Goal: Task Accomplishment & Management: Manage account settings

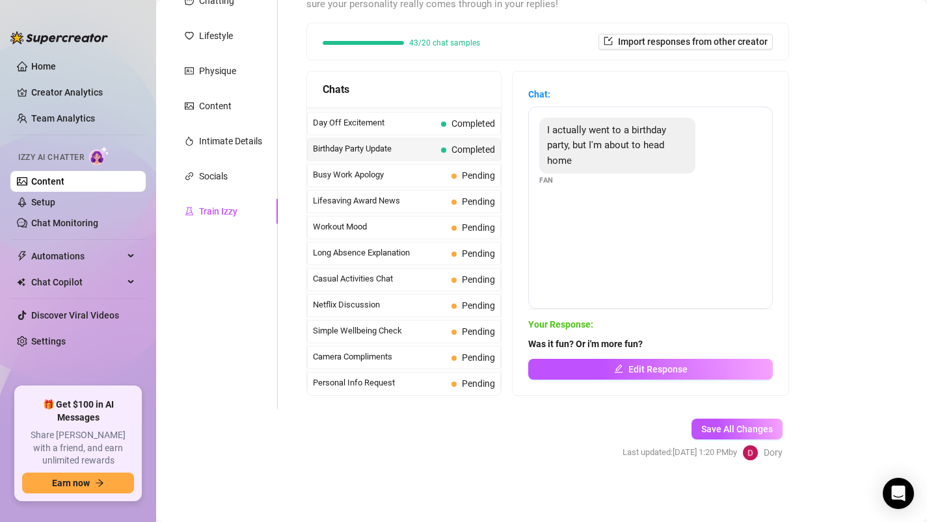
scroll to position [1060, 0]
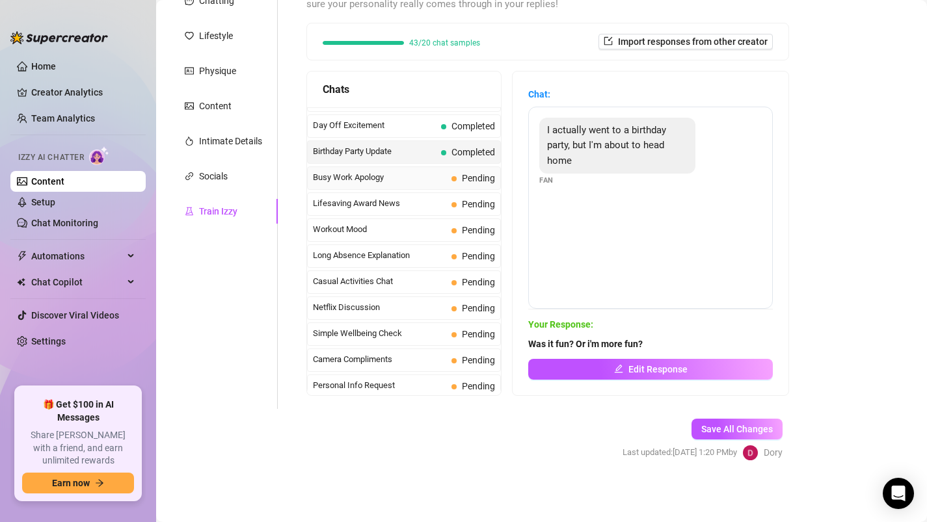
click at [437, 186] on div "Busy Work Apology Pending" at bounding box center [404, 178] width 194 height 23
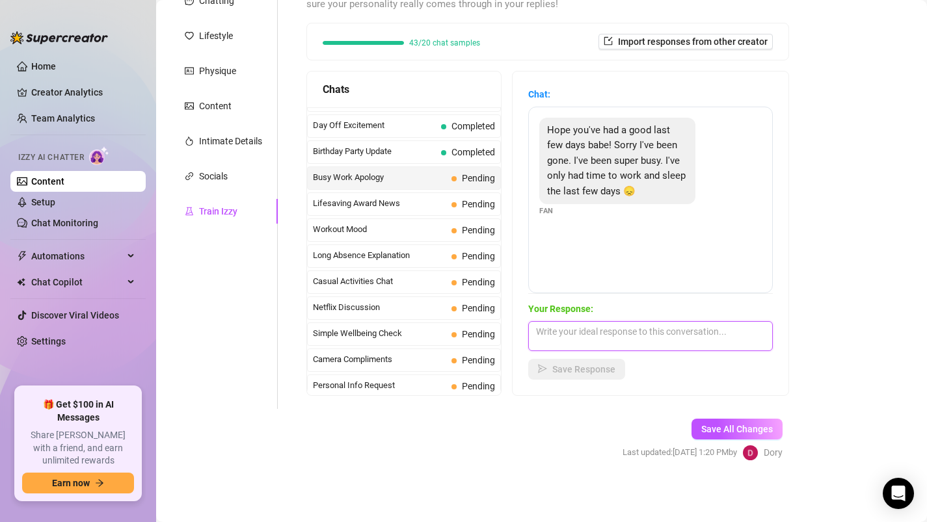
click at [570, 341] on textarea at bounding box center [650, 336] width 245 height 30
type textarea "I"
type textarea "Sorry to heard that! Bu I'm very happy you found time for me now 🥰"
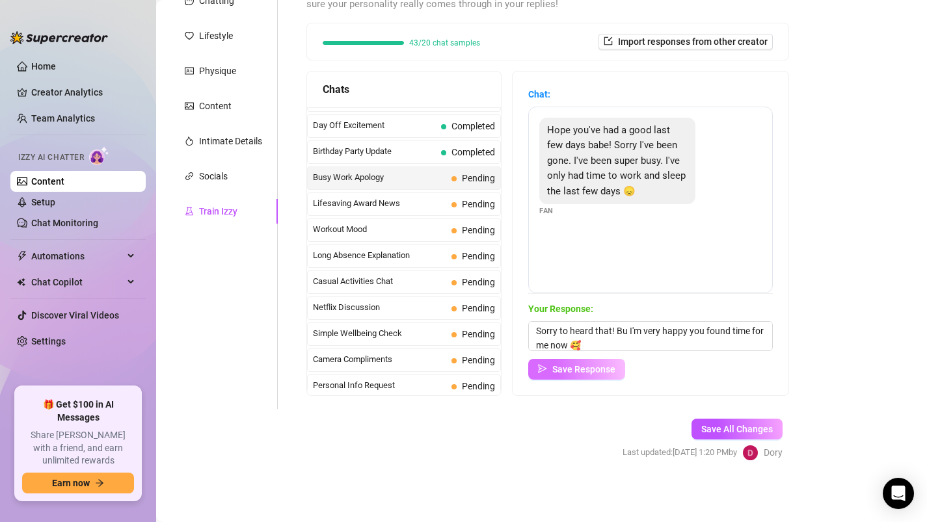
click at [575, 368] on span "Save Response" at bounding box center [583, 369] width 63 height 10
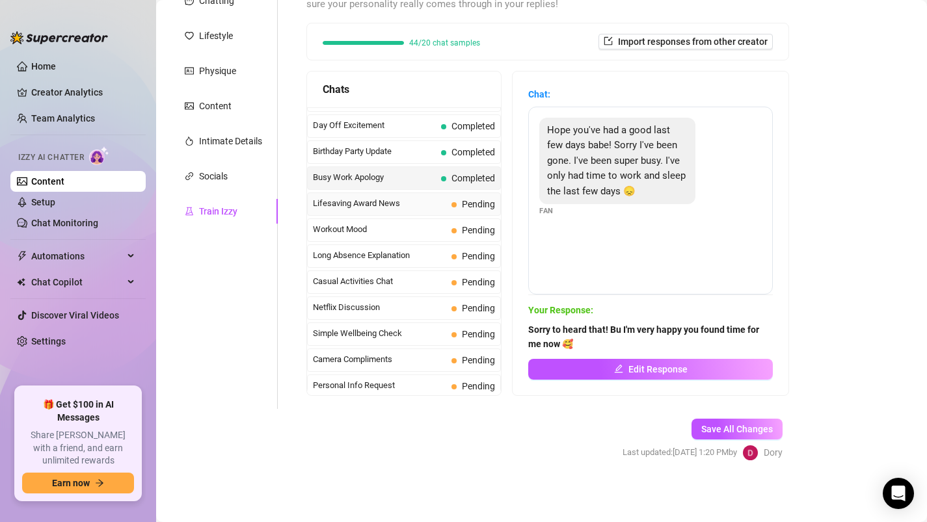
click at [430, 204] on span "Lifesaving Award News" at bounding box center [379, 203] width 133 height 13
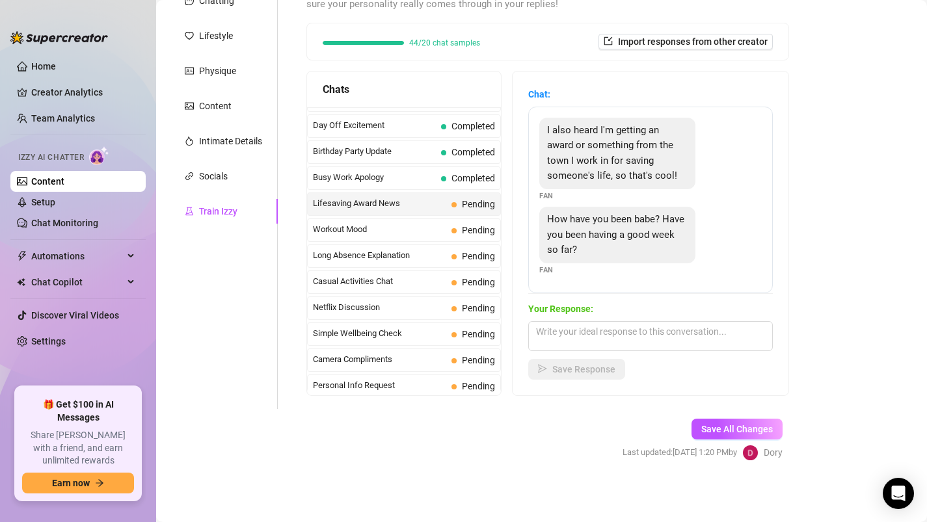
click at [438, 204] on span "Lifesaving Award News" at bounding box center [379, 203] width 133 height 13
click at [461, 206] on span "Pending" at bounding box center [473, 204] width 44 height 14
click at [459, 207] on span "Pending" at bounding box center [473, 204] width 44 height 14
click at [591, 332] on textarea at bounding box center [650, 336] width 245 height 30
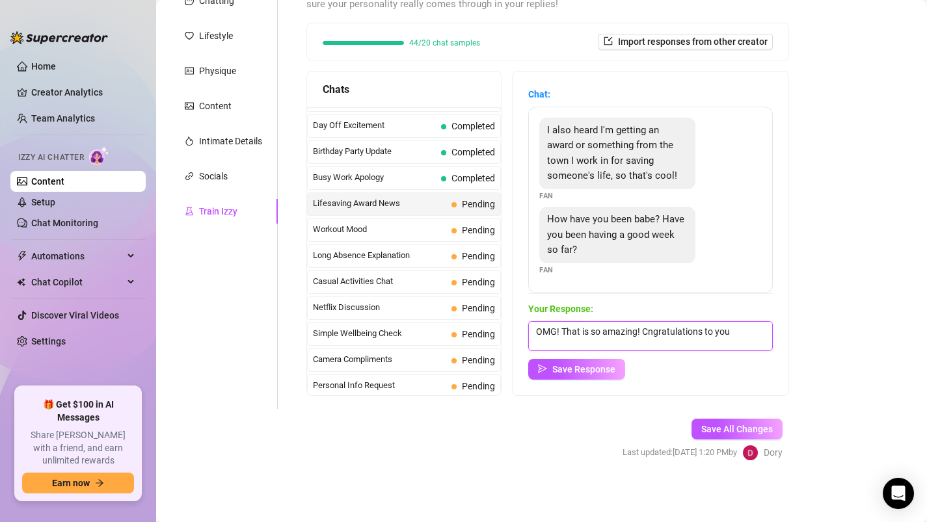
click at [649, 327] on textarea "OMG! That is so amazing! Cngratulations to you" at bounding box center [650, 336] width 245 height 30
click at [734, 329] on textarea "OMG! That is so amazing! Congratulations to you" at bounding box center [650, 336] width 245 height 30
type textarea "OMG! That is so amazing! Congratulations 🤗"
click at [578, 370] on span "Save Response" at bounding box center [583, 369] width 63 height 10
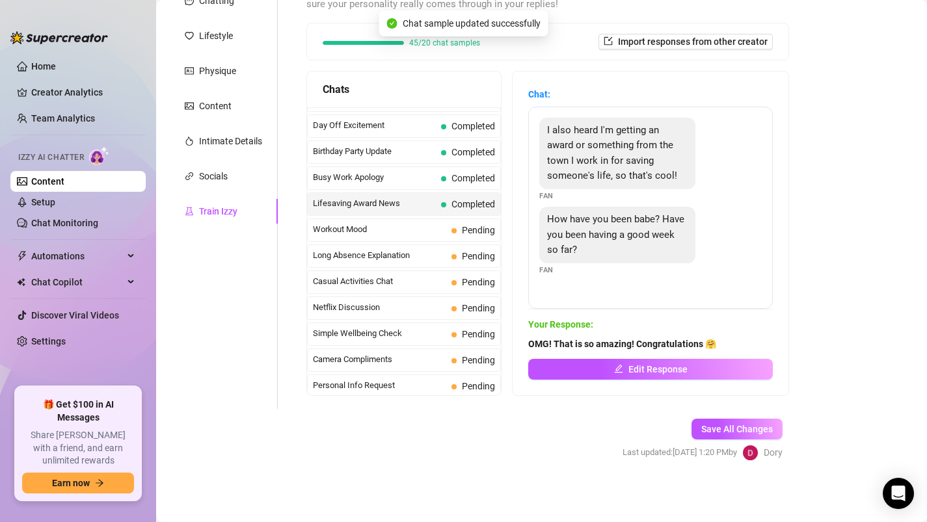
click at [578, 370] on button "Edit Response" at bounding box center [650, 369] width 245 height 21
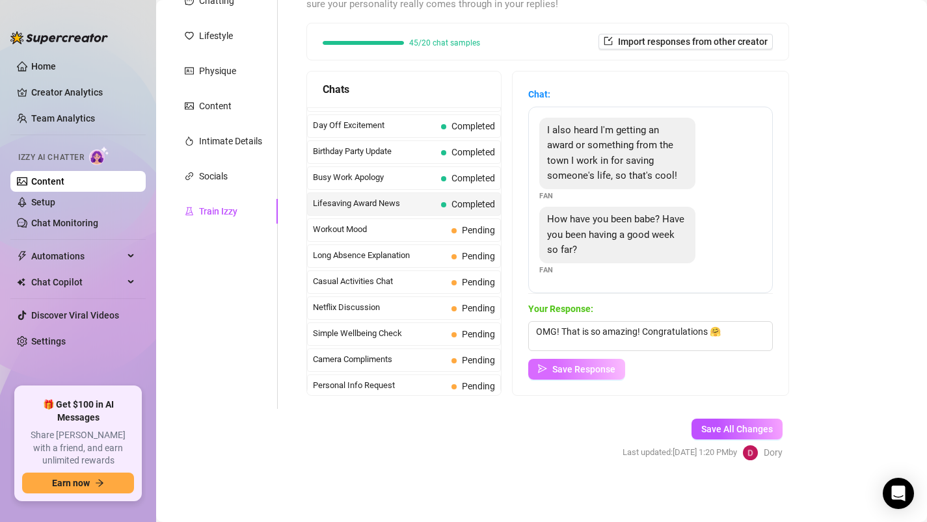
click at [578, 370] on span "Save Response" at bounding box center [583, 369] width 63 height 10
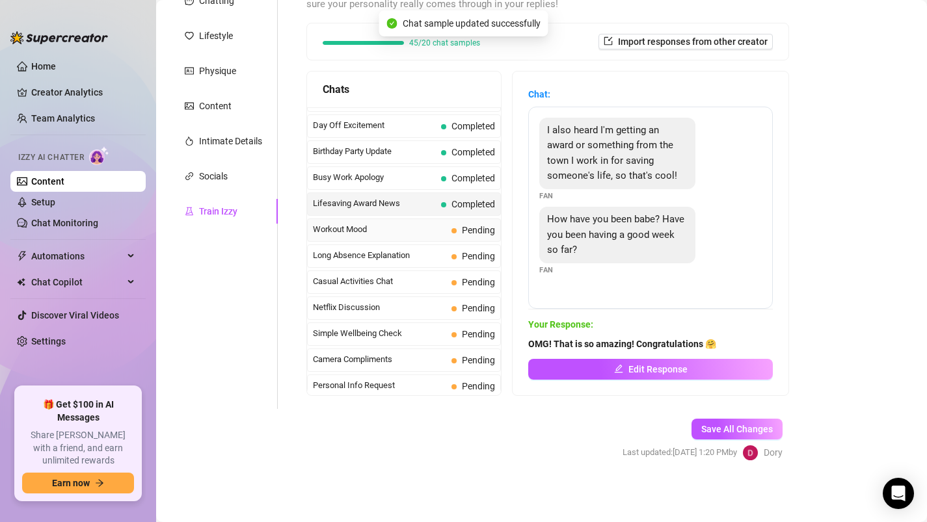
click at [420, 233] on span "Workout Mood" at bounding box center [379, 229] width 133 height 13
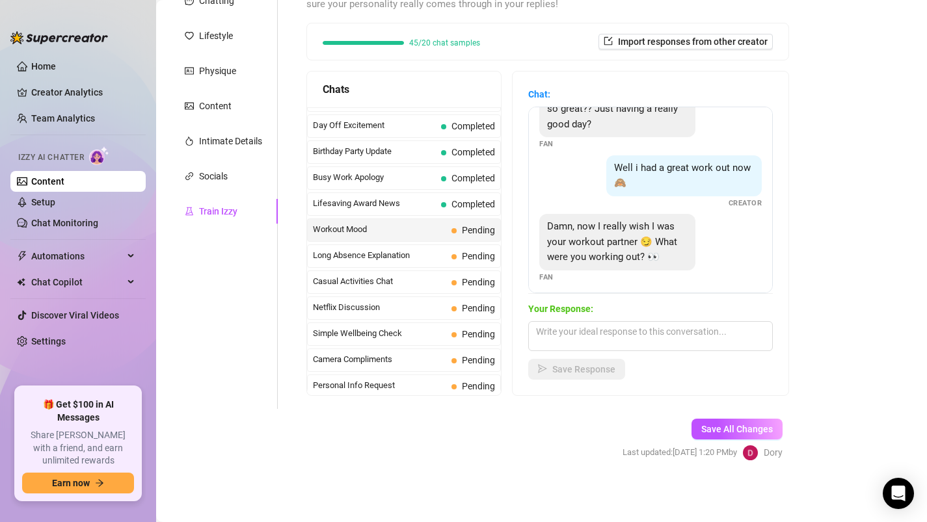
scroll to position [42, 0]
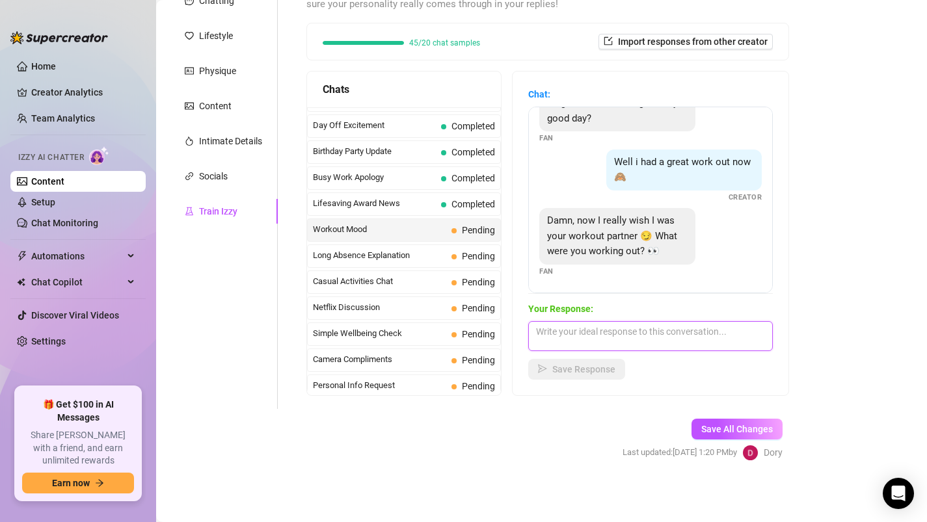
click at [636, 336] on textarea at bounding box center [650, 336] width 245 height 30
click at [603, 332] on textarea "I'm trying to grom my ass a bit" at bounding box center [650, 336] width 245 height 30
click at [671, 334] on textarea "I'm trying to grow my ass a bit" at bounding box center [650, 336] width 245 height 30
type textarea "I'm trying to grow my ass a bit 🍑"
click at [595, 370] on span "Save Response" at bounding box center [583, 369] width 63 height 10
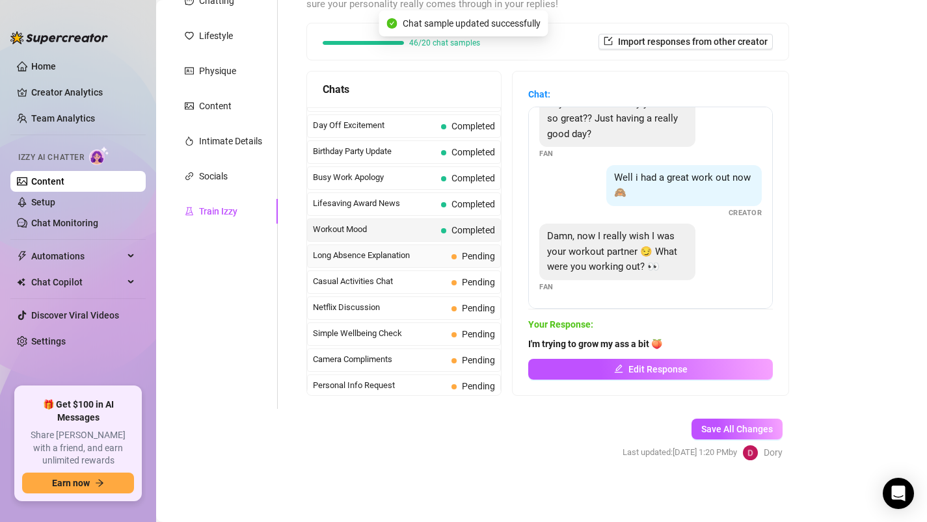
scroll to position [27, 0]
click at [407, 256] on span "Long Absence Explanation" at bounding box center [379, 255] width 133 height 13
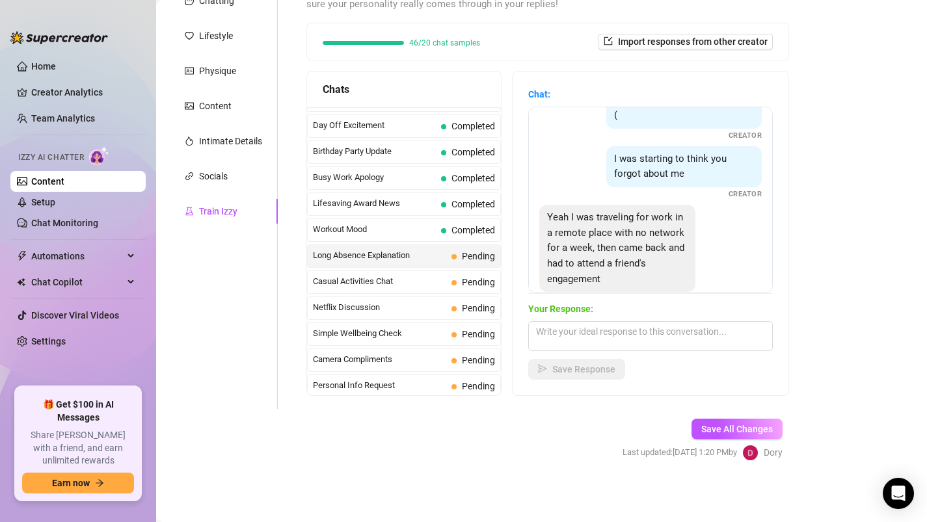
scroll to position [75, 0]
click at [574, 342] on textarea at bounding box center [650, 336] width 245 height 30
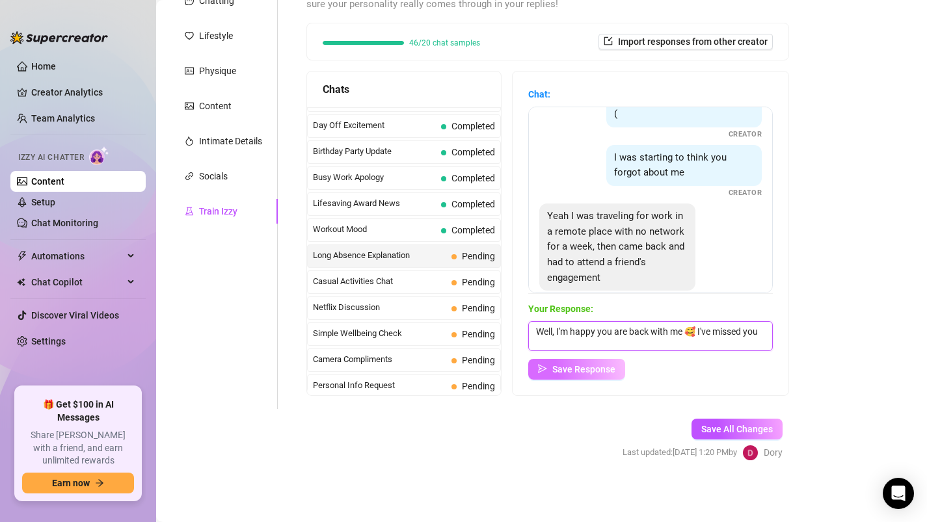
type textarea "Well, I'm happy you are back with me 🥰 I've missed you"
click at [560, 373] on span "Save Response" at bounding box center [583, 369] width 63 height 10
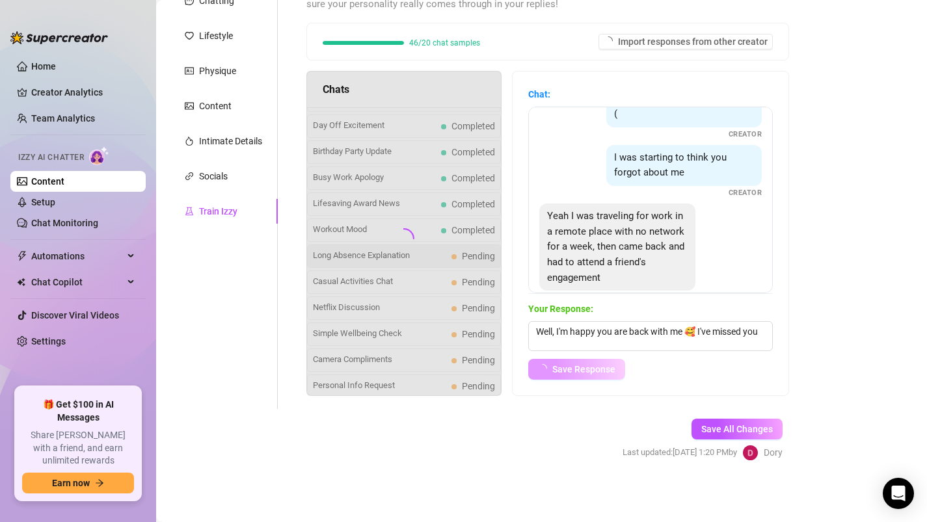
scroll to position [70, 0]
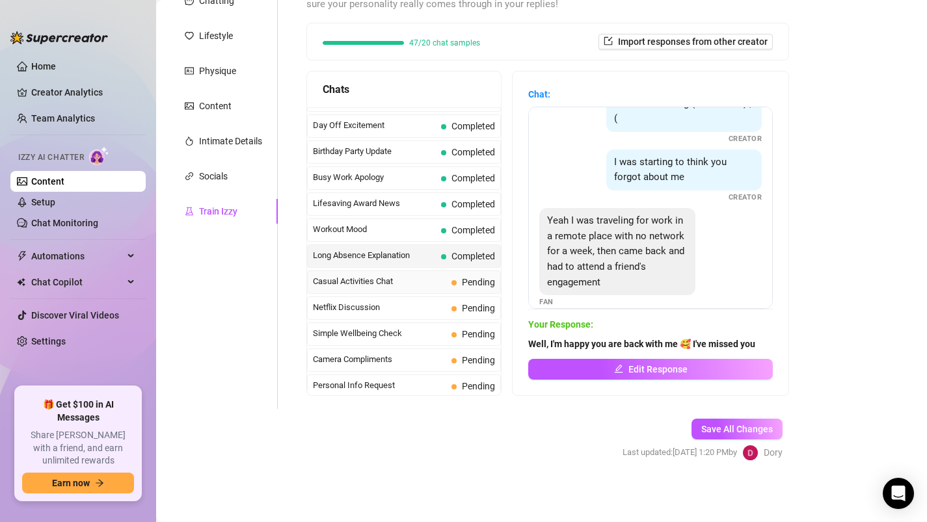
click at [449, 280] on div "Casual Activities Chat Pending" at bounding box center [404, 282] width 194 height 23
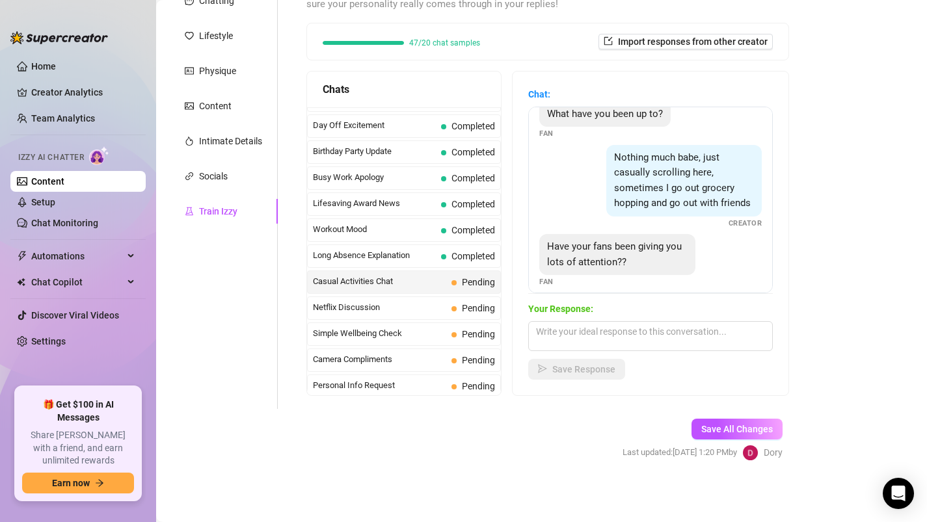
scroll to position [27, 0]
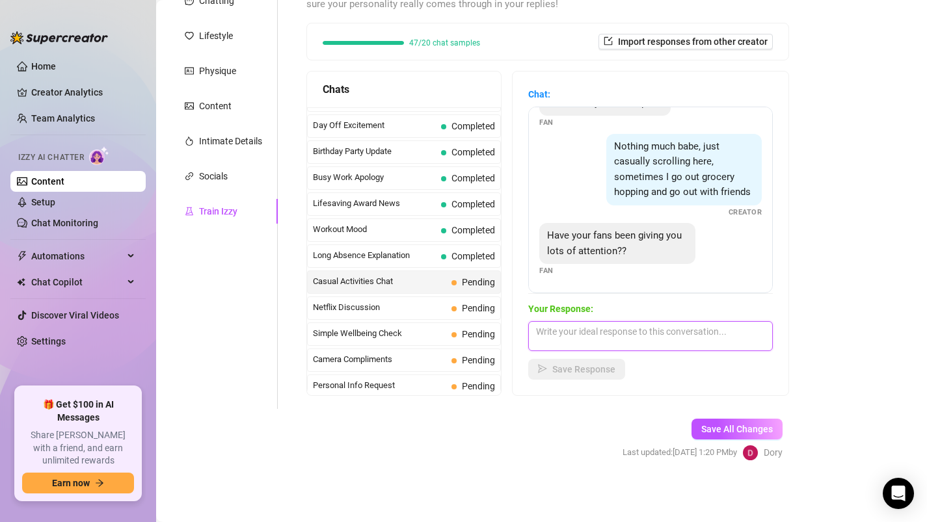
click at [578, 335] on textarea at bounding box center [650, 336] width 245 height 30
click at [572, 328] on textarea "Well, yes, I love attention 🥰" at bounding box center [650, 336] width 245 height 30
type textarea "Well, yes, they have to, I love attention 🥰"
click at [565, 370] on span "Save Response" at bounding box center [583, 369] width 63 height 10
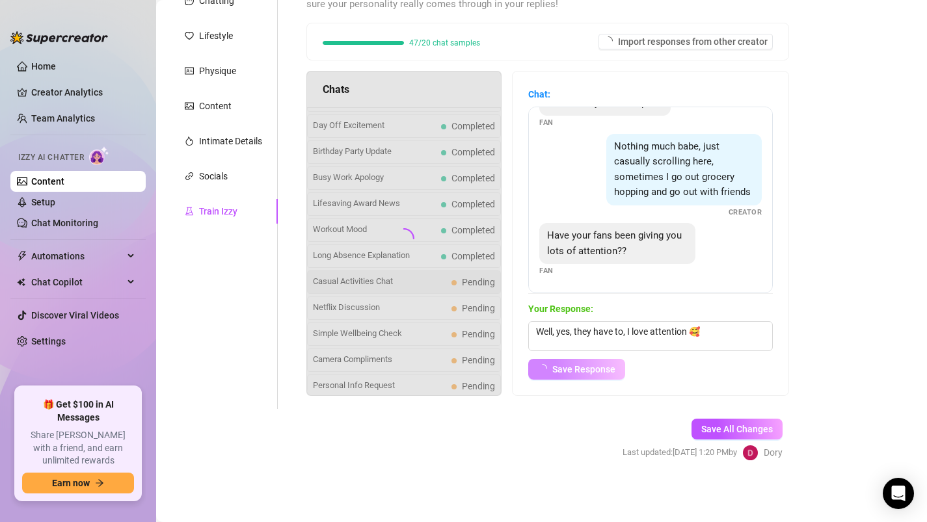
scroll to position [12, 0]
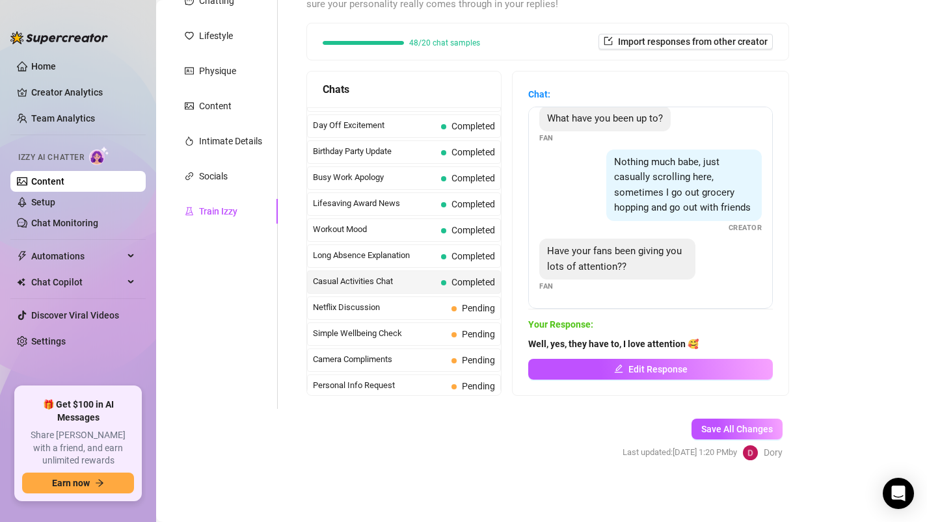
click at [423, 312] on span "Netflix Discussion" at bounding box center [379, 307] width 133 height 13
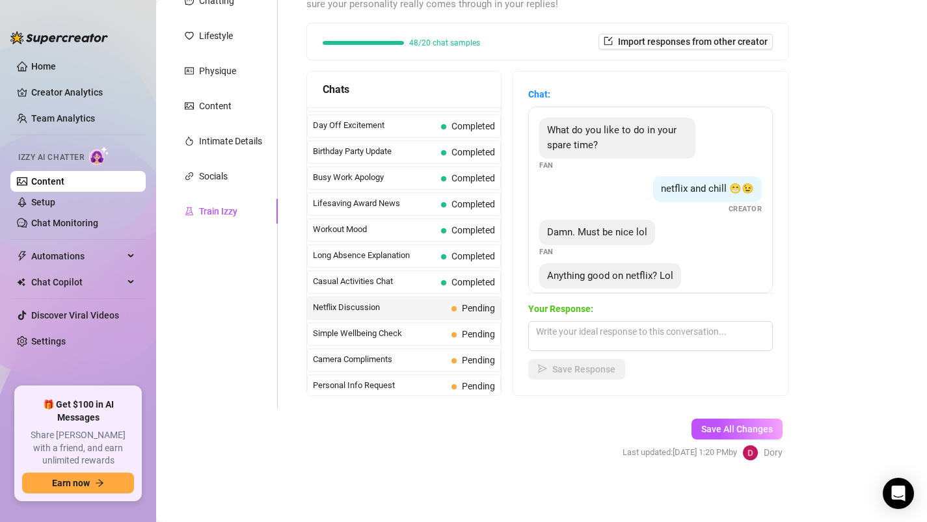
click at [423, 312] on span "Netflix Discussion" at bounding box center [379, 307] width 133 height 13
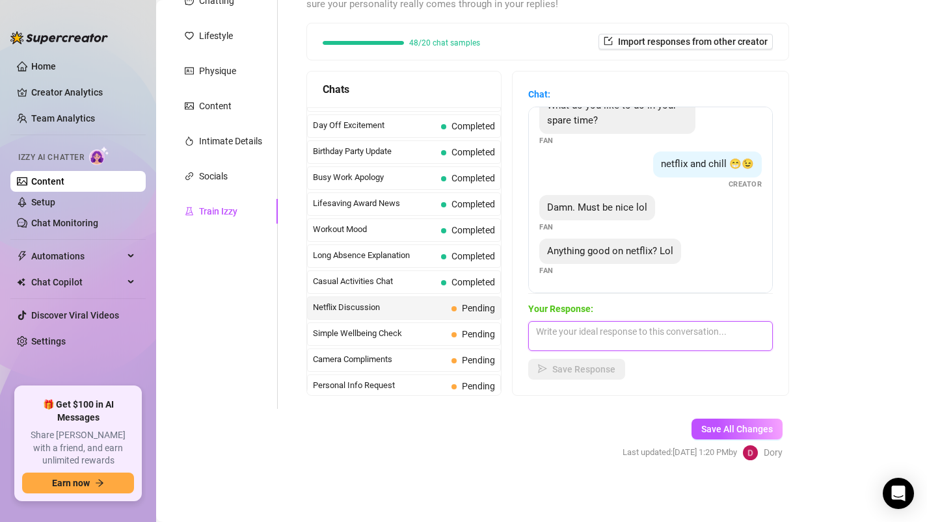
click at [584, 343] on textarea at bounding box center [650, 336] width 245 height 30
type textarea "Honestly, I don't know, never lasted until the end 👀🥵"
click at [582, 364] on span "Save Response" at bounding box center [583, 369] width 63 height 10
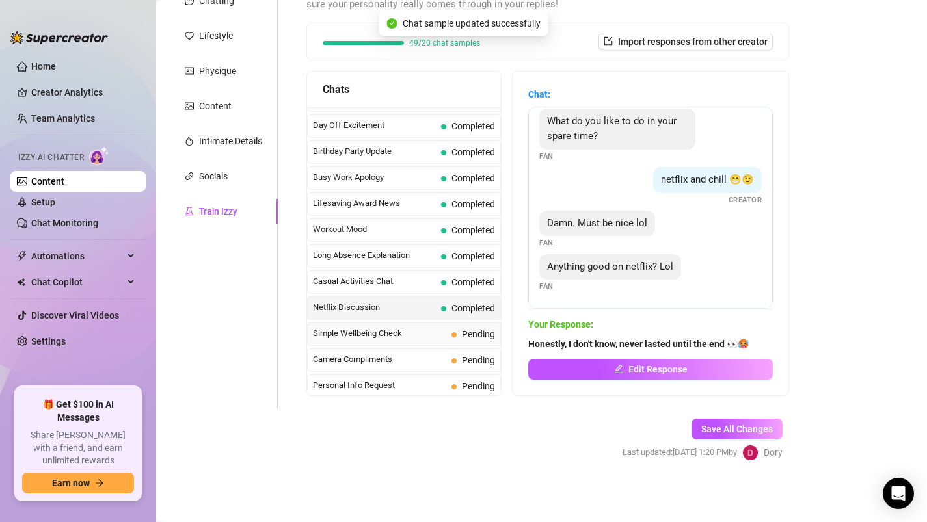
scroll to position [9, 0]
click at [415, 332] on span "Simple Wellbeing Check" at bounding box center [379, 333] width 133 height 13
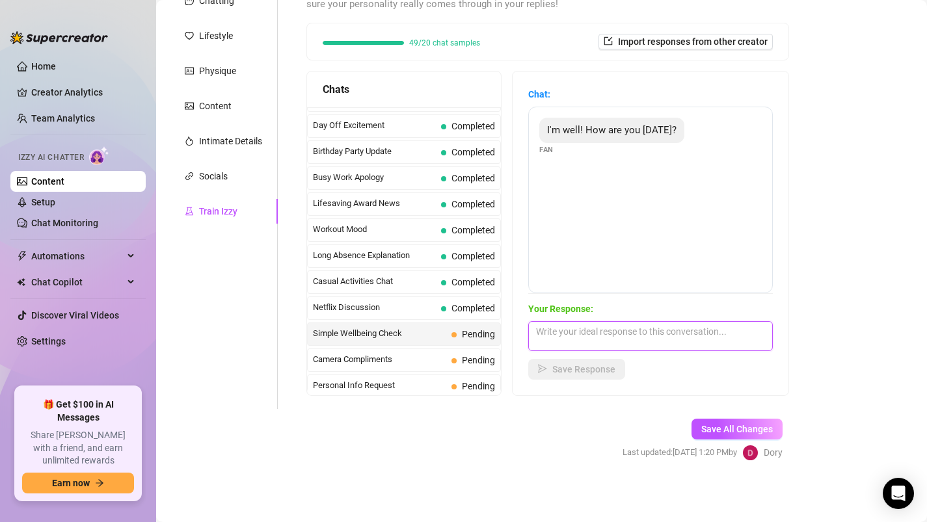
click at [561, 325] on textarea at bounding box center [650, 336] width 245 height 30
click at [561, 334] on textarea at bounding box center [650, 336] width 245 height 30
type textarea "I'm great 🥰"
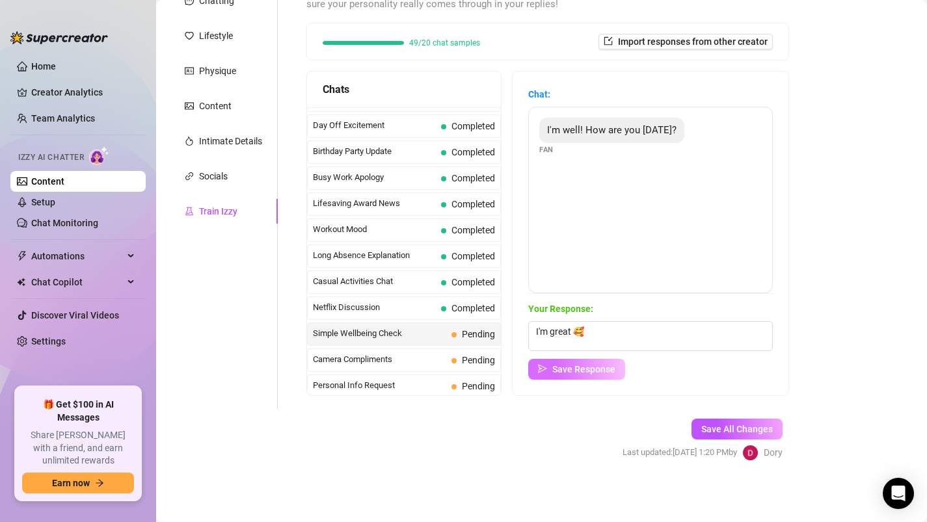
click at [558, 368] on span "Save Response" at bounding box center [583, 369] width 63 height 10
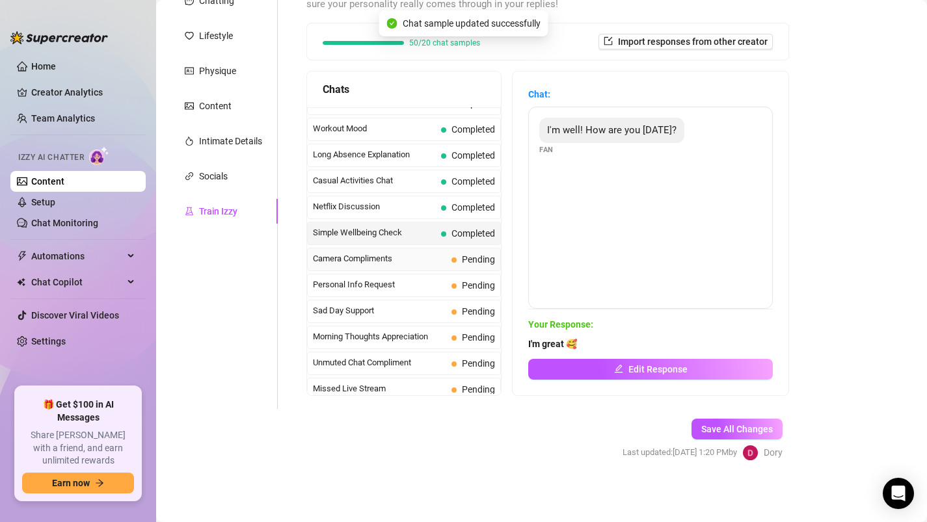
scroll to position [1168, 0]
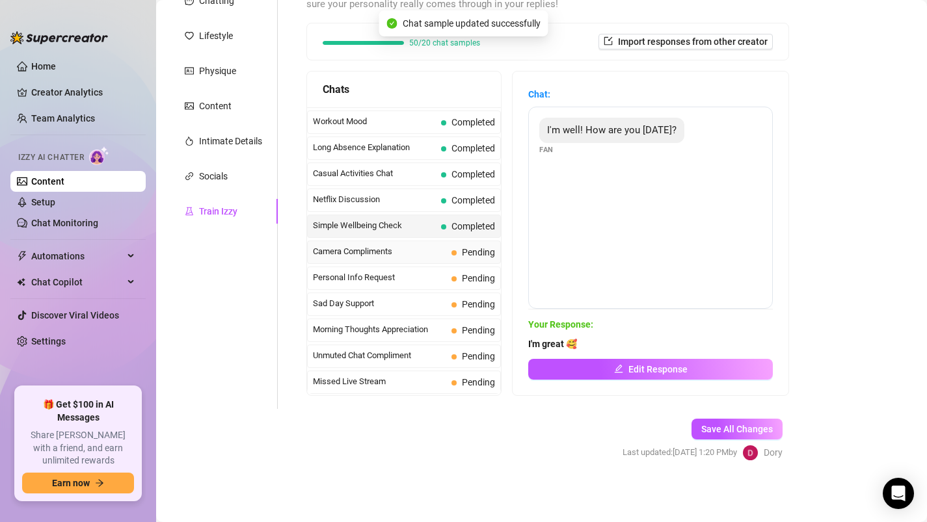
click at [396, 249] on span "Camera Compliments" at bounding box center [379, 251] width 133 height 13
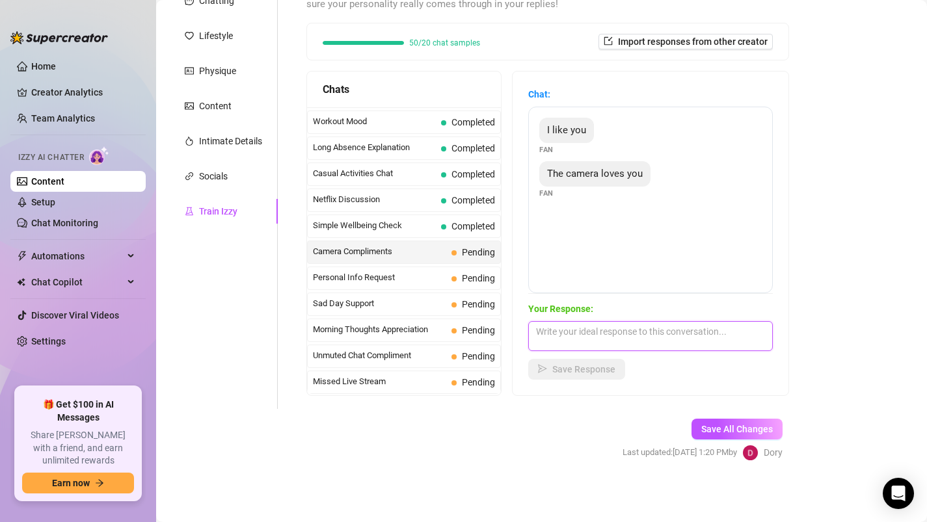
click at [576, 341] on textarea at bounding box center [650, 336] width 245 height 30
type textarea "Thank you baby! I love her too"
click at [551, 371] on button "Save Response" at bounding box center [576, 369] width 97 height 21
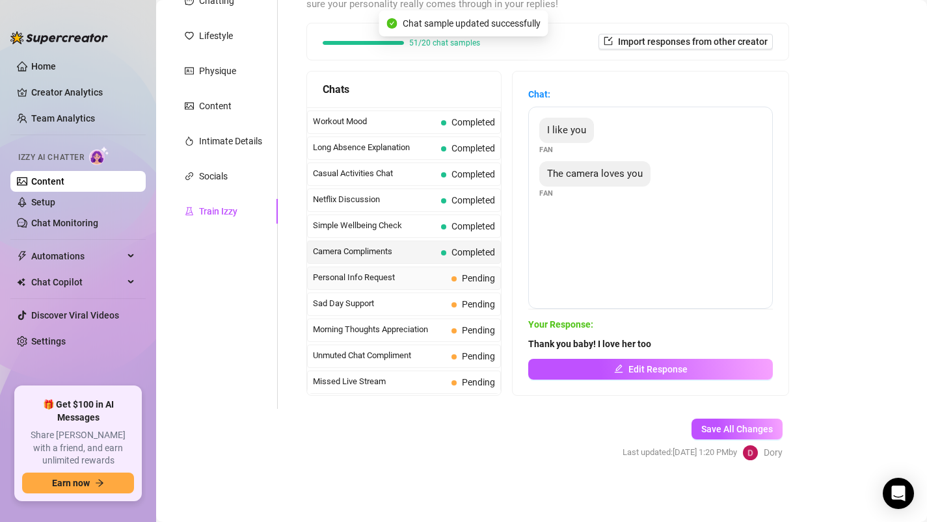
click at [412, 280] on span "Personal Info Request" at bounding box center [379, 277] width 133 height 13
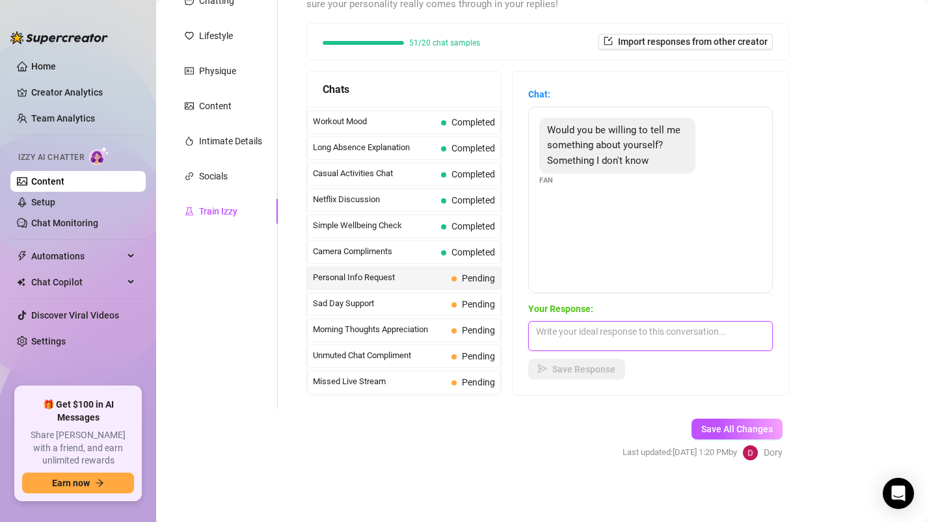
click at [574, 338] on textarea at bounding box center [650, 336] width 245 height 30
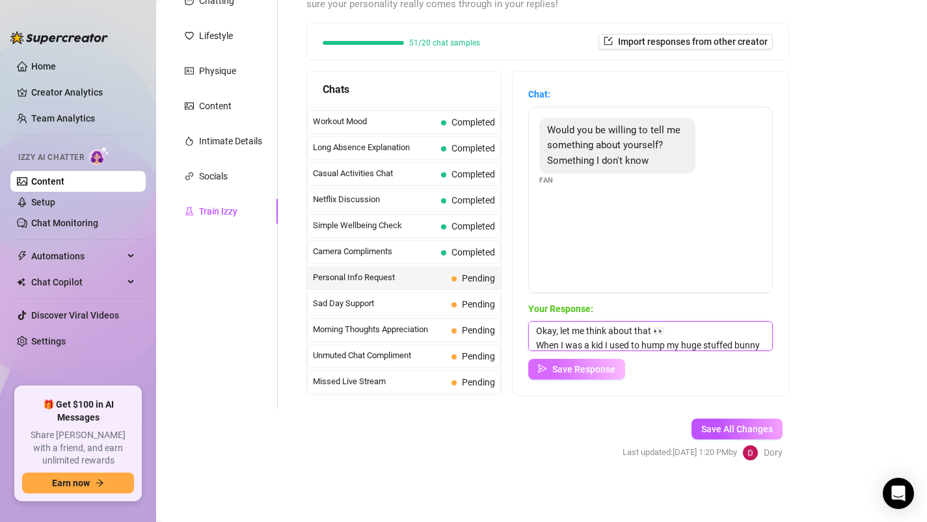
scroll to position [15, 0]
type textarea "Okay, let me think about that 👀 When I was a kid I used to hump my huge stuffed…"
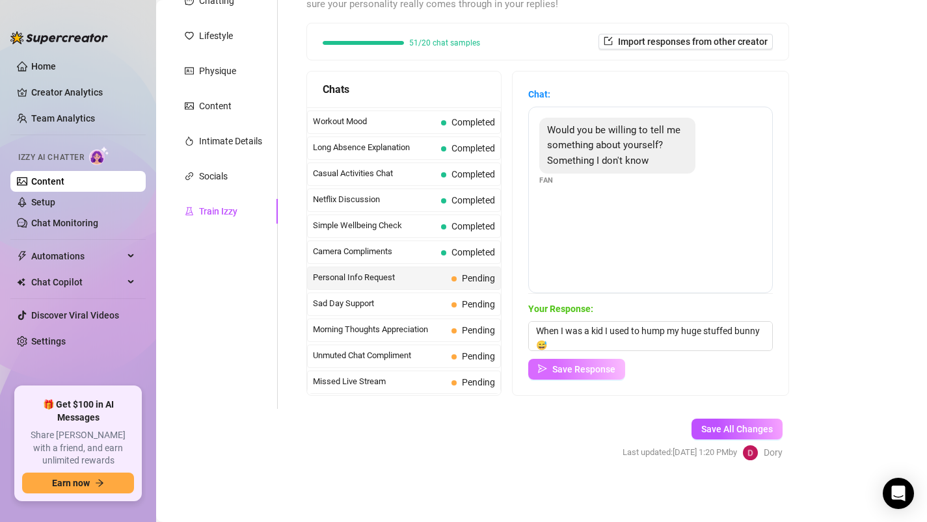
click at [591, 371] on span "Save Response" at bounding box center [583, 369] width 63 height 10
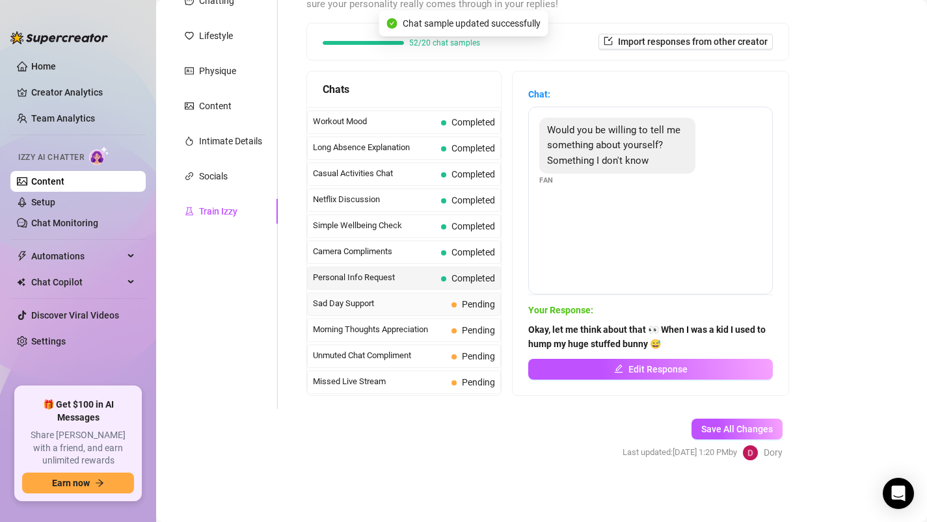
click at [409, 305] on span "Sad Day Support" at bounding box center [379, 303] width 133 height 13
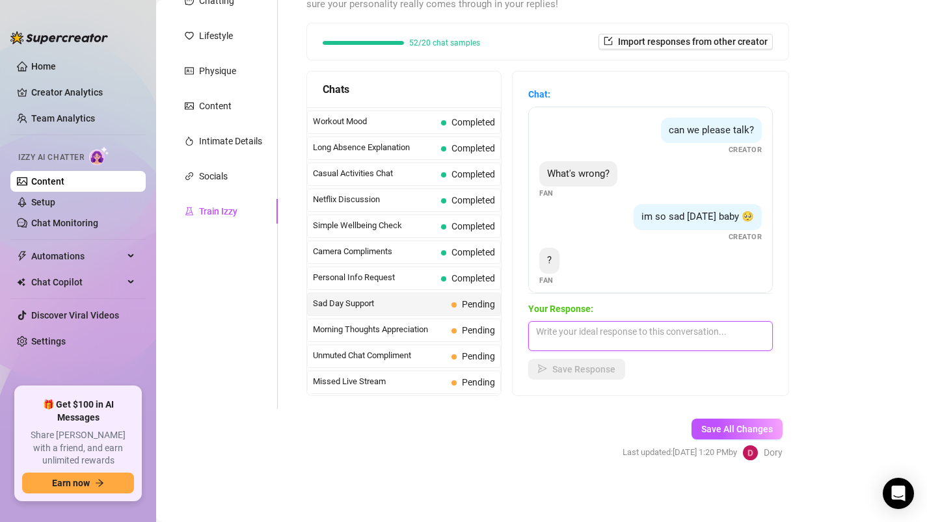
click at [591, 332] on textarea at bounding box center [650, 336] width 245 height 30
type textarea "N"
type textarea "not the best day [DATE]"
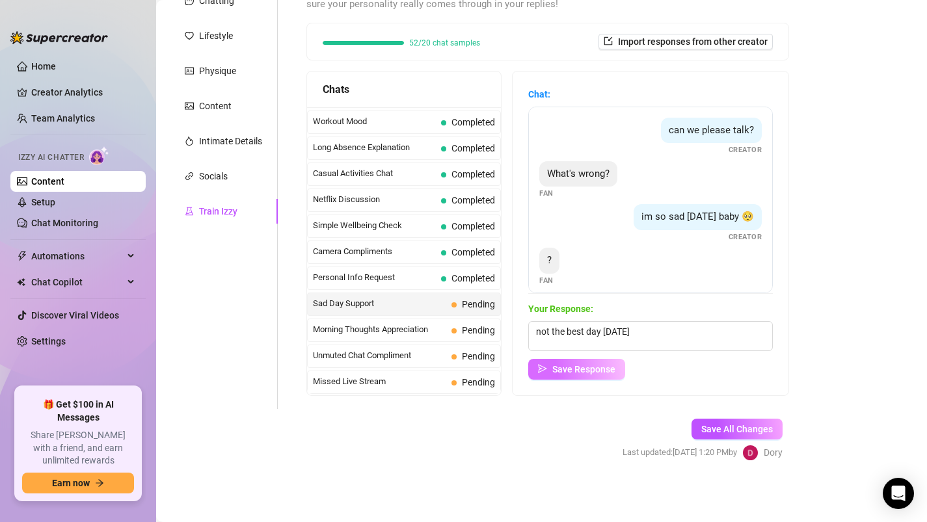
click at [580, 371] on span "Save Response" at bounding box center [583, 369] width 63 height 10
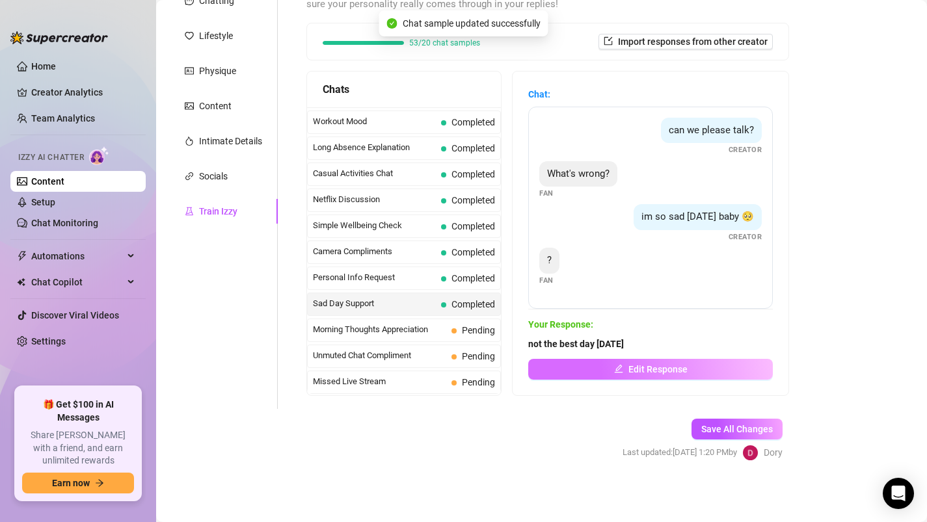
click at [580, 362] on button "Edit Response" at bounding box center [650, 369] width 245 height 21
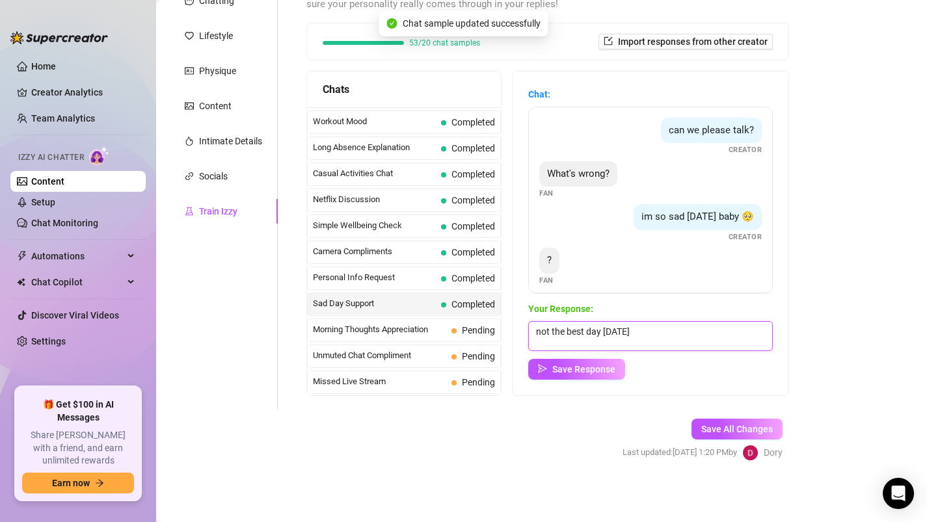
click at [636, 334] on textarea "not the best day [DATE]" at bounding box center [650, 336] width 245 height 30
drag, startPoint x: 638, startPoint y: 329, endPoint x: 788, endPoint y: 332, distance: 149.7
click at [788, 332] on div "Chat: can we please talk? Creator What's wrong? Fan im so sad [DATE] baby 🥺 Cre…" at bounding box center [651, 234] width 276 height 324
click at [738, 330] on textarea "not the best day [DATE].... I just don't feel as atractive [DATE]" at bounding box center [650, 336] width 245 height 30
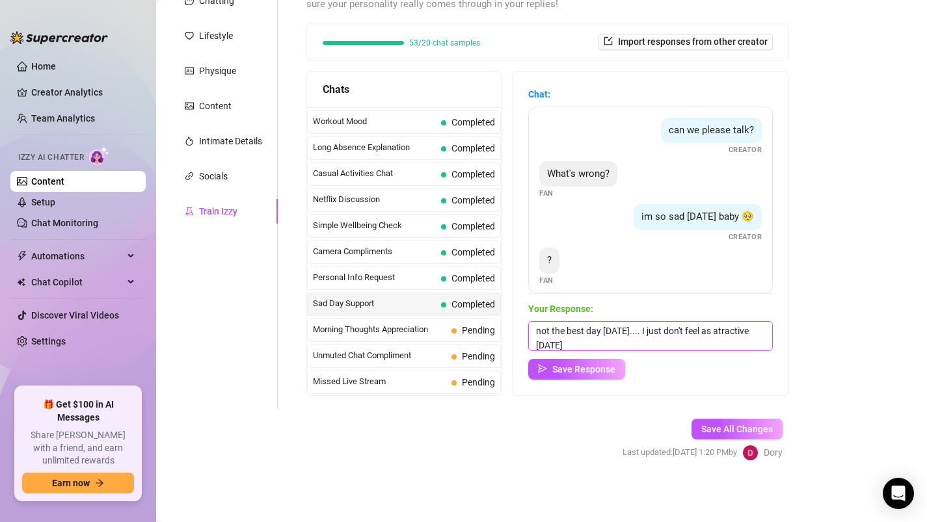
click at [744, 330] on textarea "not the best day [DATE].... I just don't feel as atractive [DATE]" at bounding box center [650, 336] width 245 height 30
click at [707, 330] on textarea "not the best day [DATE].... I just don't feel as atractive [DATE]" at bounding box center [650, 336] width 245 height 30
click at [727, 329] on textarea "not the best day [DATE].... I just don't feel as atractive [DATE]" at bounding box center [650, 336] width 245 height 30
type textarea "not the best day [DATE].... I just don't feel as pretty [DATE]"
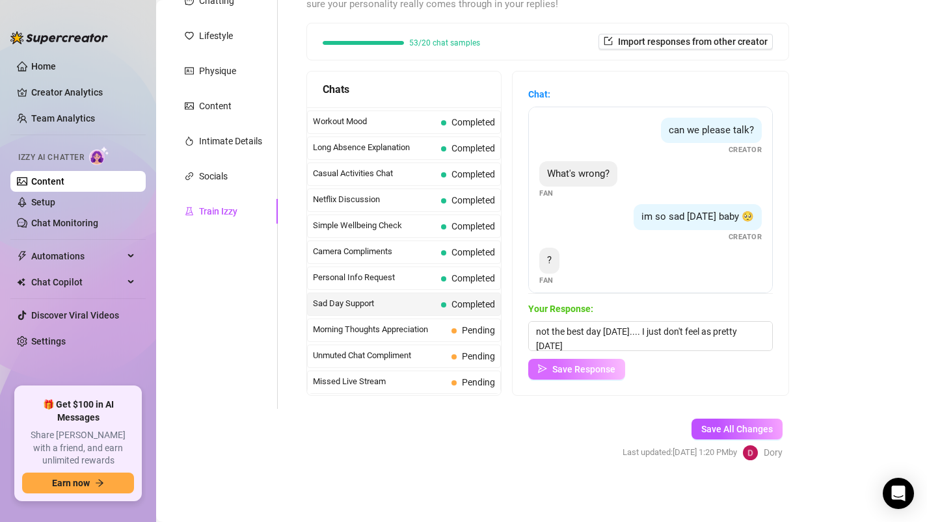
click at [607, 371] on span "Save Response" at bounding box center [583, 369] width 63 height 10
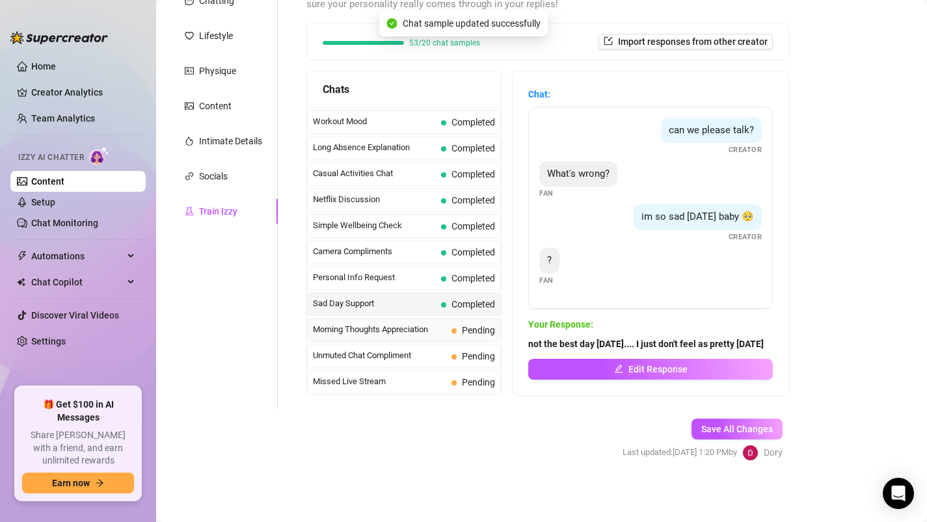
click at [427, 333] on span "Morning Thoughts Appreciation" at bounding box center [379, 329] width 133 height 13
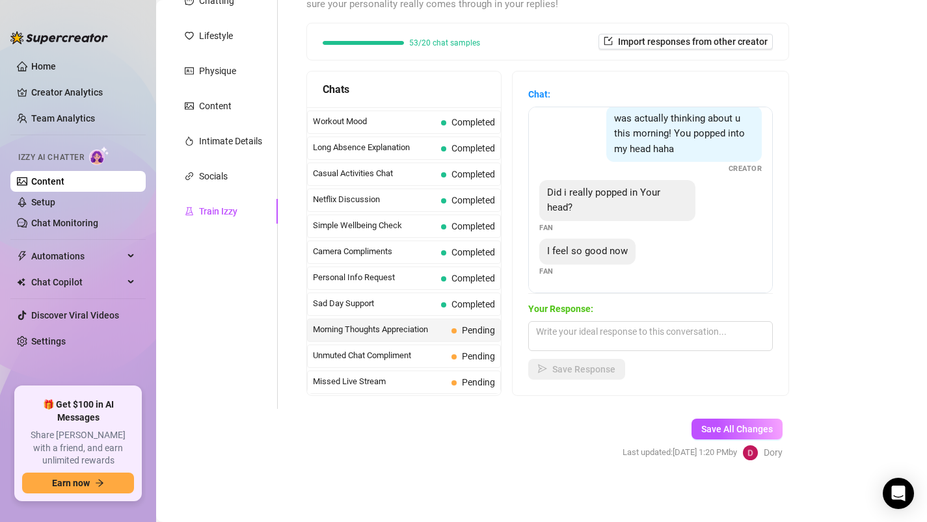
scroll to position [157, 0]
click at [554, 339] on textarea at bounding box center [650, 336] width 245 height 30
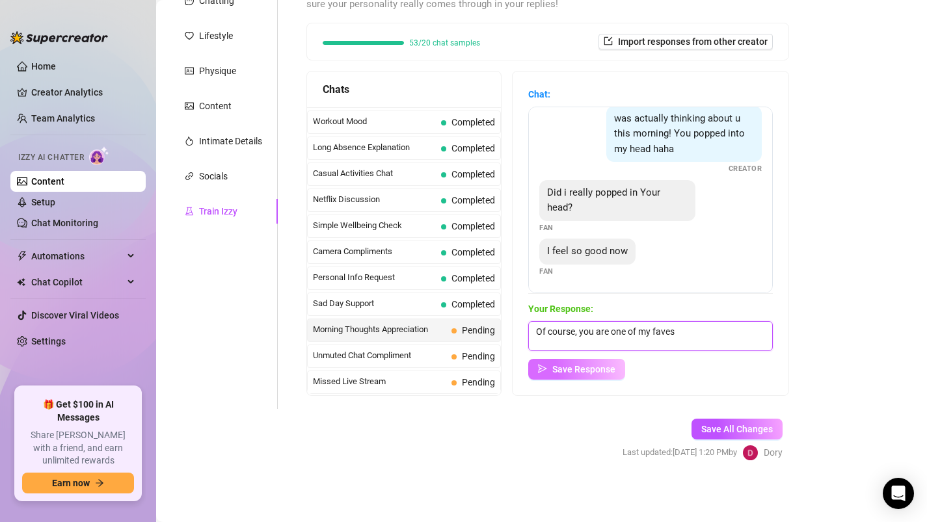
type textarea "Of course, you are one of my faves"
click at [570, 368] on span "Save Response" at bounding box center [583, 369] width 63 height 10
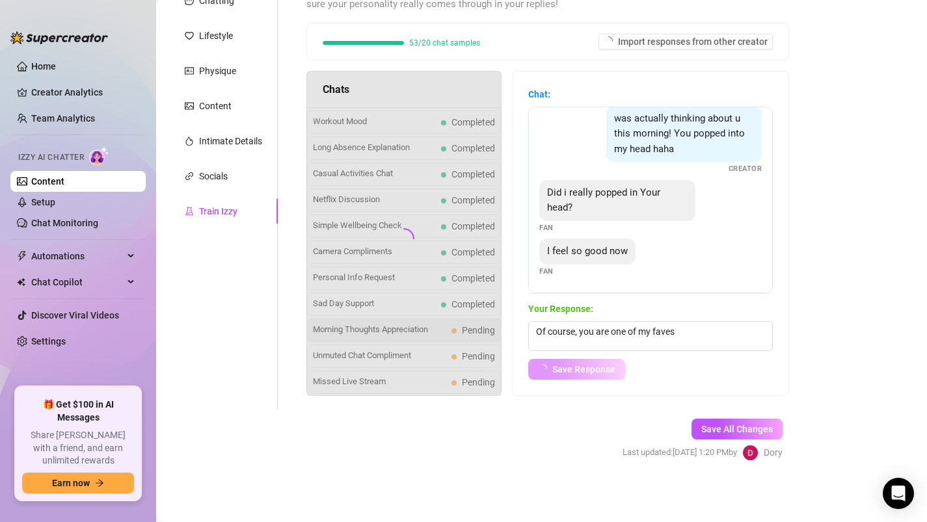
scroll to position [142, 0]
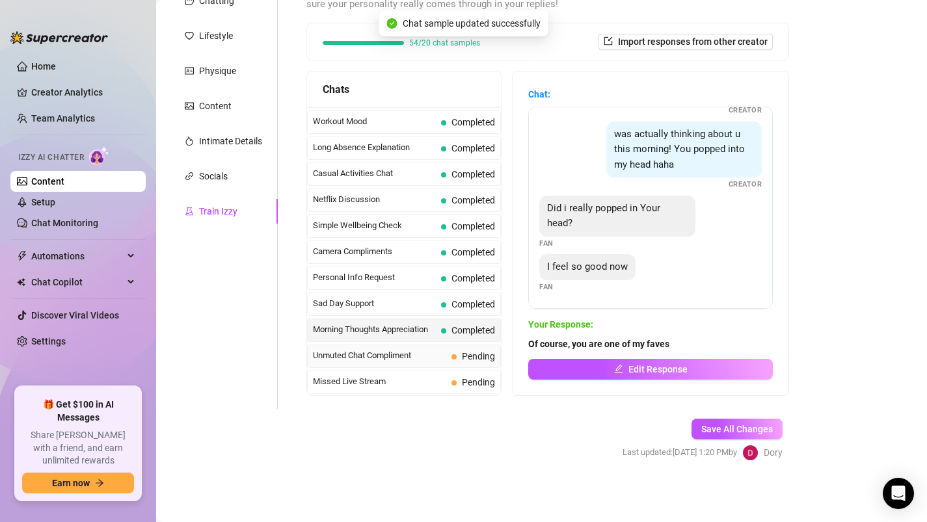
click at [458, 357] on span "Pending" at bounding box center [473, 356] width 44 height 14
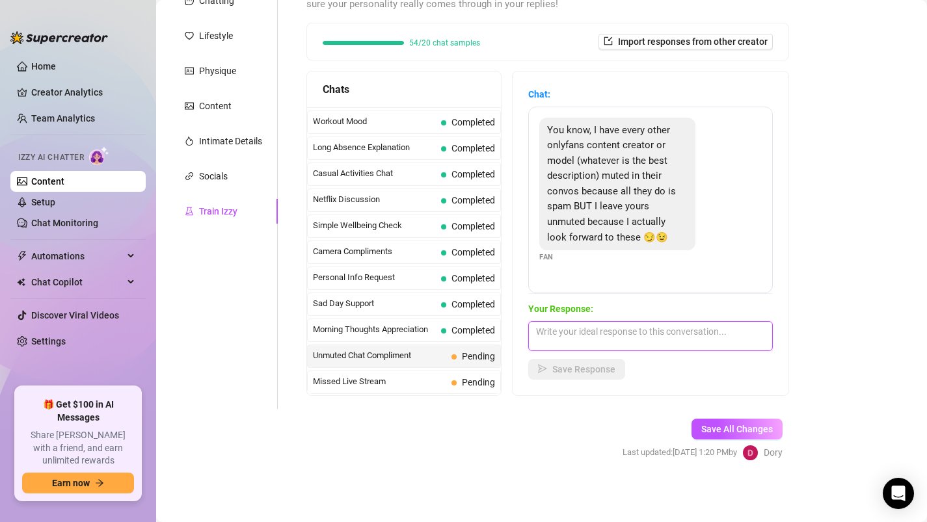
click at [599, 334] on textarea at bounding box center [650, 336] width 245 height 30
type textarea "A"
click at [675, 327] on textarea "aaaw baby! 🥰 I appreciate" at bounding box center [650, 336] width 245 height 30
type textarea "aaaw baby! 🥰 I appreciate that so much"
click at [563, 371] on span "Save Response" at bounding box center [583, 369] width 63 height 10
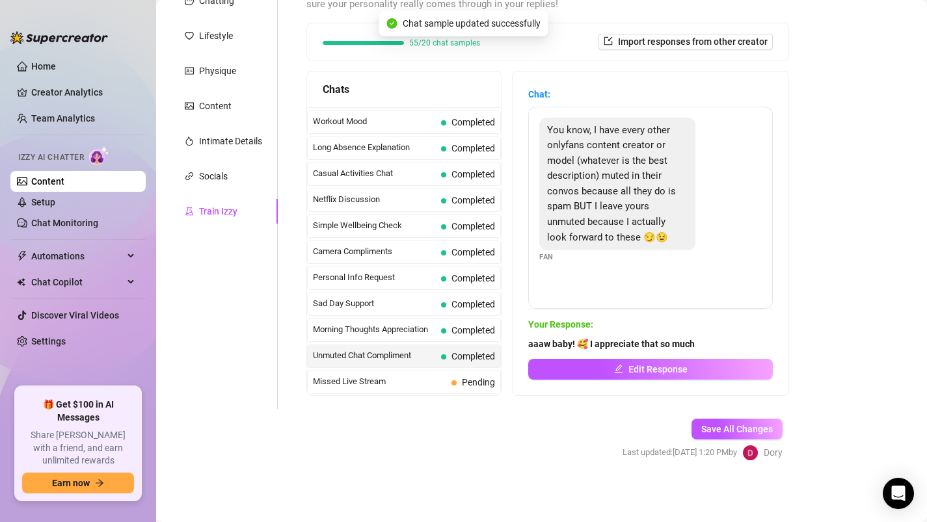
click at [399, 389] on div "Missed Live Stream Pending" at bounding box center [404, 382] width 194 height 23
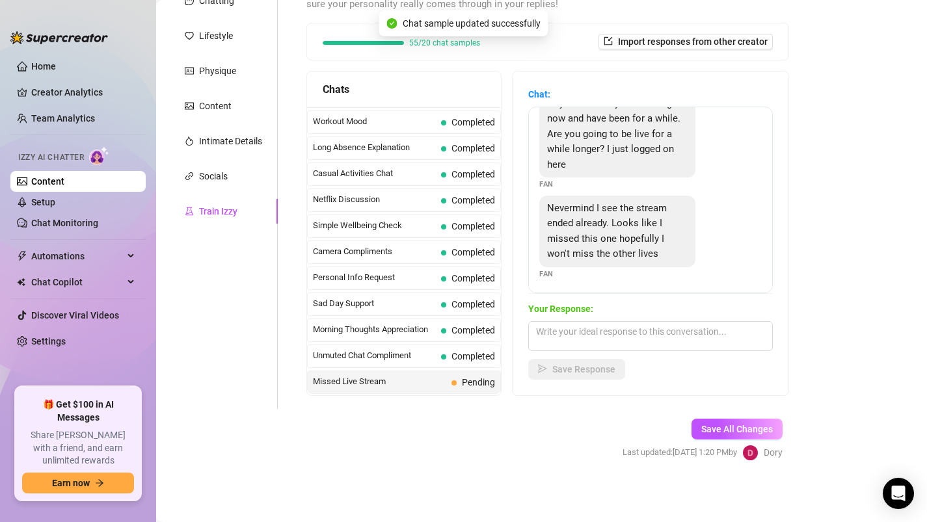
scroll to position [28, 0]
click at [584, 327] on textarea at bounding box center [650, 336] width 245 height 30
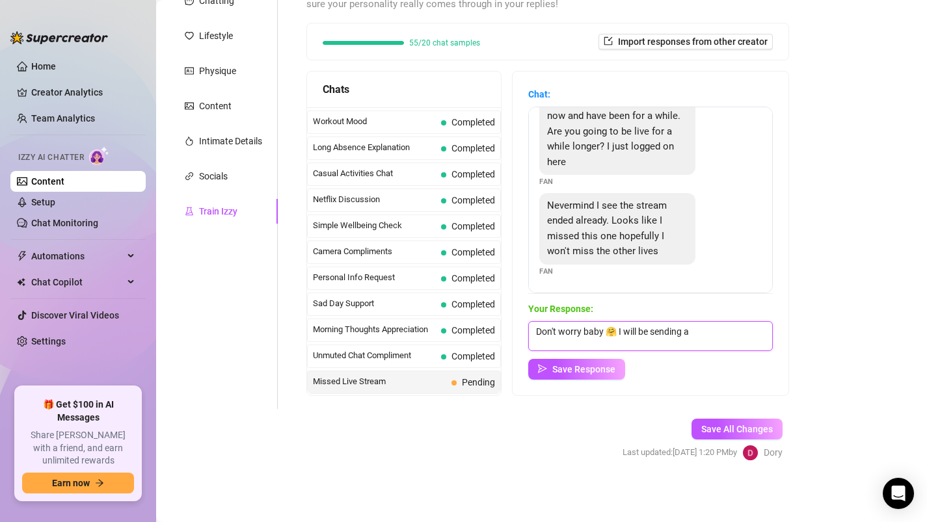
drag, startPoint x: 617, startPoint y: 330, endPoint x: 722, endPoint y: 330, distance: 105.4
click at [722, 330] on textarea "Don't worry baby 🤗 I will be sending a" at bounding box center [650, 336] width 245 height 30
type textarea "Don't worry baby 🤗 There will be many more lives for you to see"
click at [558, 363] on button "Save Response" at bounding box center [576, 369] width 97 height 21
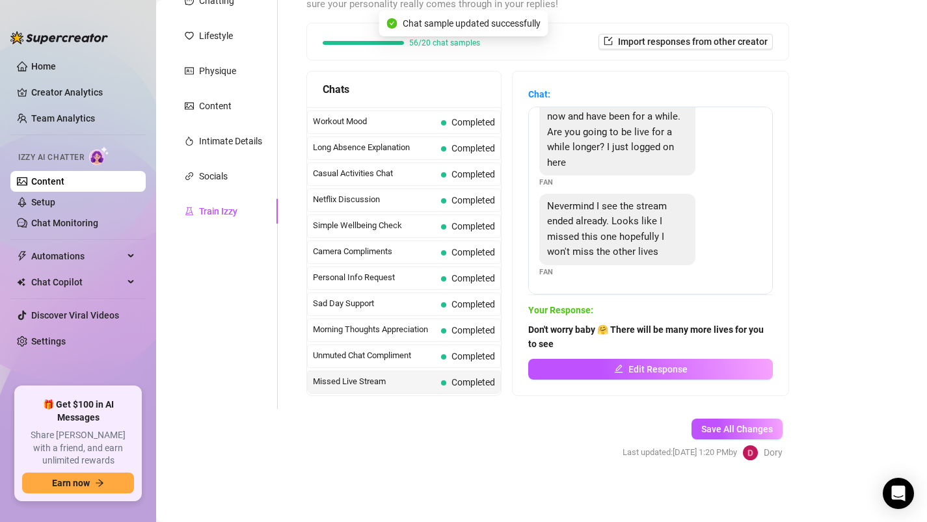
scroll to position [28, 0]
click at [590, 377] on button "Edit Response" at bounding box center [650, 369] width 245 height 21
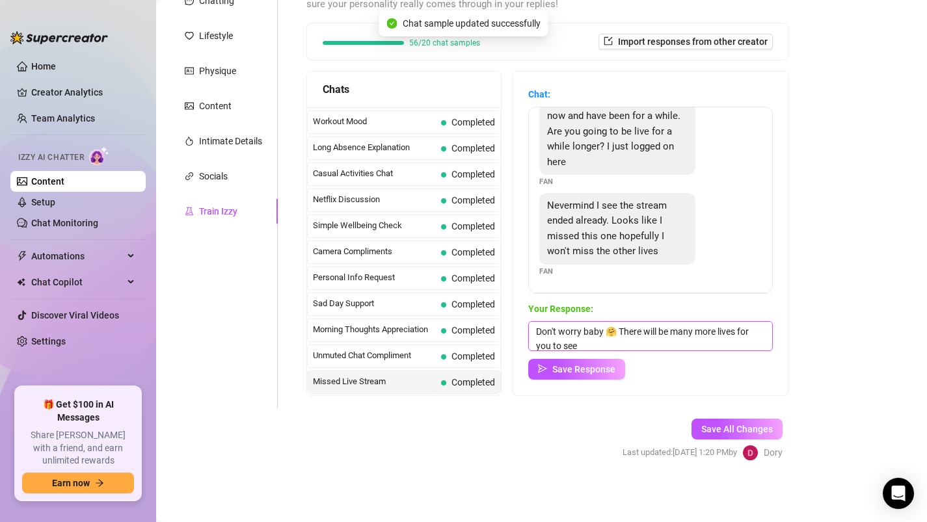
click at [594, 344] on textarea "Don't worry baby 🤗 There will be many more lives for you to see" at bounding box center [650, 336] width 245 height 30
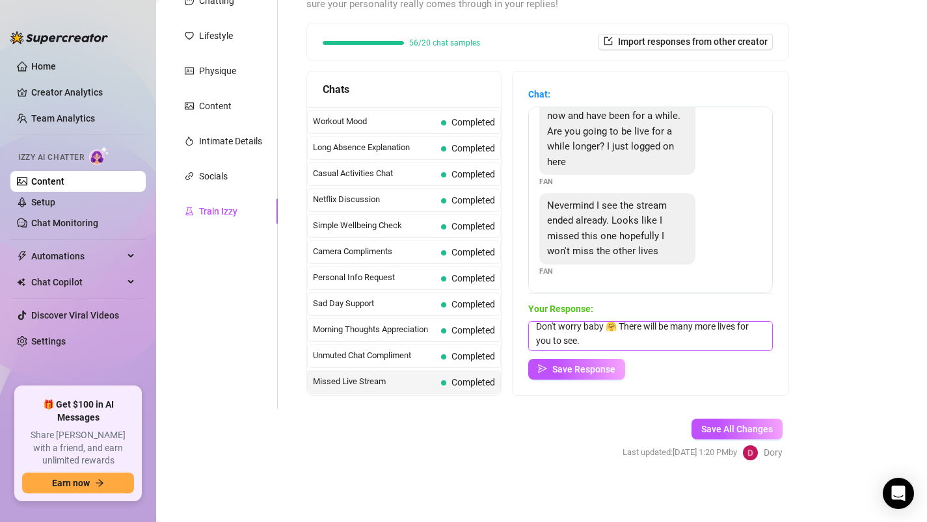
scroll to position [15, 0]
click at [629, 343] on textarea "Don't worry baby 🤗 There will be many more lives for you to see. Also, there wi…" at bounding box center [650, 336] width 245 height 30
type textarea "Don't worry baby 🤗 There will be many more lives for you to see."
click at [594, 368] on span "Save Response" at bounding box center [583, 369] width 63 height 10
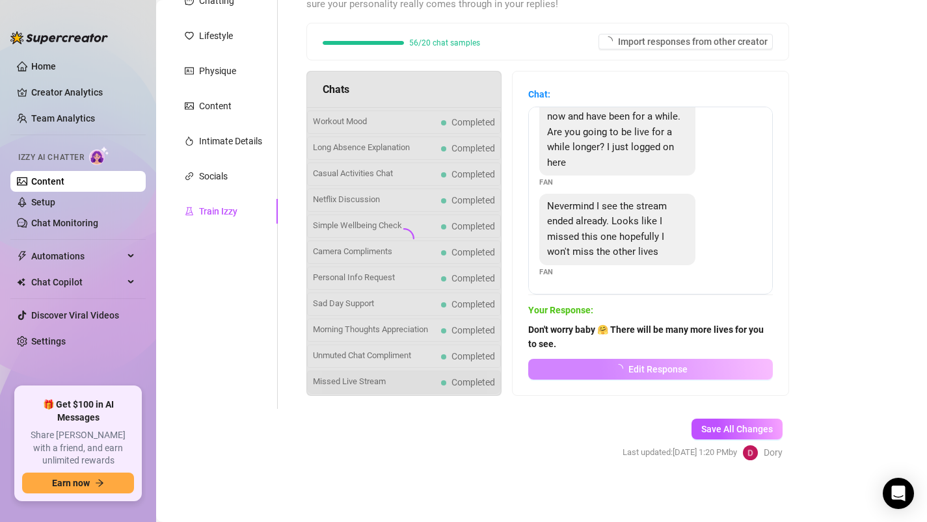
scroll to position [28, 0]
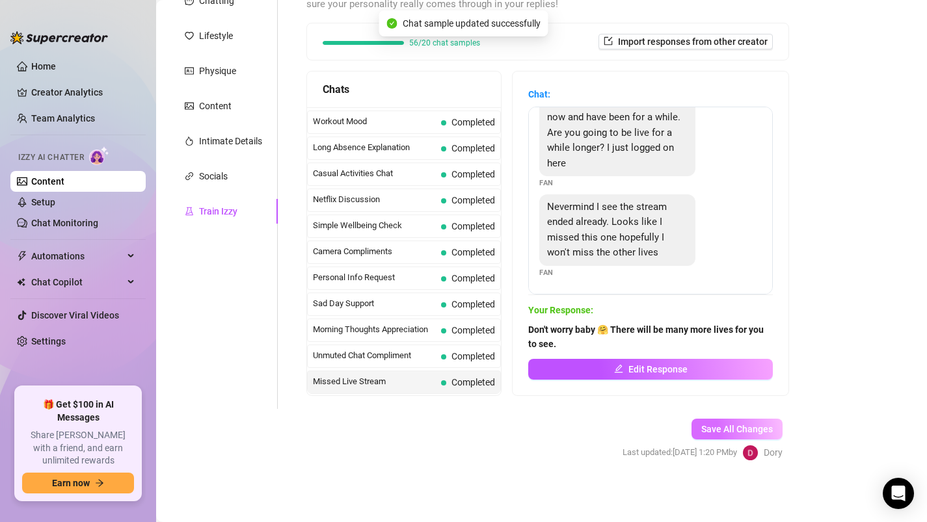
click at [725, 424] on span "Save All Changes" at bounding box center [737, 429] width 72 height 10
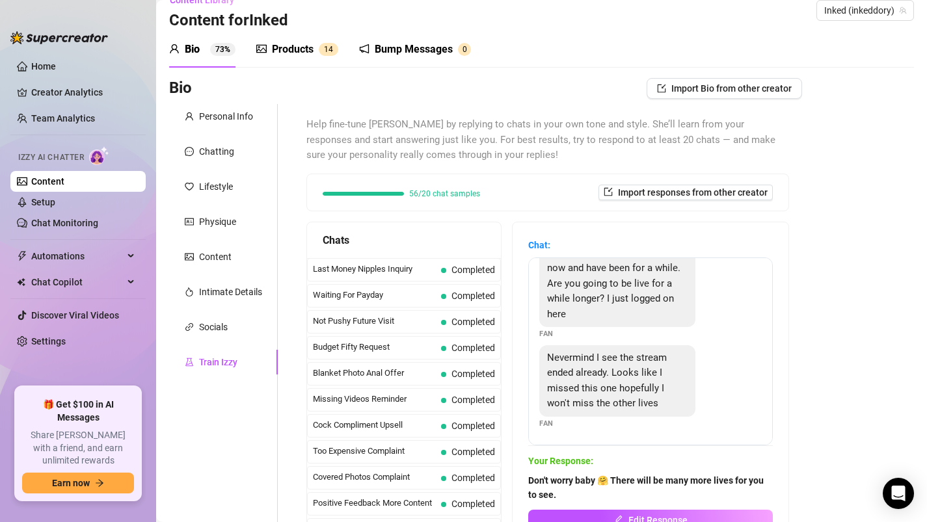
scroll to position [0, 0]
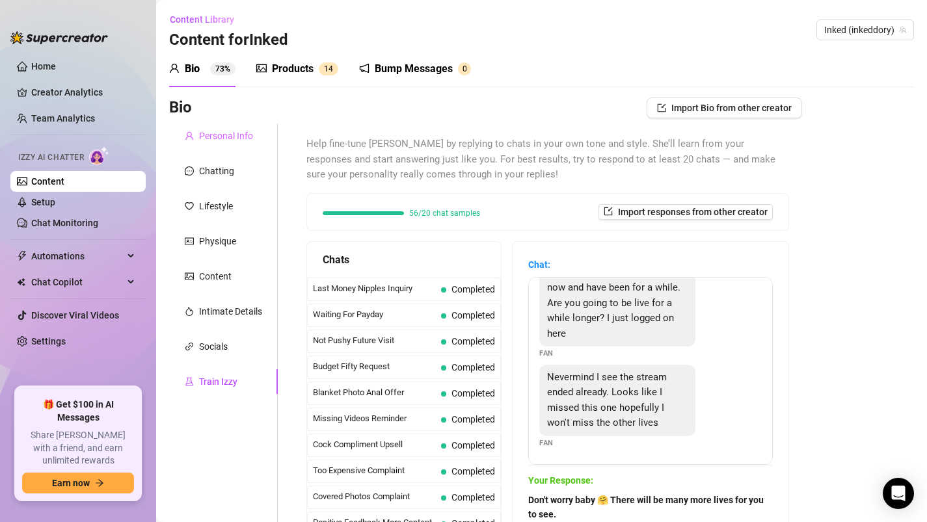
click at [252, 136] on div "Personal Info" at bounding box center [223, 136] width 109 height 25
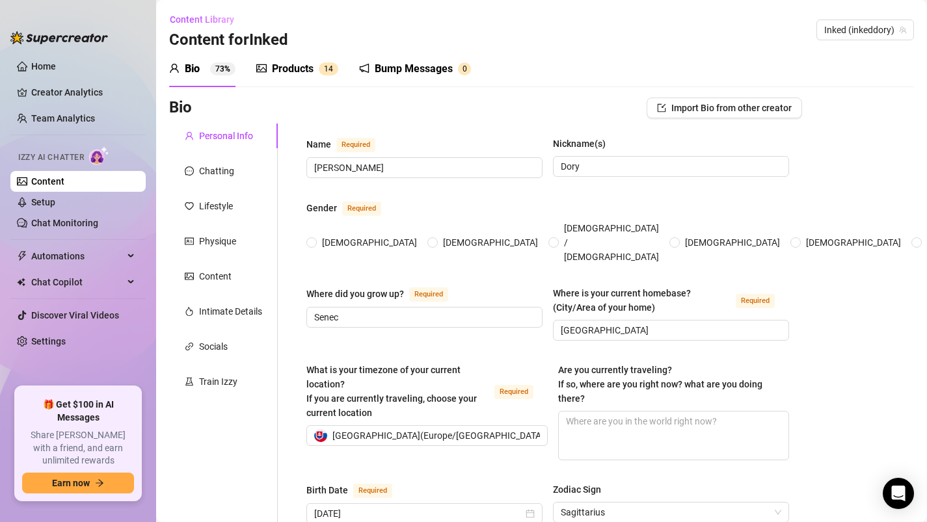
click at [286, 69] on div "Products" at bounding box center [293, 69] width 42 height 16
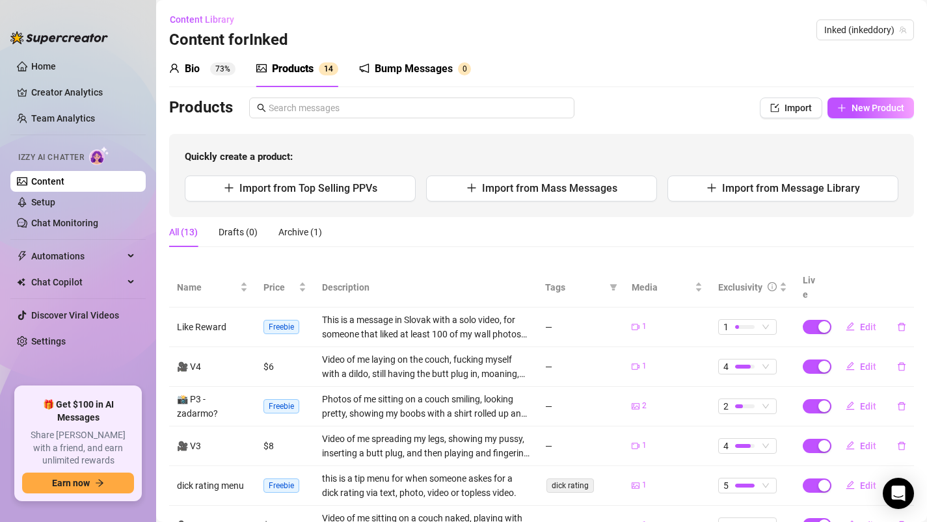
click at [385, 68] on div "Bump Messages" at bounding box center [414, 69] width 78 height 16
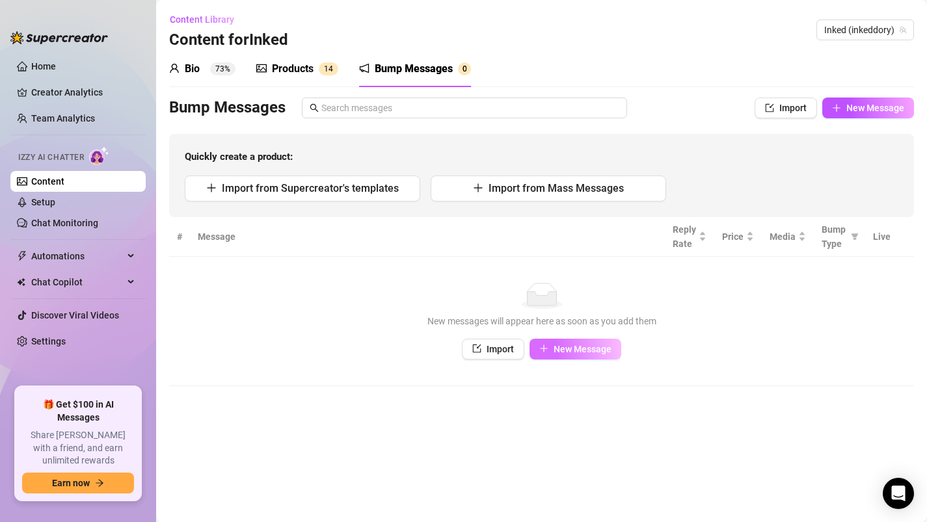
click at [552, 352] on button "New Message" at bounding box center [576, 349] width 92 height 21
type textarea "Type your message here..."
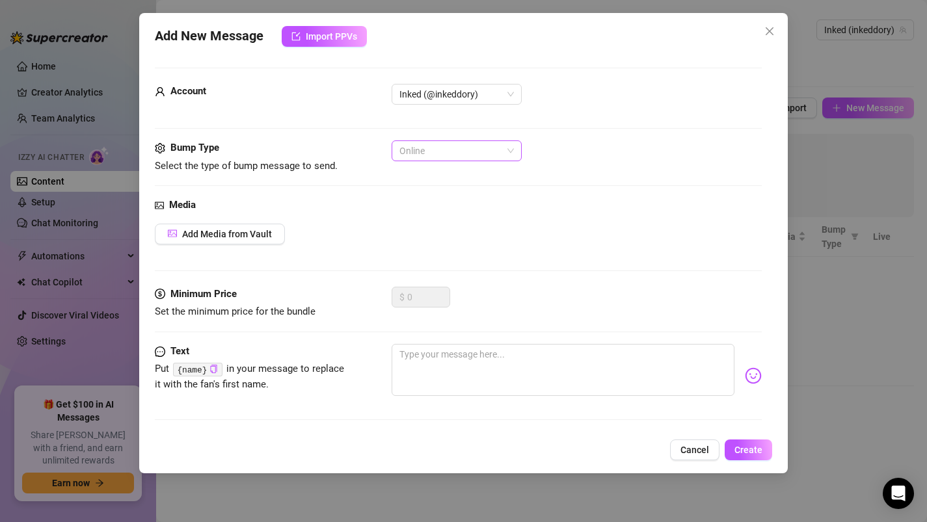
click at [445, 146] on span "Online" at bounding box center [456, 151] width 114 height 20
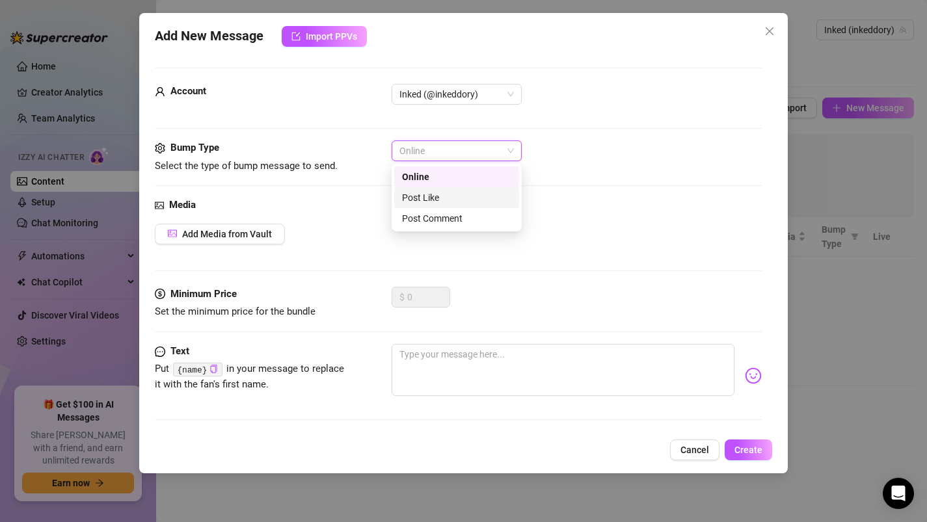
click at [437, 196] on div "Post Like" at bounding box center [456, 198] width 109 height 14
click at [443, 148] on span "Post Like" at bounding box center [456, 151] width 114 height 20
click at [421, 179] on div "Online" at bounding box center [456, 177] width 109 height 14
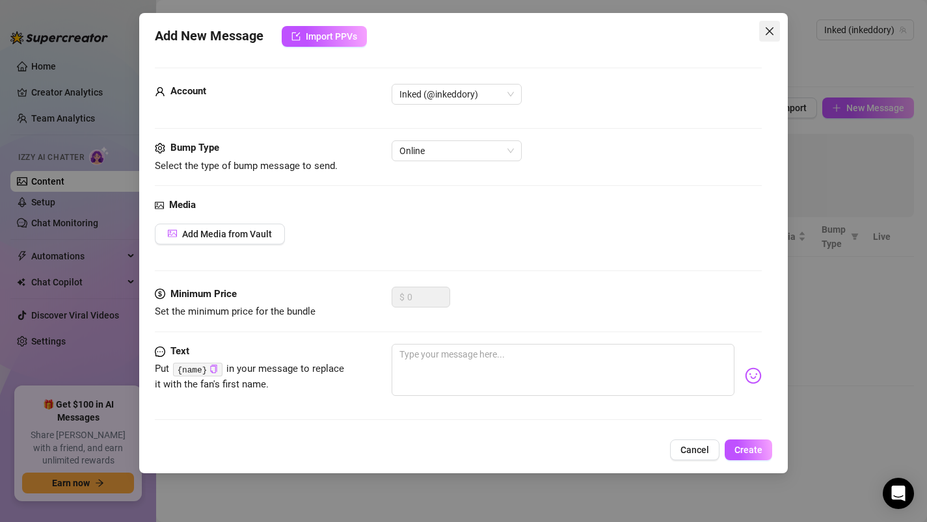
click at [770, 29] on icon "close" at bounding box center [769, 31] width 10 height 10
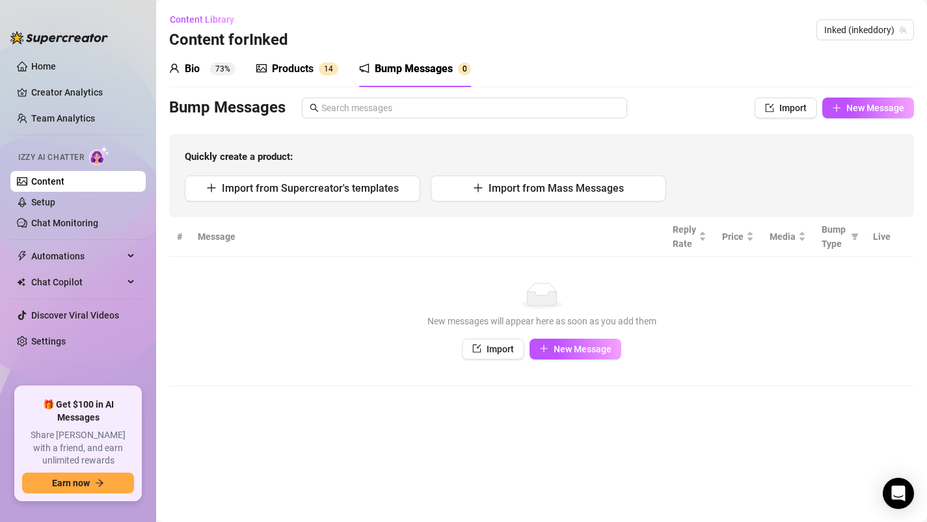
click at [214, 64] on sup "73%" at bounding box center [222, 68] width 25 height 13
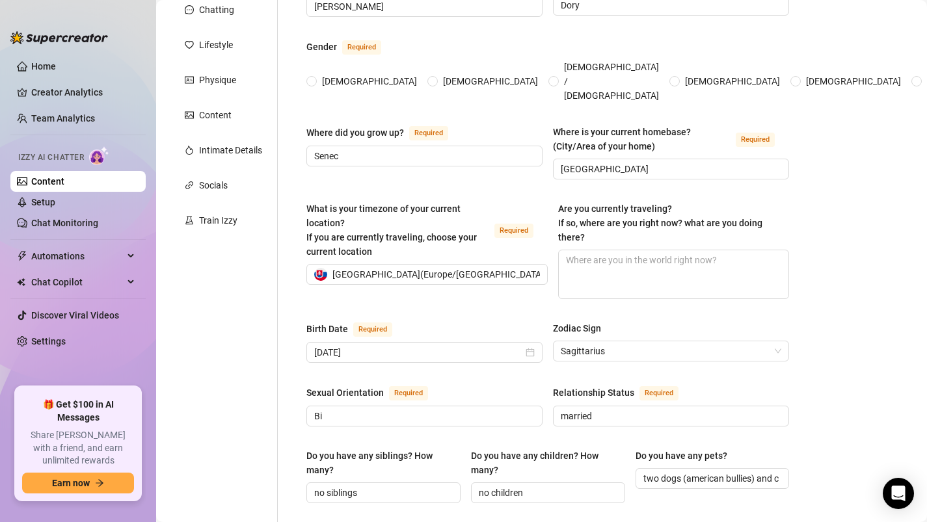
scroll to position [162, 0]
click at [584, 250] on textarea "Are you currently traveling? If so, where are you right now? what are you doing…" at bounding box center [674, 274] width 230 height 48
type textarea "N"
type textarea "No"
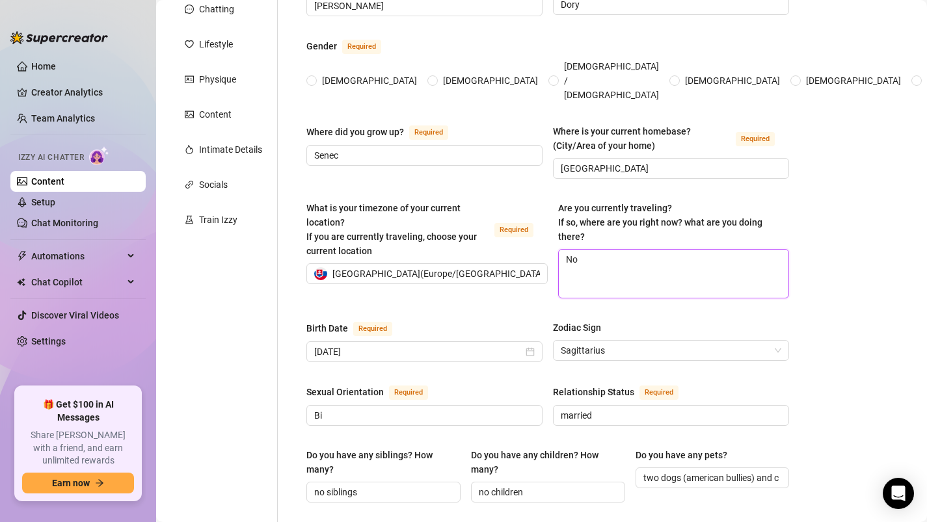
type textarea "No"
type textarea "No,"
type textarea "No, I"
type textarea "No, I'"
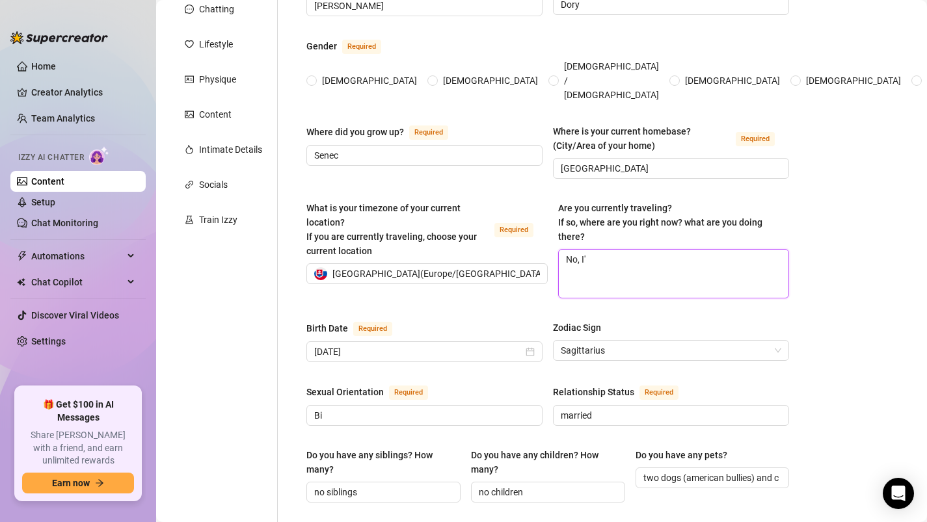
type textarea "No, I'm"
type textarea "No, I'm n"
type textarea "No, I'm no"
type textarea "No, I'm n"
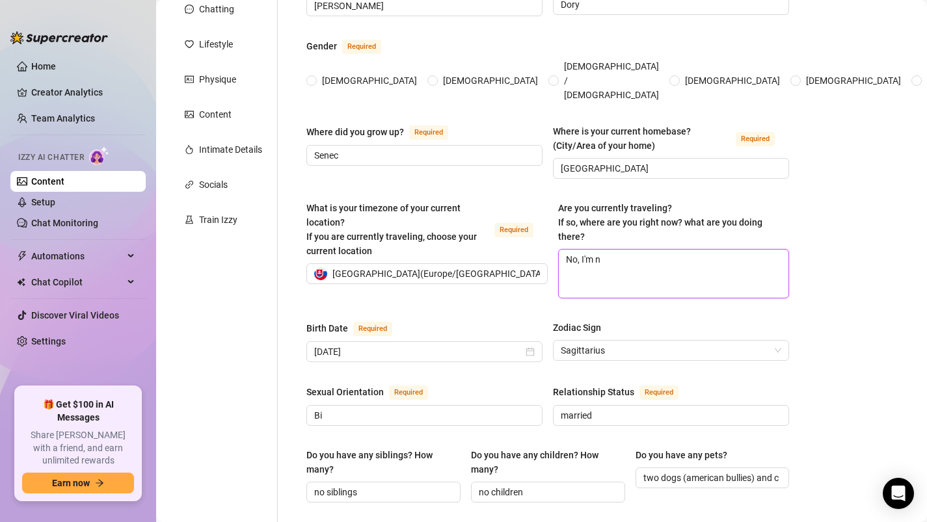
type textarea "No, I'm"
type textarea "No, I'"
type textarea "No, I"
type textarea "No,"
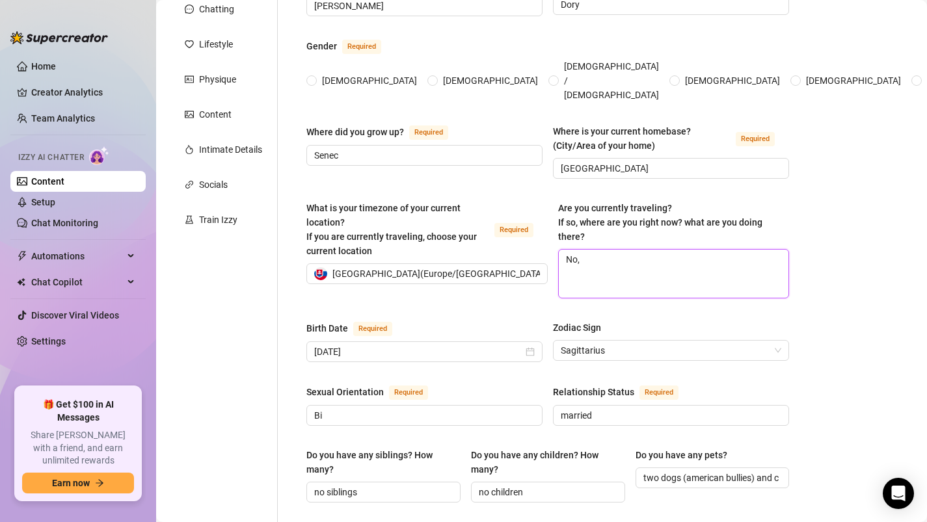
type textarea "No,"
type textarea "No"
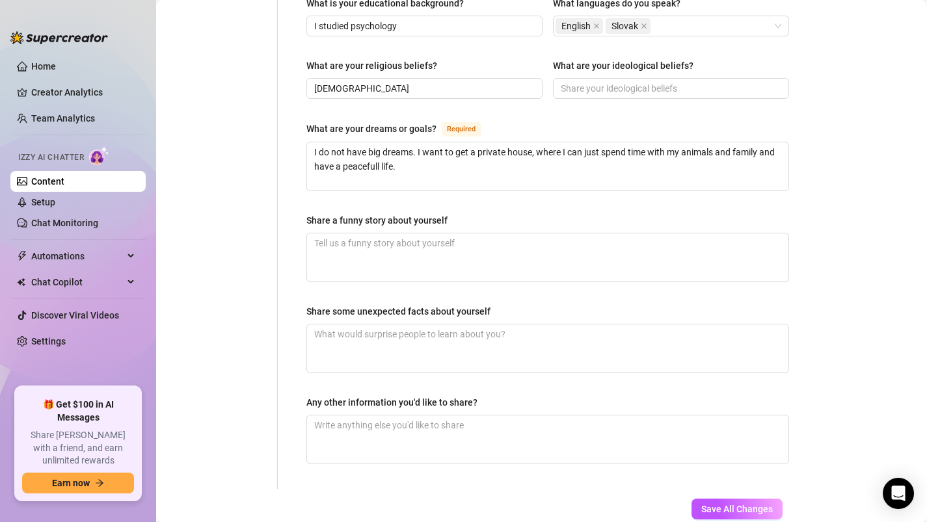
scroll to position [754, 0]
type textarea "No"
click at [745, 504] on span "Save All Changes" at bounding box center [737, 509] width 72 height 10
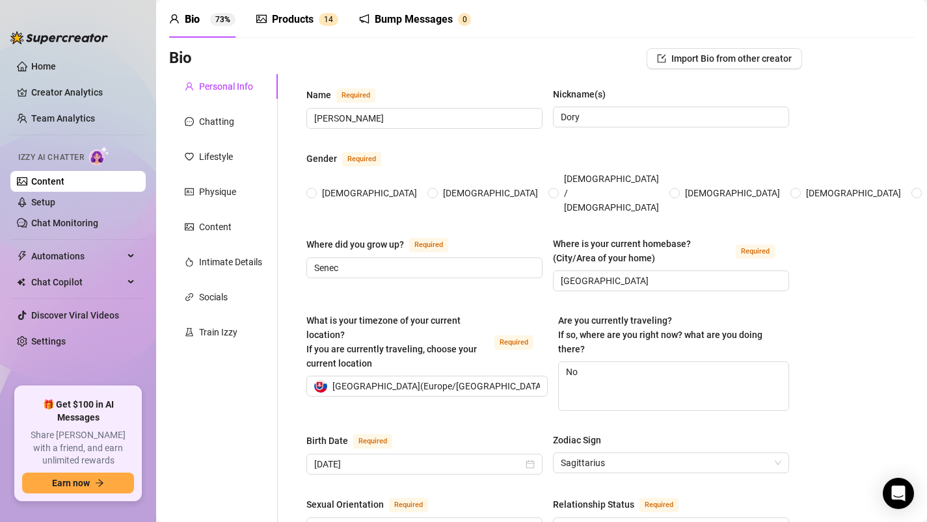
scroll to position [0, 0]
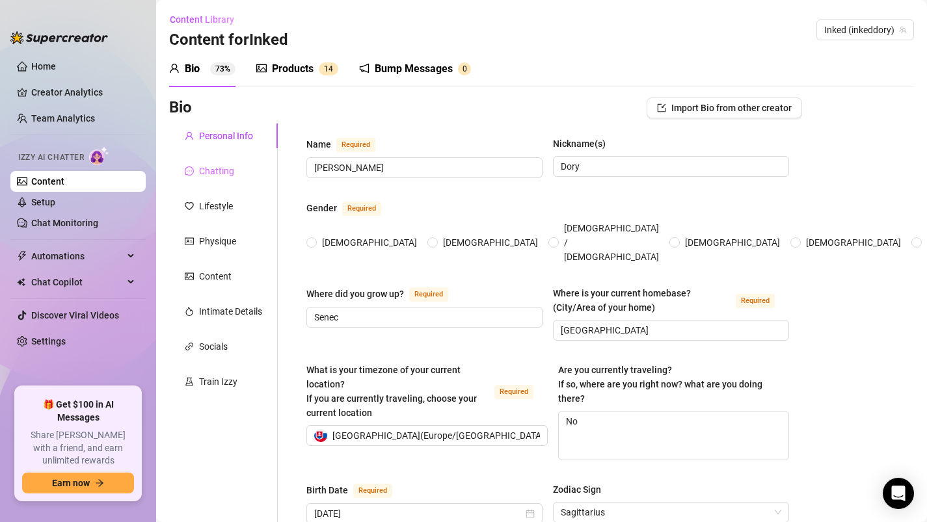
click at [239, 172] on div "Chatting" at bounding box center [223, 171] width 109 height 25
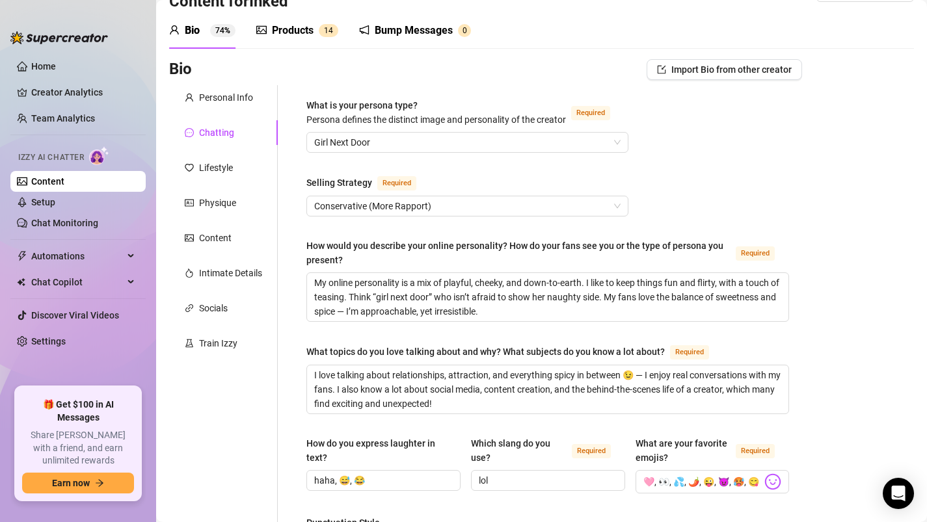
scroll to position [28, 0]
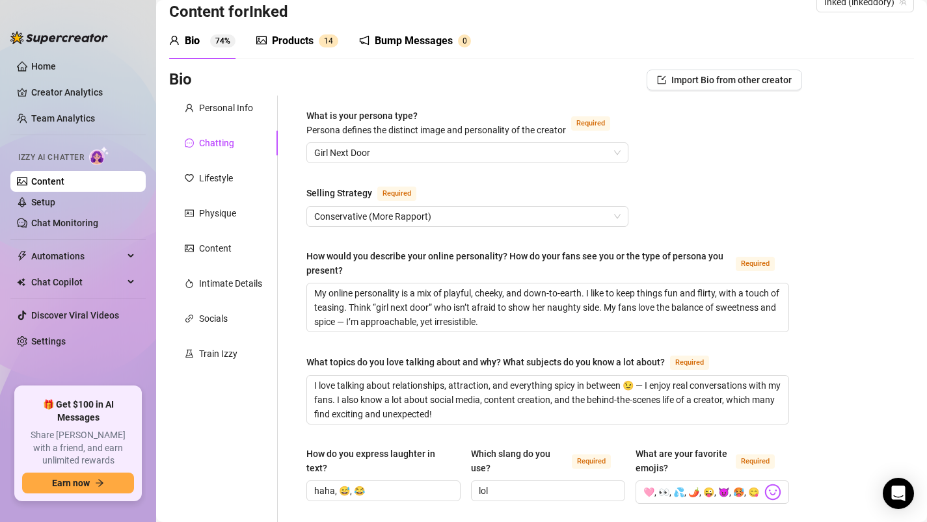
click at [206, 186] on div "Lifestyle" at bounding box center [223, 178] width 109 height 25
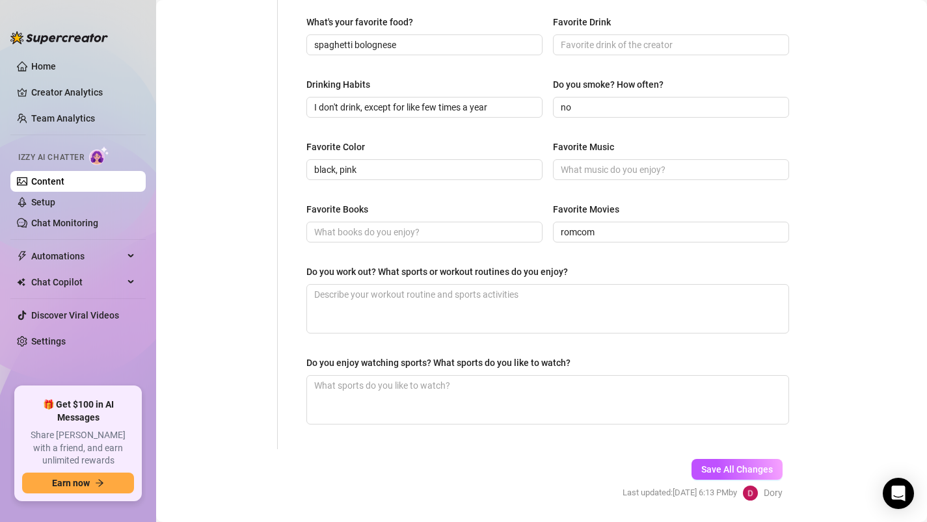
scroll to position [582, 0]
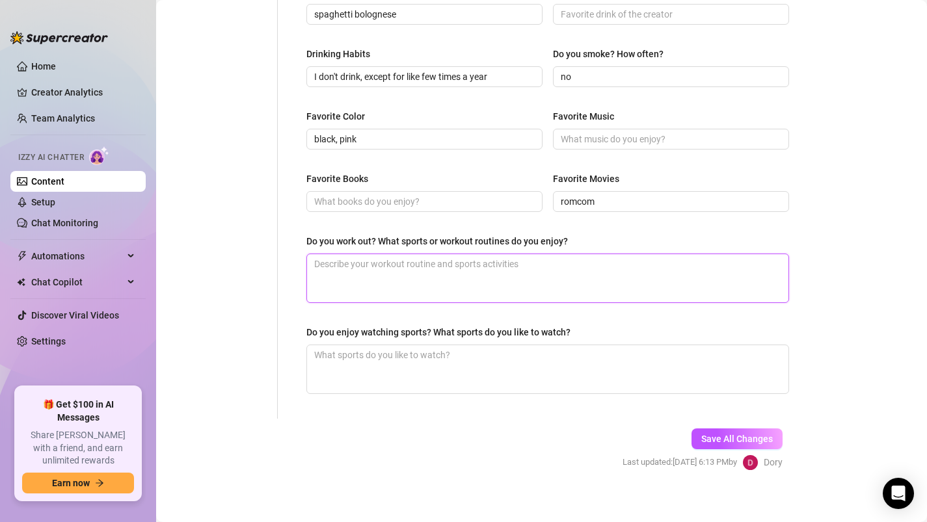
click at [347, 265] on textarea "Do you work out? What sports or workout routines do you enjoy?" at bounding box center [547, 278] width 481 height 48
type textarea "I"
type textarea "I g"
type textarea "I go"
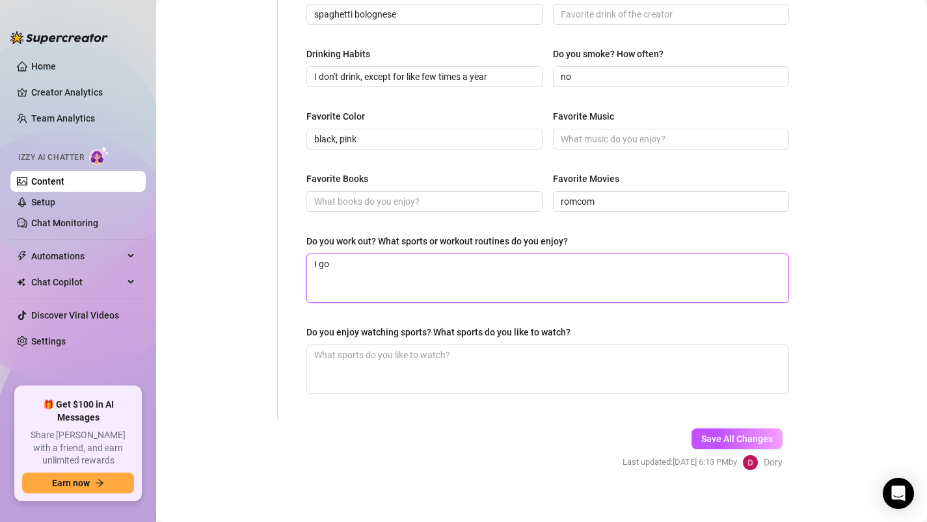
type textarea "I go"
type textarea "I go g"
type textarea "I go gy"
type textarea "I go gym"
type textarea "I go gym,"
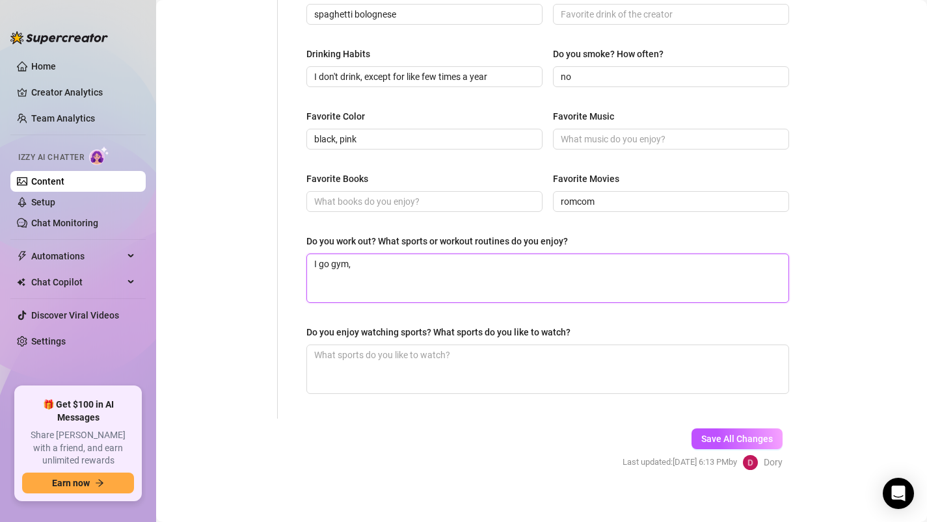
type textarea "I go gym,"
type textarea "I go gym"
type textarea "I go gym."
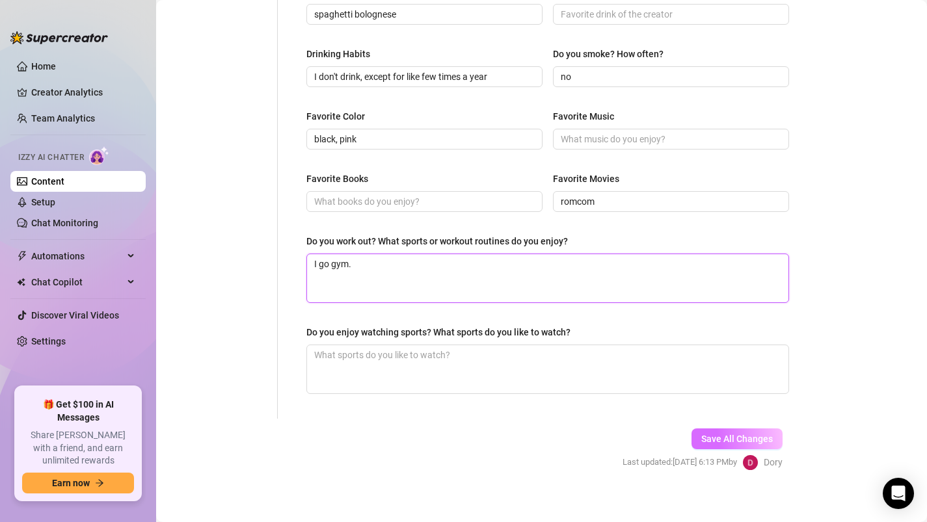
type textarea "I go gym."
click at [727, 437] on span "Save All Changes" at bounding box center [737, 439] width 72 height 10
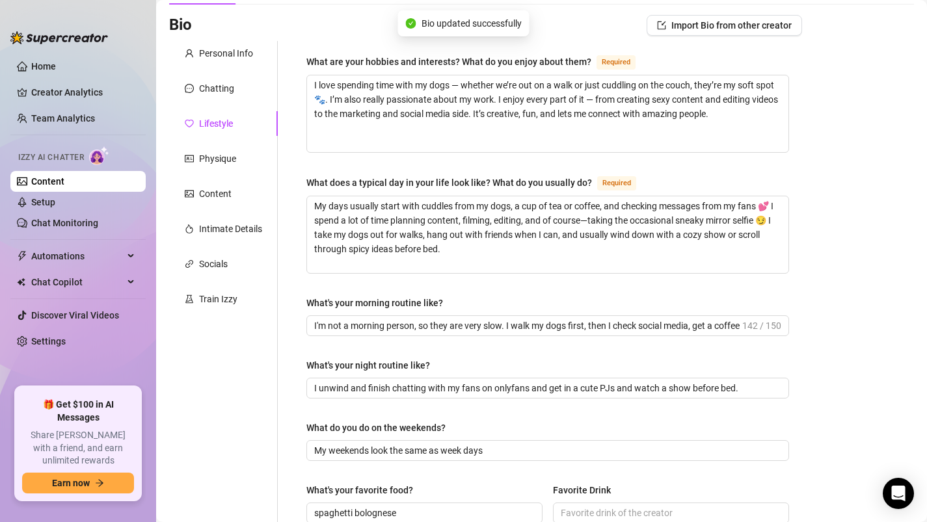
scroll to position [0, 0]
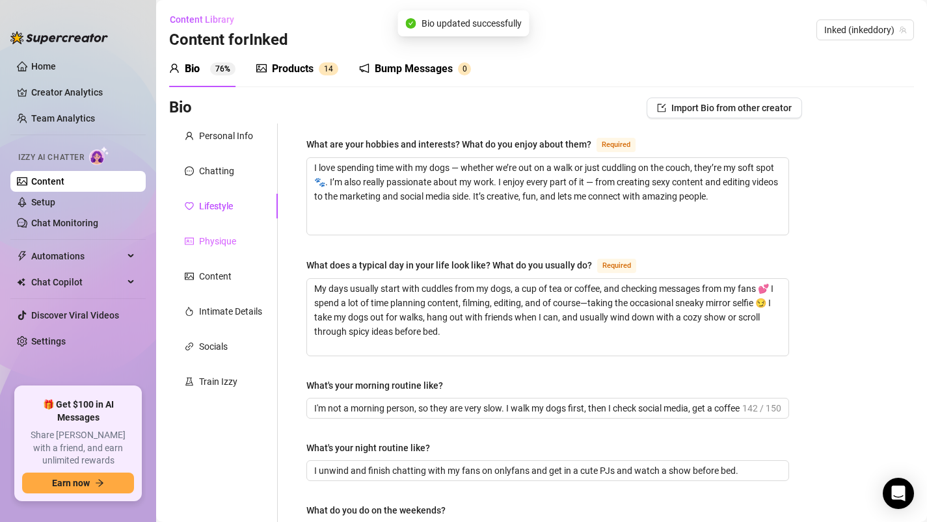
click at [219, 249] on div "Physique" at bounding box center [223, 241] width 109 height 25
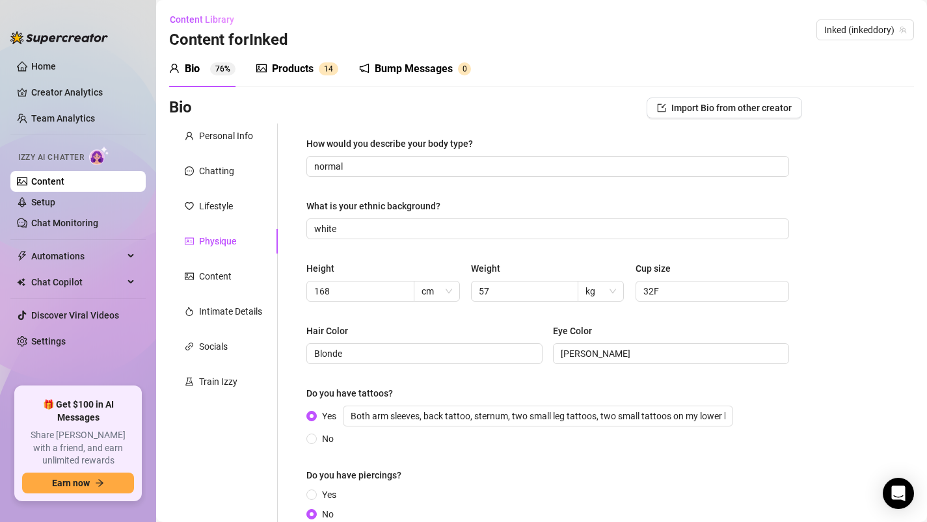
scroll to position [138, 0]
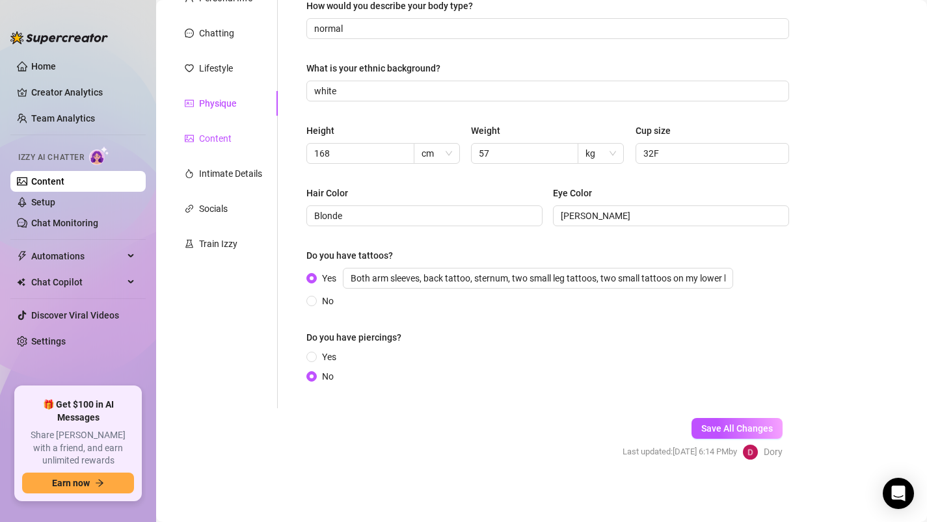
click at [219, 136] on div "Content" at bounding box center [215, 138] width 33 height 14
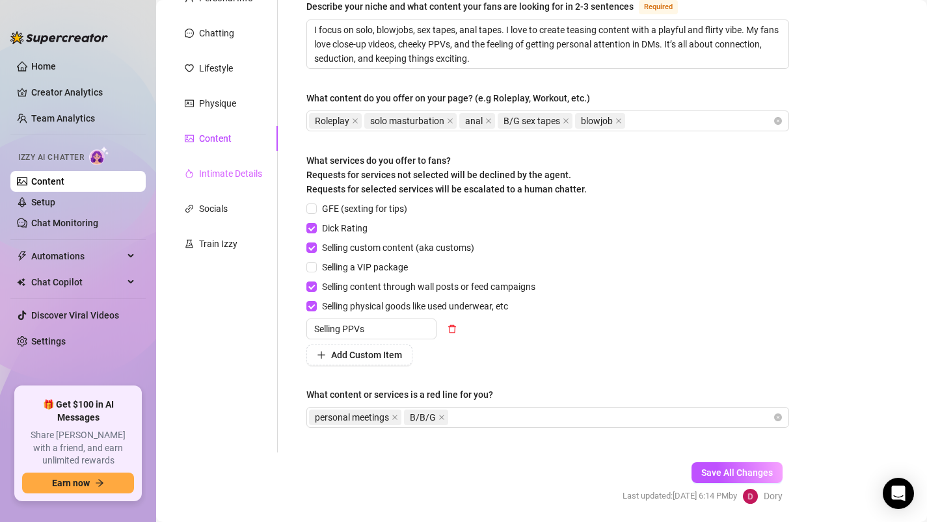
click at [213, 161] on div "Intimate Details" at bounding box center [223, 173] width 109 height 25
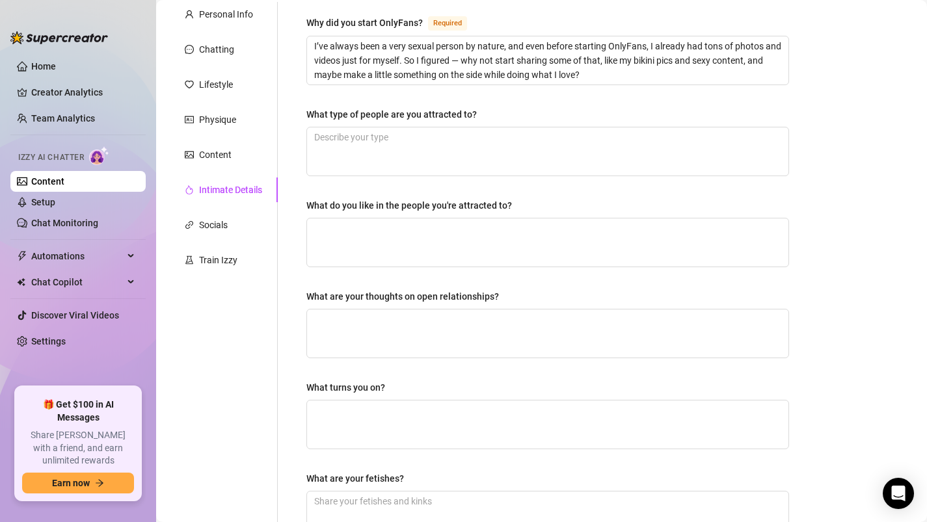
scroll to position [134, 0]
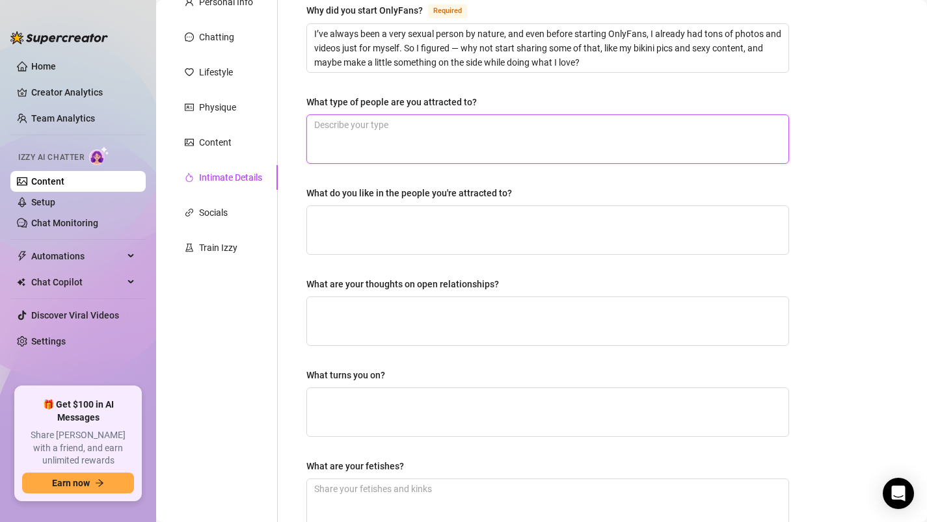
click at [342, 149] on textarea "What type of people are you attracted to?" at bounding box center [547, 139] width 481 height 48
type textarea "I"
type textarea "I l"
type textarea "I lo"
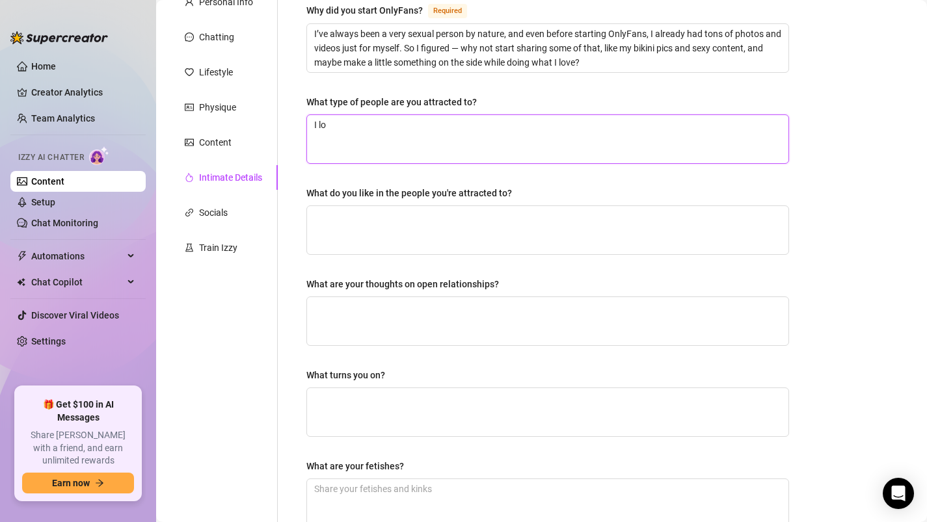
type textarea "I lov"
type textarea "I love"
type textarea "I love t"
type textarea "I love ta"
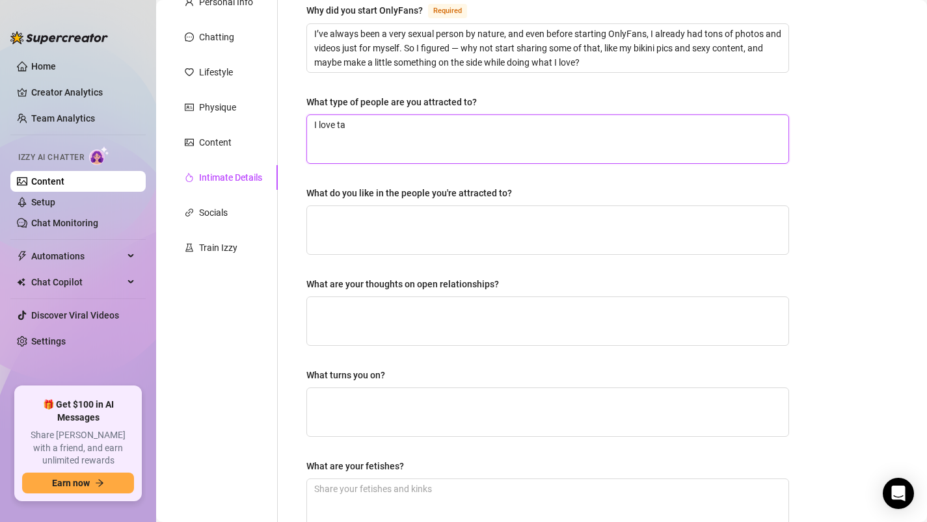
type textarea "I love tal"
type textarea "I love tall"
type textarea "I love tall m"
type textarea "I love tall me"
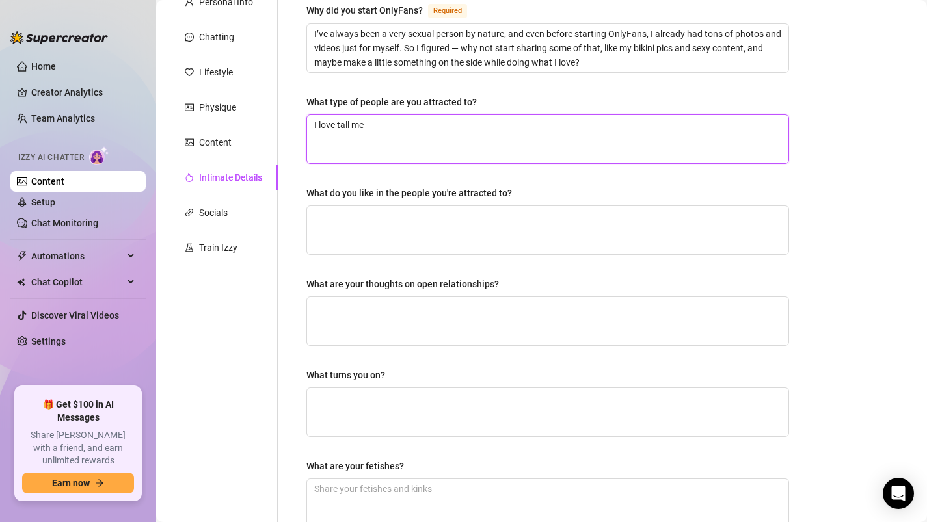
type textarea "I love tall men"
type textarea "I love tall men,"
type textarea "I love tall men, d"
type textarea "I love tall men, da"
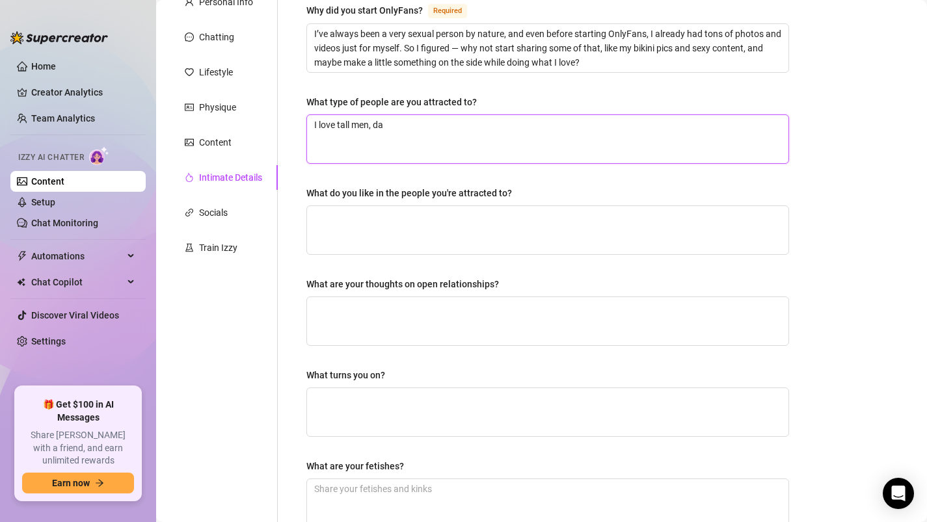
type textarea "I love tall men, dar"
type textarea "I love tall men, dark"
type textarea "I love tall men, dark h"
type textarea "I love tall men, dark ha"
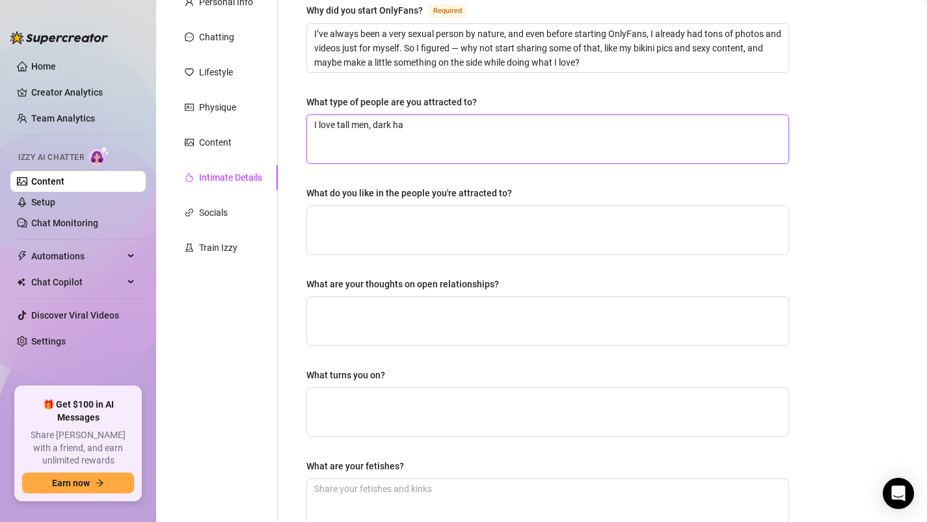
type textarea "I love tall men, dark hai"
type textarea "I love tall men, dark hair"
type textarea "I love tall men, dark hai"
type textarea "I love tall men, dark ha"
type textarea "I love tall men, dark h"
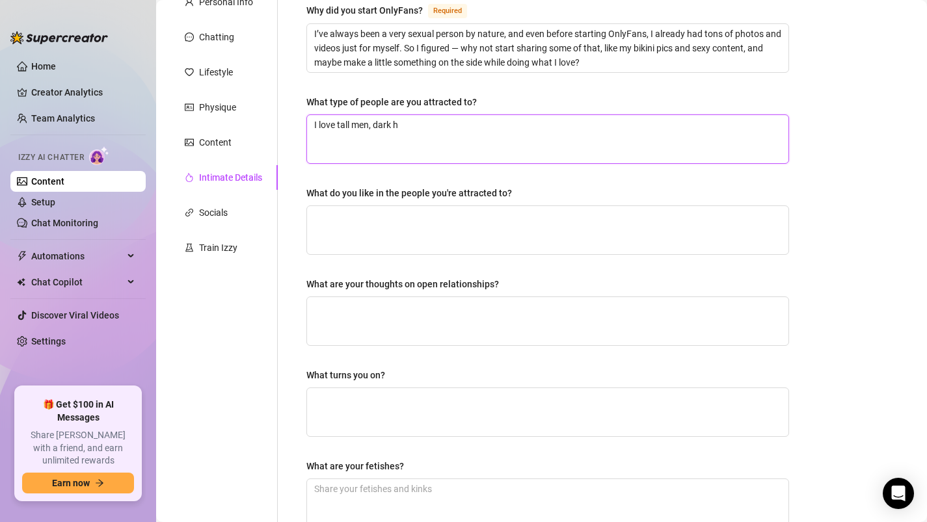
type textarea "I love tall men, dark"
type textarea "I love tall men, dar"
type textarea "I love tall men, da"
type textarea "I love tall men, d"
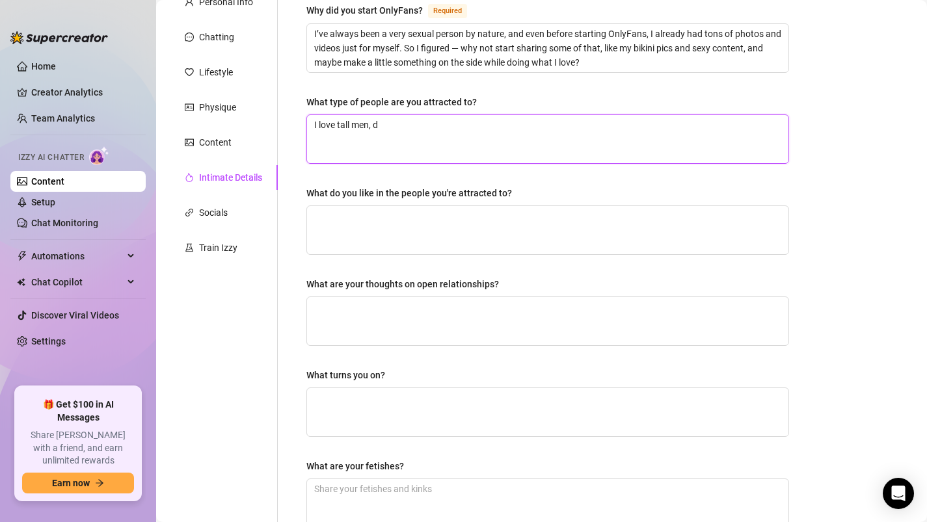
type textarea "I love tall men,"
type textarea "I love tall men, t"
type textarea "I love tall men, ta"
type textarea "I love tall men, tan"
type textarea "I love tall men, [PERSON_NAME]"
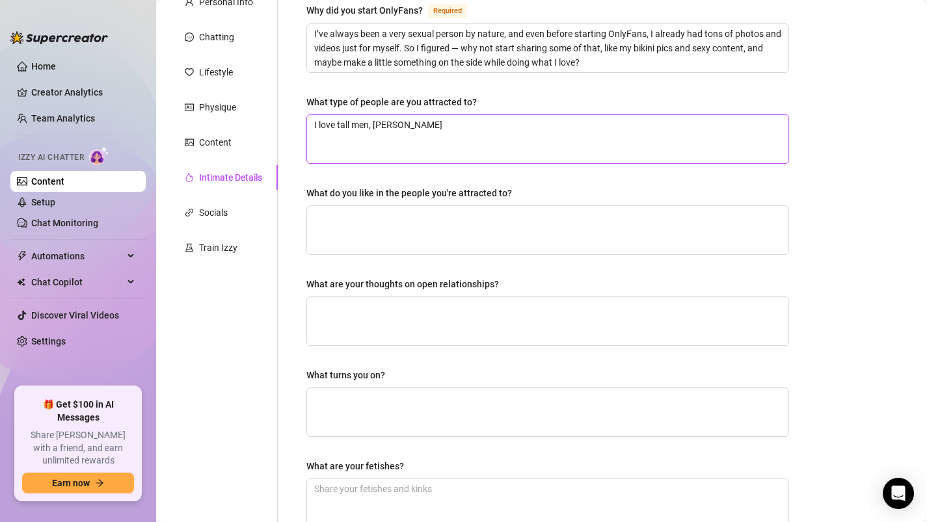
type textarea "I love tall men, tan"
type textarea "I love tall men, tan,"
type textarea "I love tall men, tan, d"
type textarea "I love tall men, tan, da"
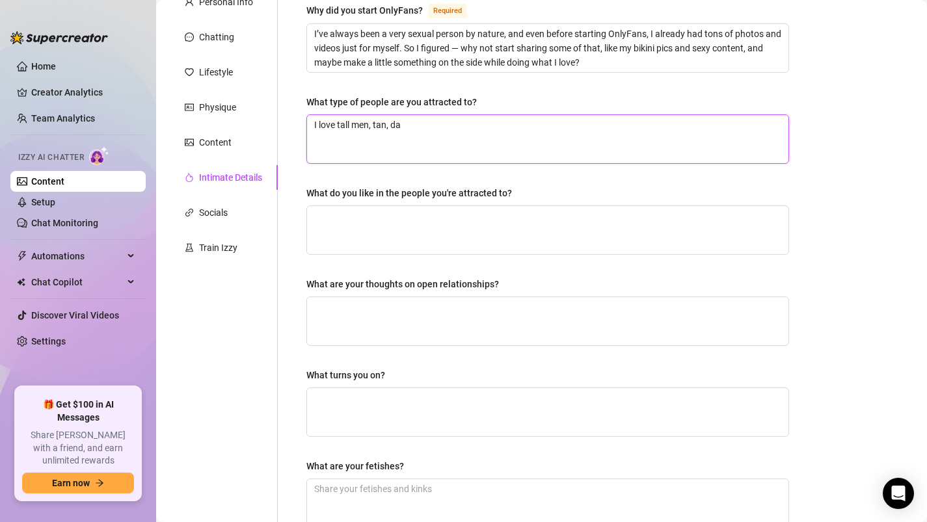
type textarea "I love tall men, tan, dar"
type textarea "I love tall men, tan, dark"
type textarea "I love tall men, tan, dark h"
type textarea "I love tall men, tan, dark ha"
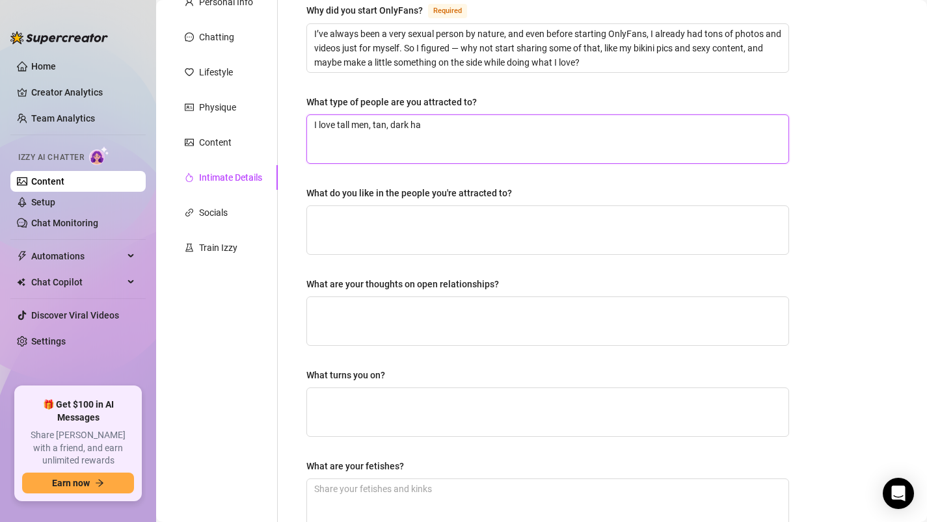
type textarea "I love tall men, tan, dark hai"
type textarea "I love tall men, tan, dark hair"
type textarea "I love tall men, tan, dark hair,"
type textarea "I love tall men, tan, dark hair, n"
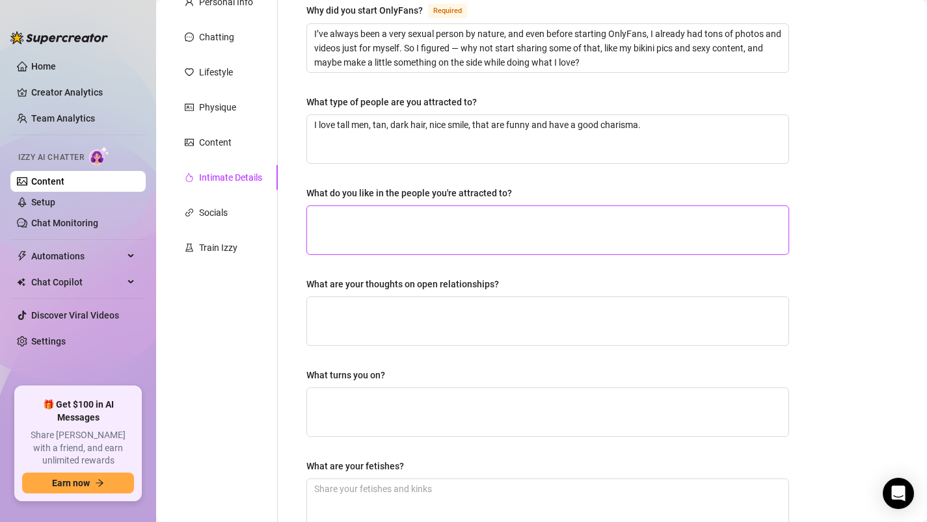
click at [332, 250] on textarea "What do you like in the people you're attracted to?" at bounding box center [547, 230] width 481 height 48
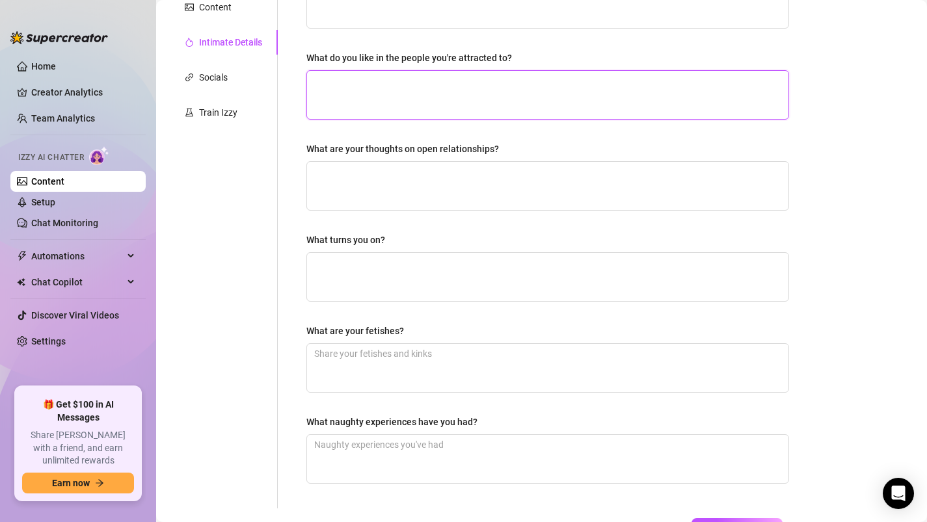
scroll to position [256, 0]
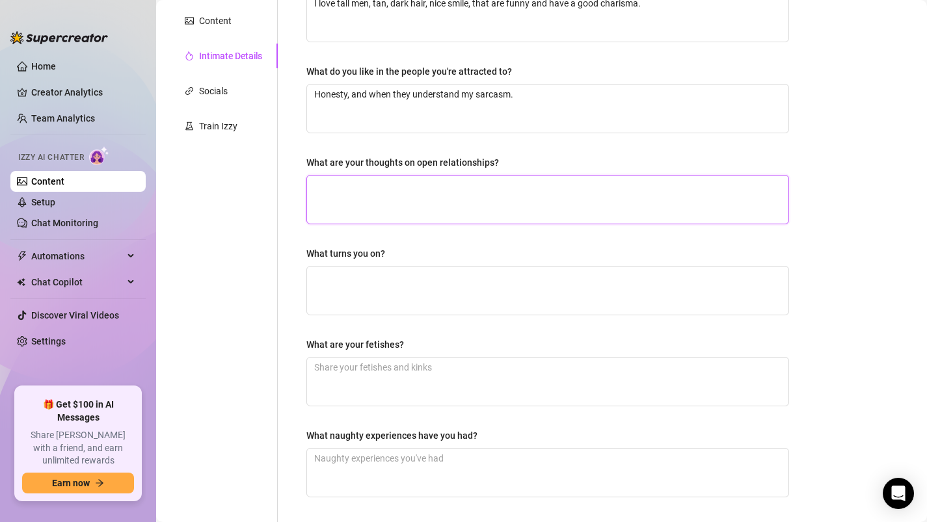
click at [411, 185] on textarea "What are your thoughts on open relationships?" at bounding box center [547, 200] width 481 height 48
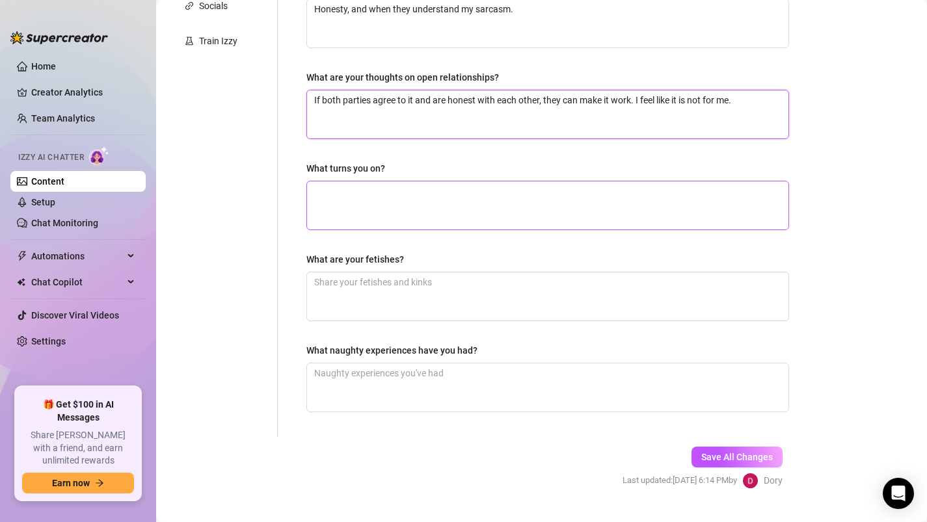
scroll to position [342, 0]
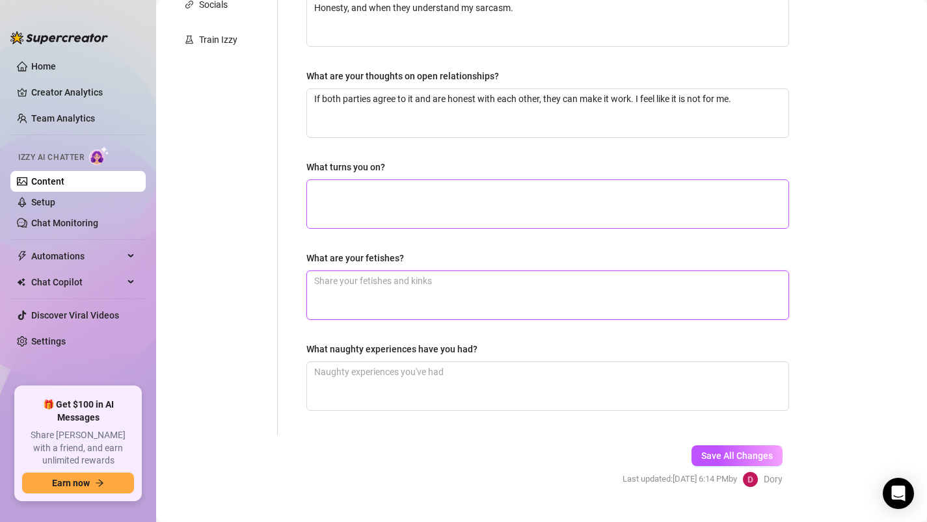
click at [329, 298] on textarea "What are your fetishes?" at bounding box center [547, 295] width 481 height 48
click at [717, 449] on button "Save All Changes" at bounding box center [737, 456] width 91 height 21
click at [55, 202] on link "Setup" at bounding box center [43, 202] width 24 height 10
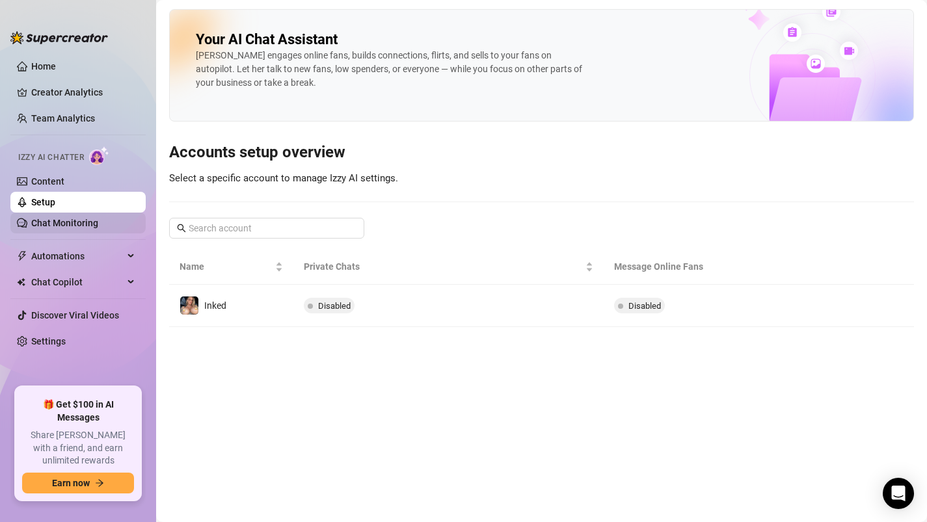
click at [66, 228] on link "Chat Monitoring" at bounding box center [64, 223] width 67 height 10
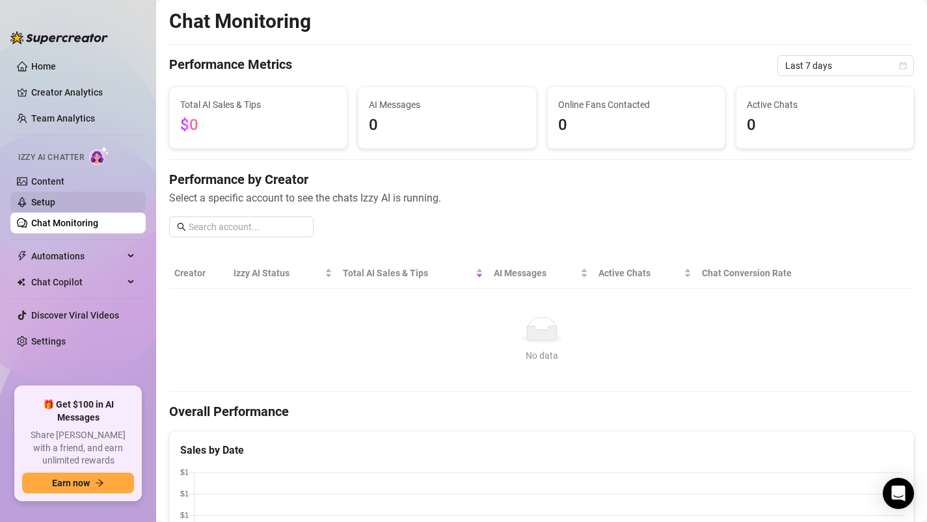
click at [55, 206] on link "Setup" at bounding box center [43, 202] width 24 height 10
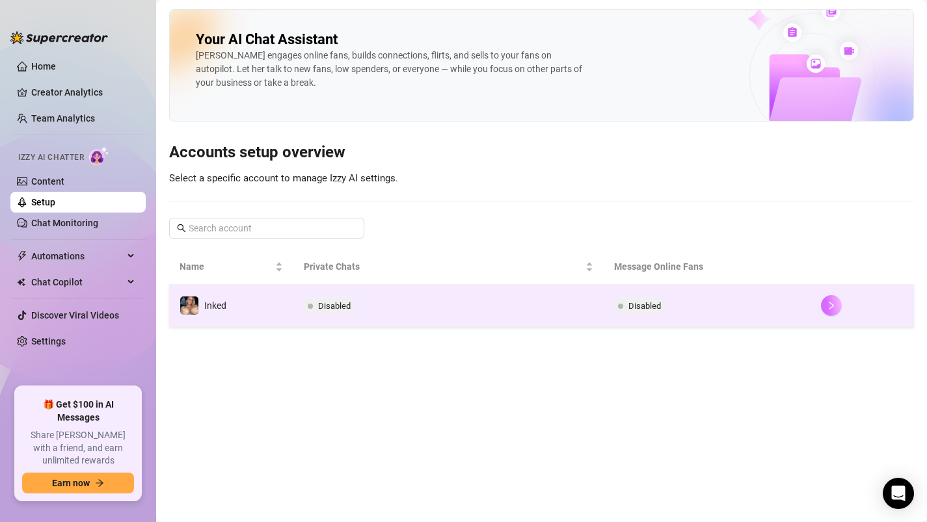
click at [833, 304] on icon "right" at bounding box center [831, 305] width 9 height 9
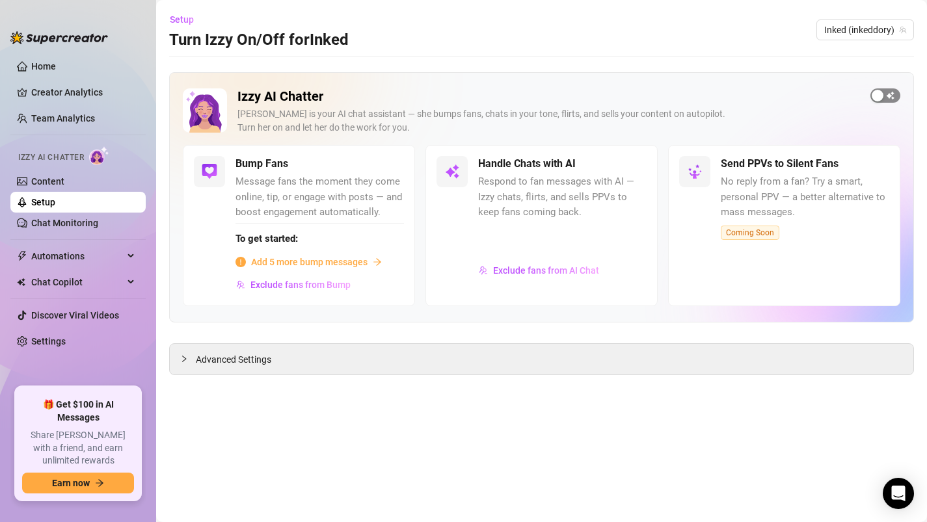
click at [879, 96] on div "button" at bounding box center [878, 96] width 12 height 12
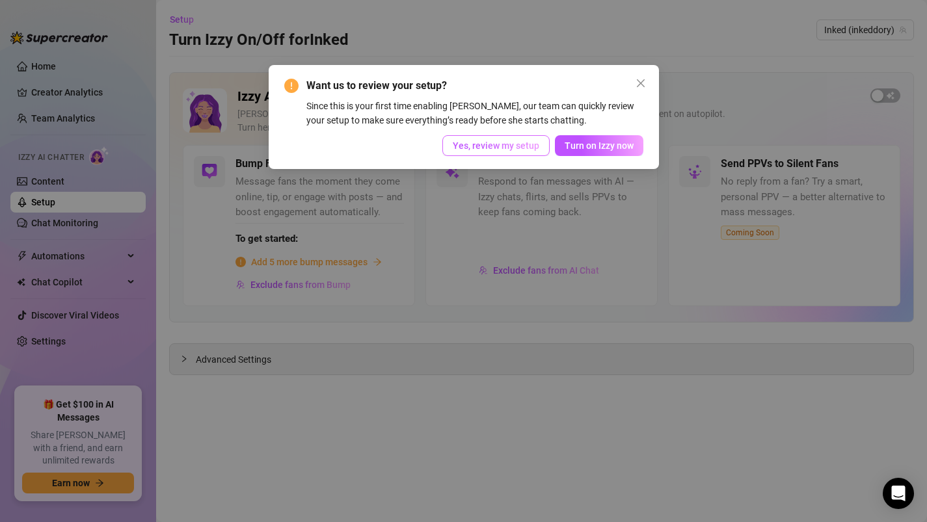
click at [515, 145] on span "Yes, review my setup" at bounding box center [496, 146] width 87 height 10
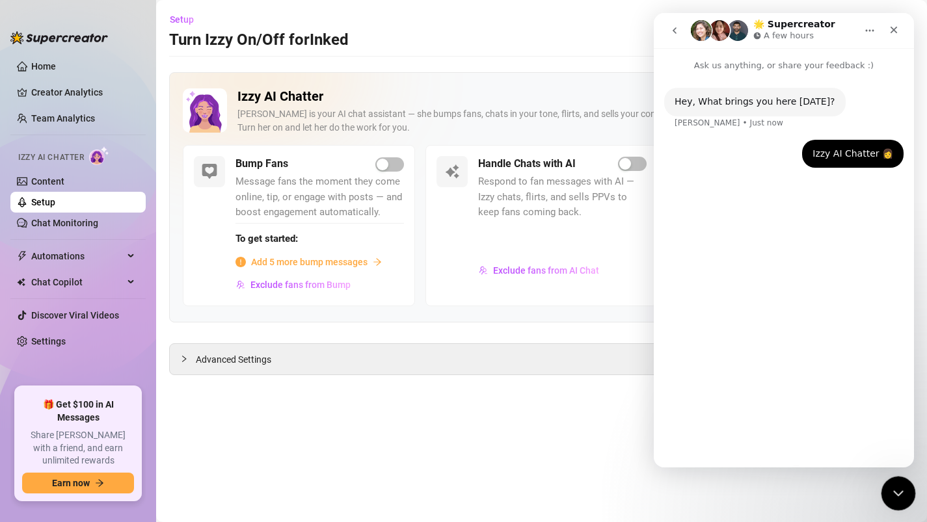
click at [889, 495] on icon "Close Intercom Messenger" at bounding box center [897, 492] width 16 height 16
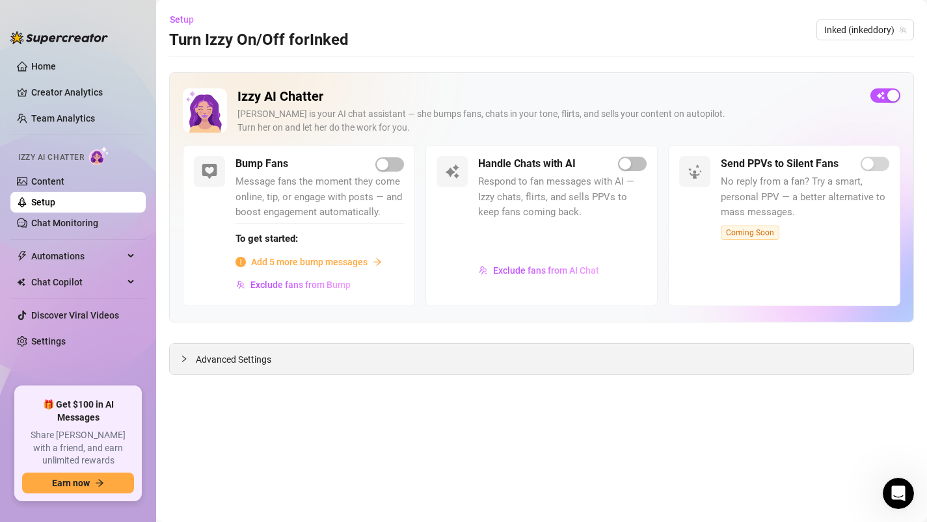
click at [192, 363] on div at bounding box center [188, 359] width 16 height 14
click at [180, 358] on icon "expanded" at bounding box center [184, 359] width 8 height 8
click at [180, 357] on div "Advanced Settings" at bounding box center [542, 359] width 744 height 31
click at [203, 355] on span "Advanced Settings" at bounding box center [233, 360] width 75 height 14
click at [896, 494] on icon "Open Intercom Messenger" at bounding box center [896, 492] width 9 height 10
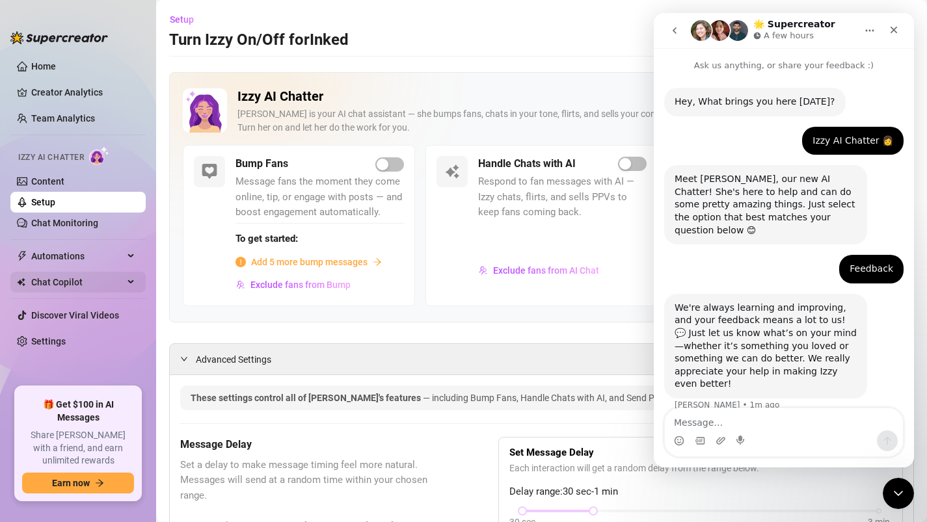
scroll to position [31, 0]
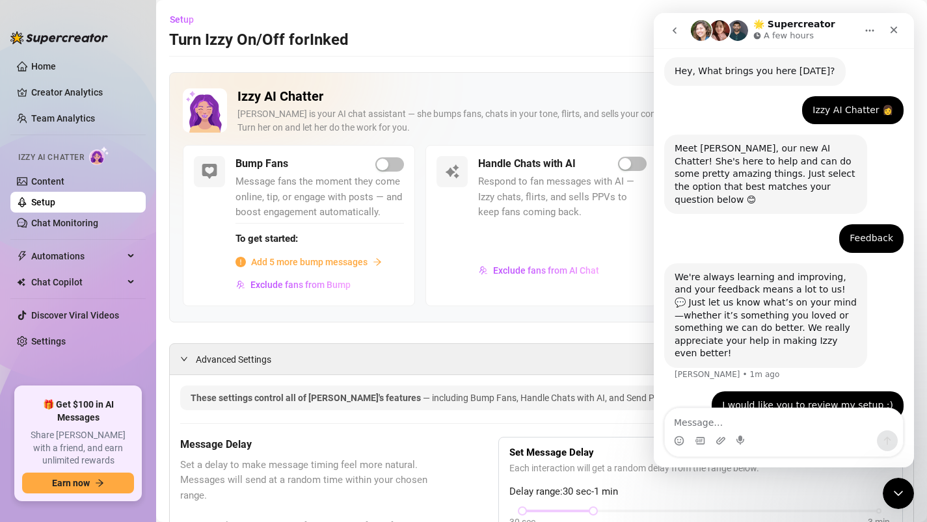
click at [673, 29] on icon "go back" at bounding box center [674, 30] width 10 height 10
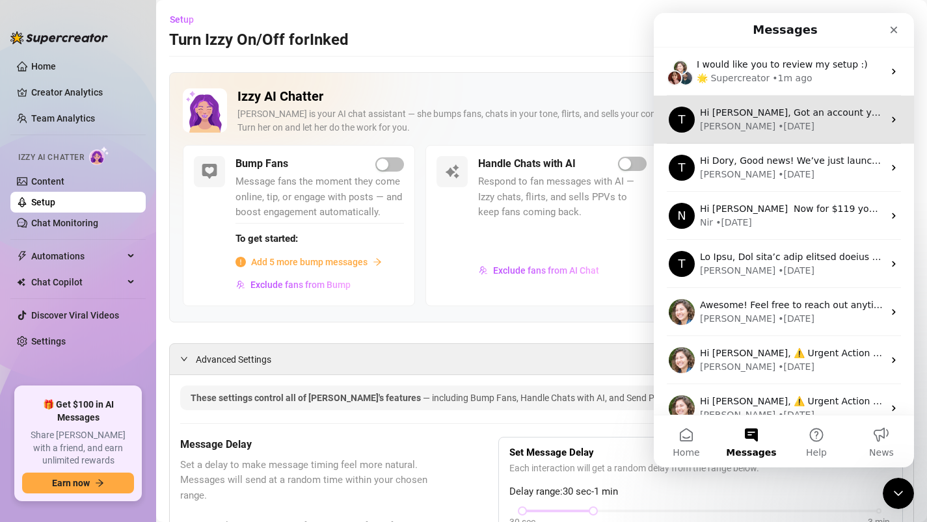
scroll to position [0, 0]
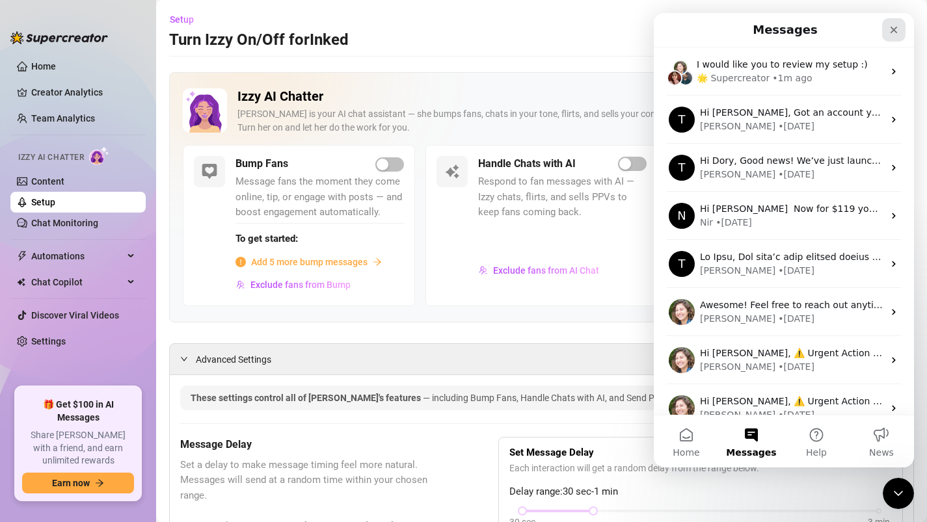
click at [896, 28] on icon "Close" at bounding box center [894, 30] width 10 height 10
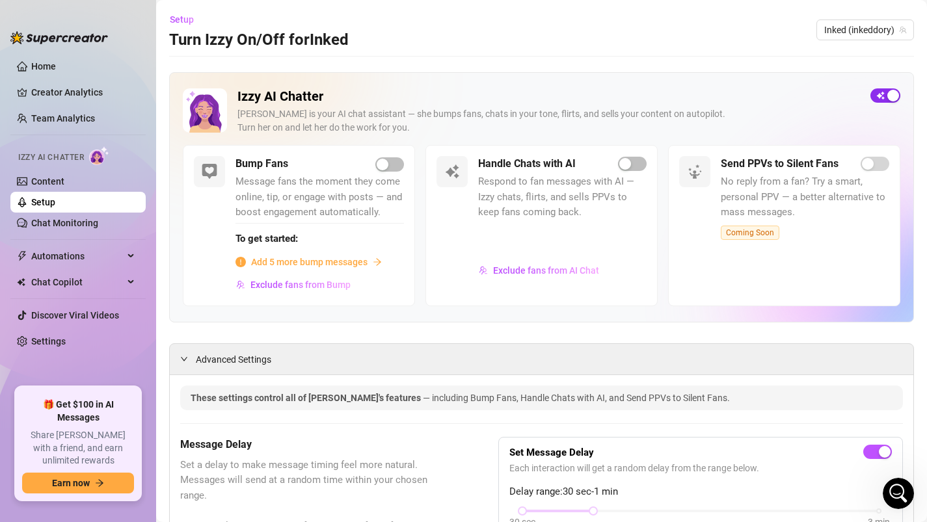
click at [885, 101] on span "button" at bounding box center [885, 95] width 30 height 14
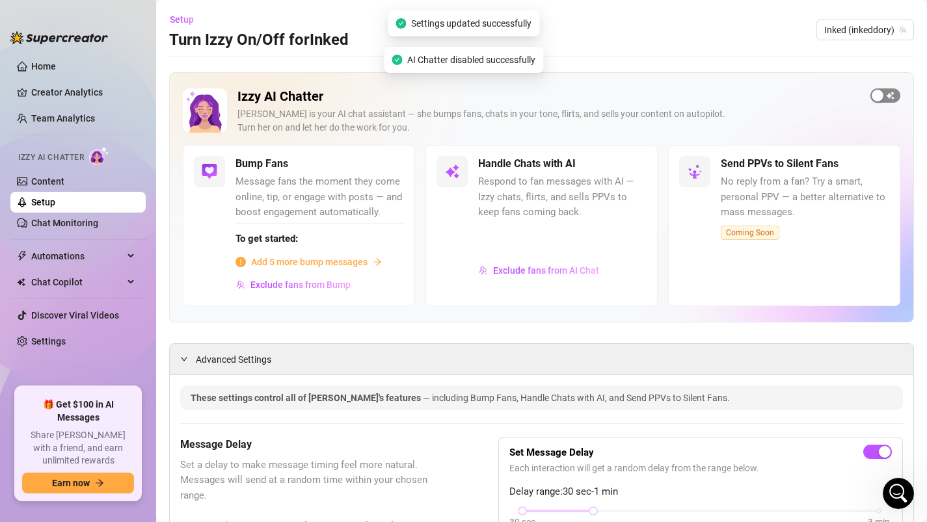
click at [877, 94] on div "button" at bounding box center [878, 96] width 12 height 12
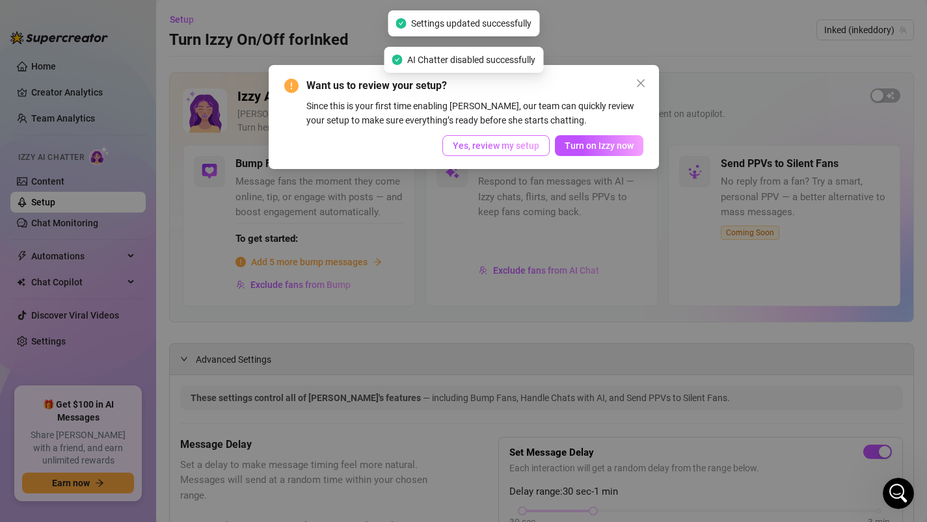
click at [504, 149] on span "Yes, review my setup" at bounding box center [496, 146] width 87 height 10
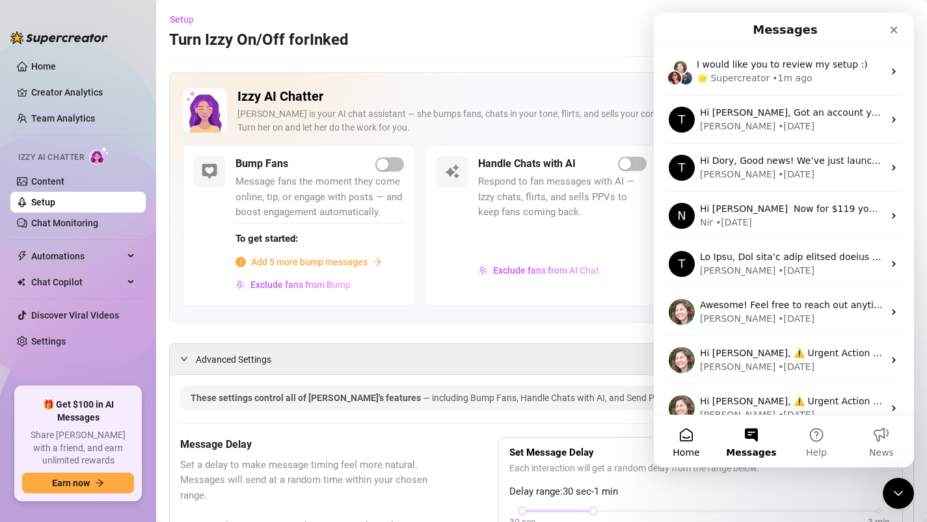
click at [684, 438] on button "Home" at bounding box center [686, 442] width 65 height 52
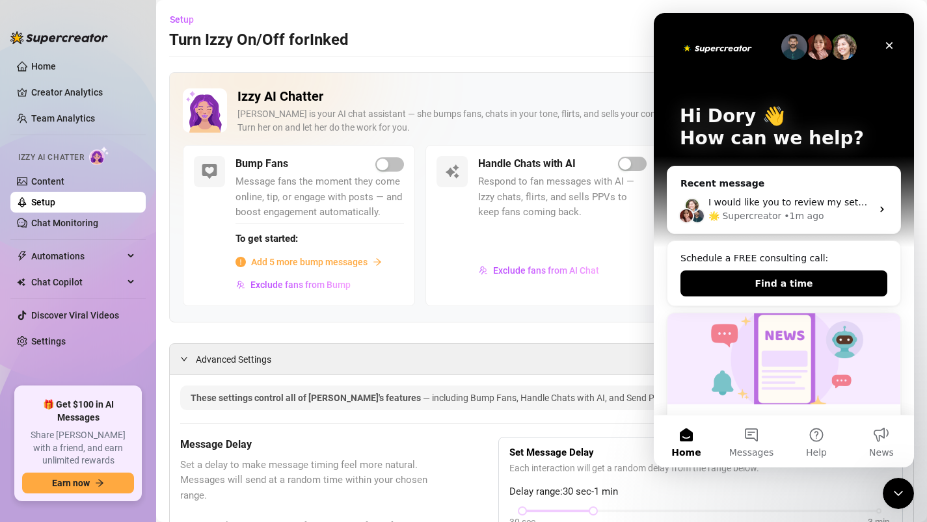
click at [753, 205] on span "I would like you to review my setup :)" at bounding box center [793, 202] width 171 height 10
click at [887, 42] on icon "Close" at bounding box center [889, 45] width 10 height 10
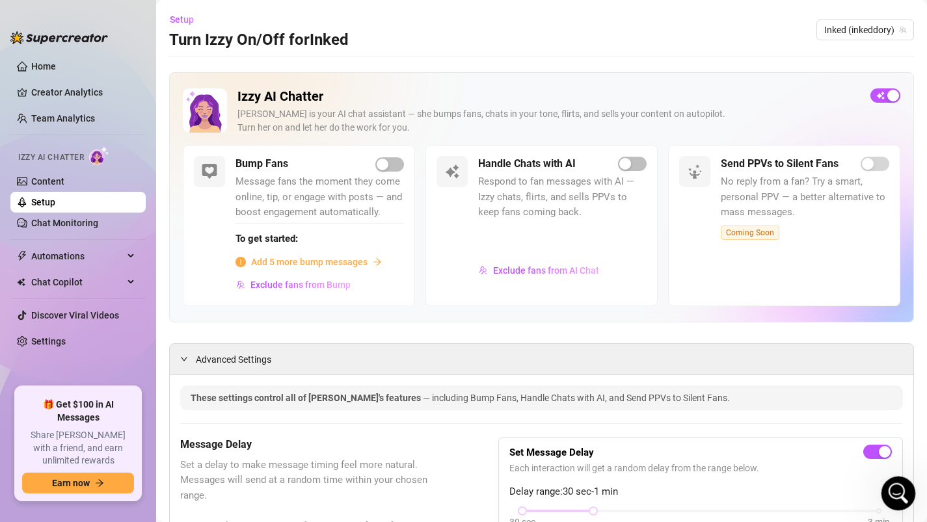
click at [891, 492] on icon "Open Intercom Messenger" at bounding box center [896, 491] width 21 height 21
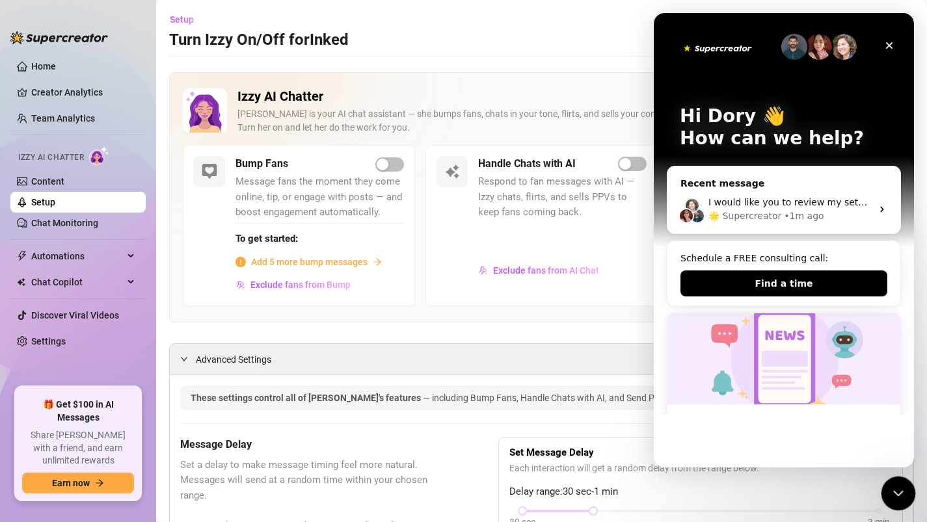
click at [885, 491] on div "Close Intercom Messenger" at bounding box center [896, 491] width 31 height 31
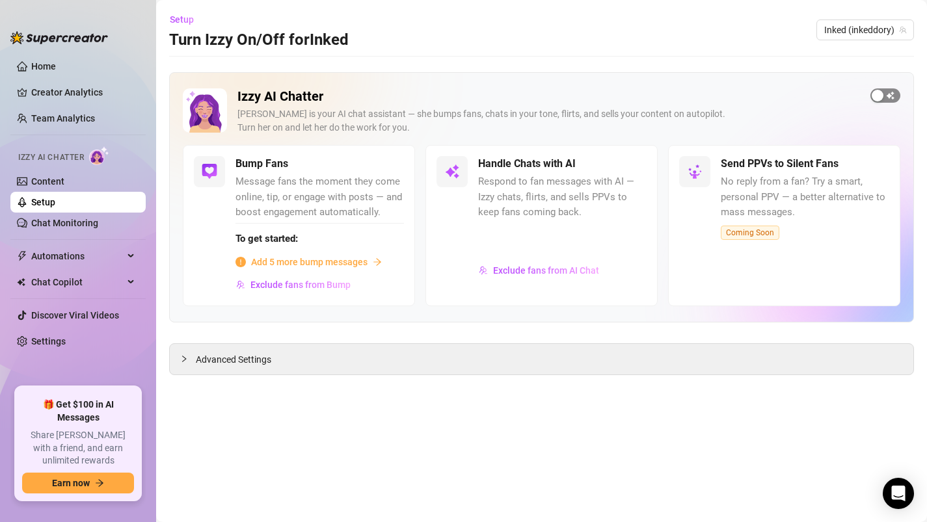
click at [883, 92] on span "button" at bounding box center [885, 95] width 30 height 14
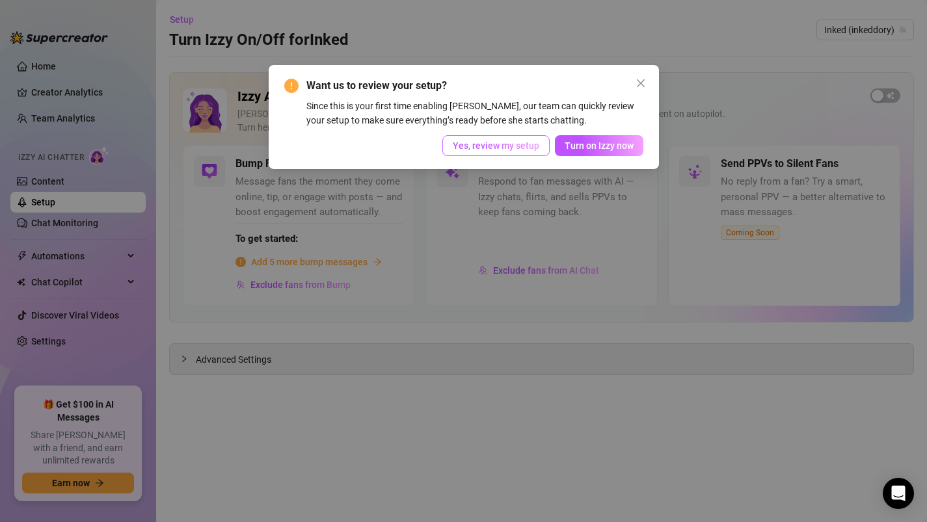
click at [489, 148] on span "Yes, review my setup" at bounding box center [496, 146] width 87 height 10
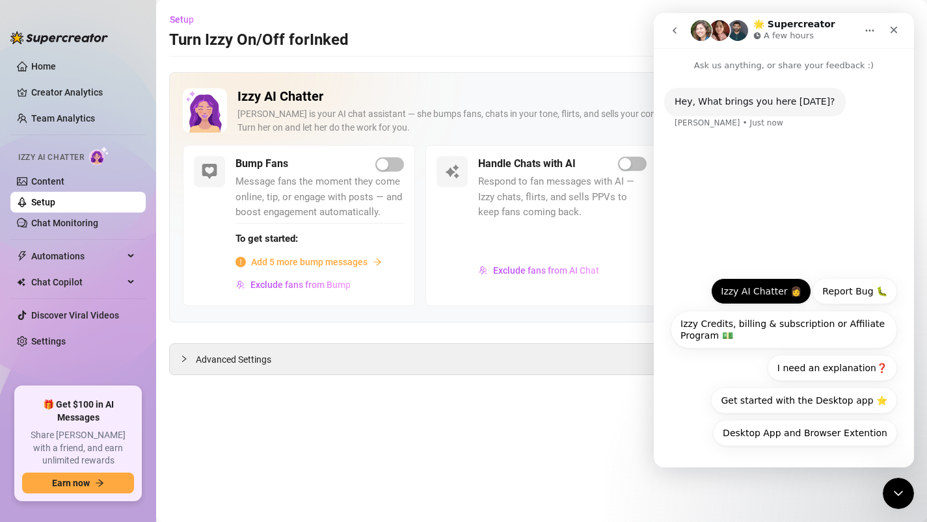
click at [773, 282] on button "Izzy AI Chatter 👩" at bounding box center [761, 291] width 100 height 26
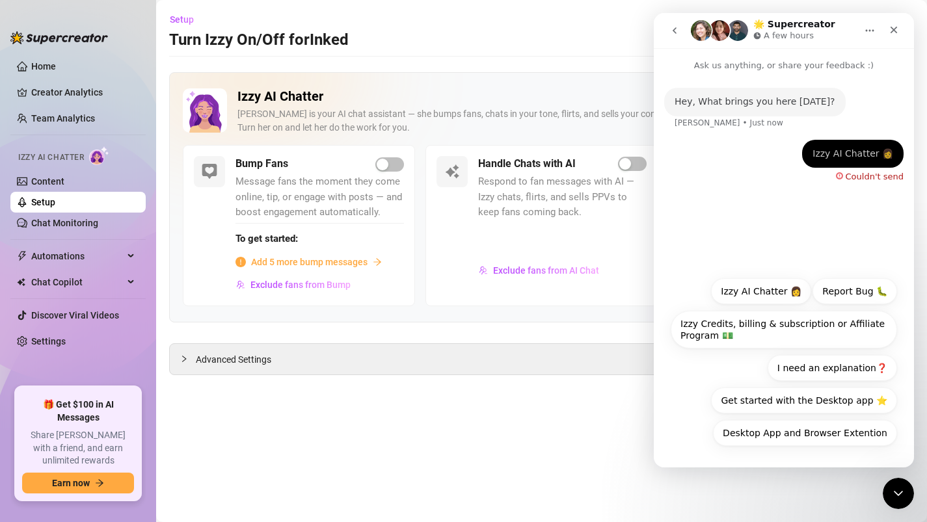
click at [875, 172] on div "Couldn't send" at bounding box center [875, 176] width 58 height 8
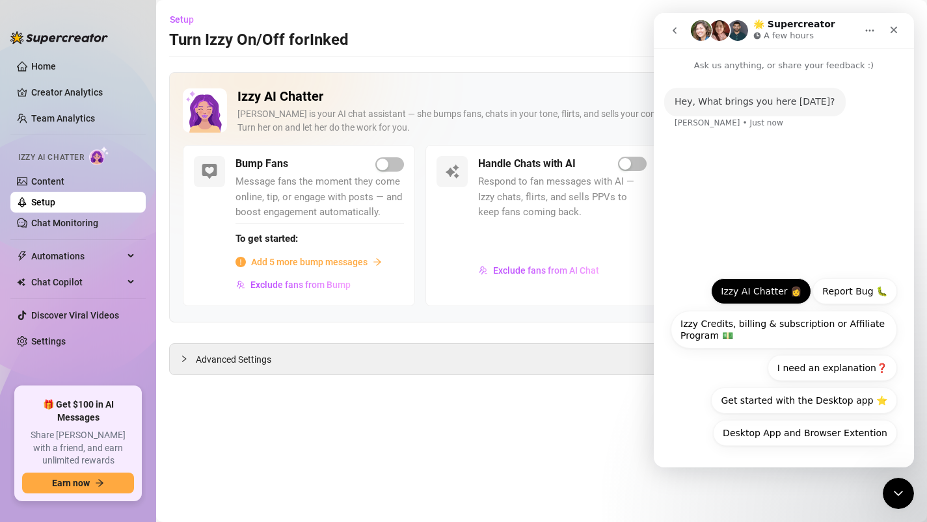
click at [757, 280] on button "Izzy AI Chatter 👩" at bounding box center [761, 291] width 100 height 26
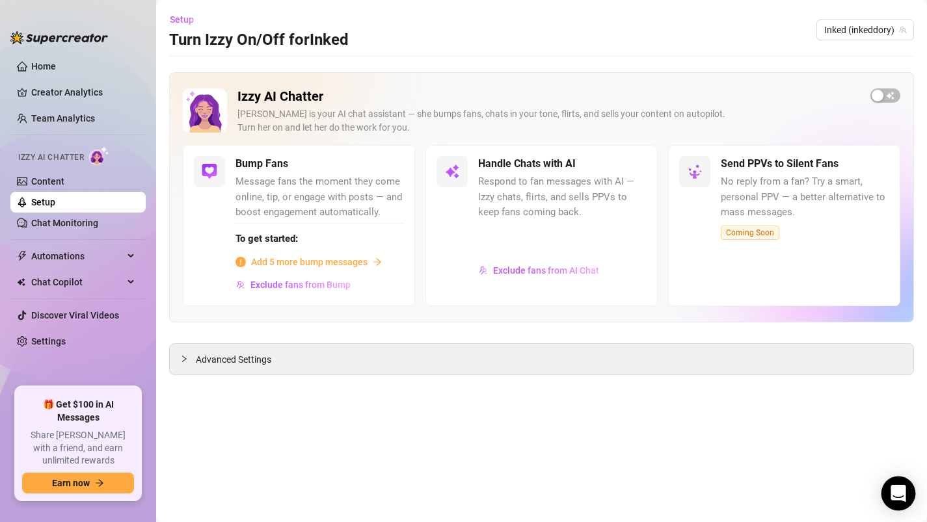
click at [907, 488] on div "Open Intercom Messenger" at bounding box center [899, 494] width 34 height 34
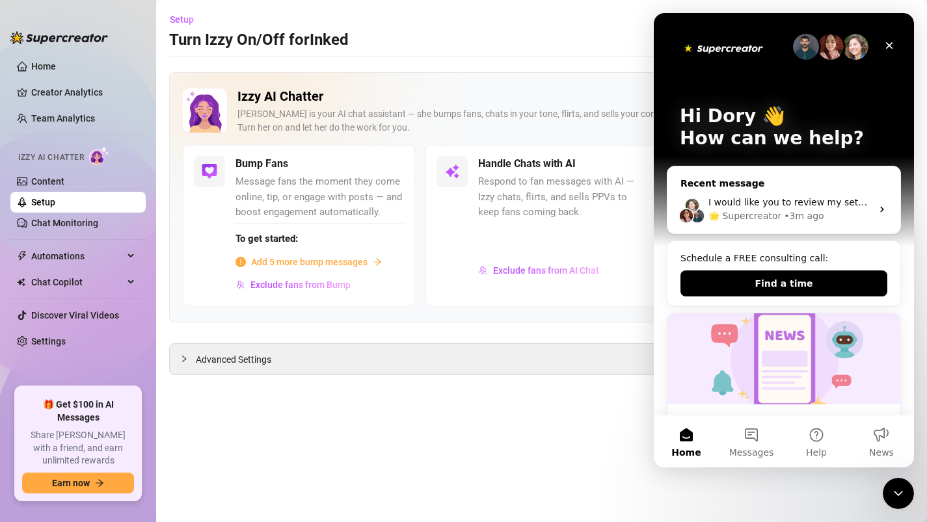
click at [768, 182] on div "Recent message" at bounding box center [783, 184] width 207 height 14
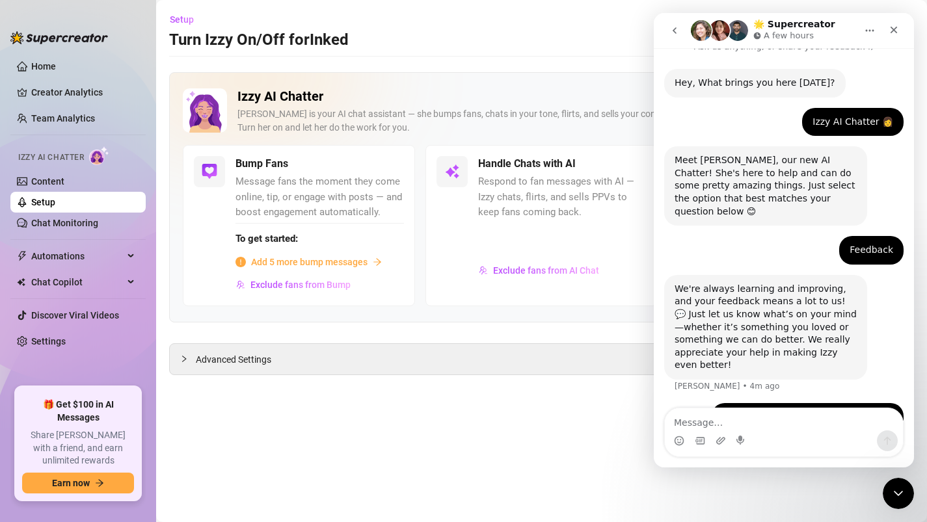
scroll to position [31, 0]
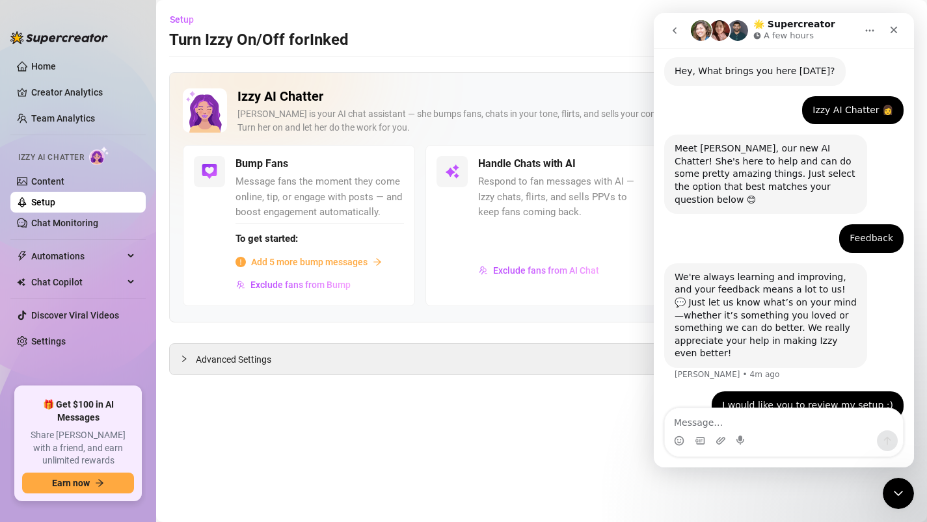
click at [871, 30] on icon "Home" at bounding box center [870, 30] width 10 height 10
click at [895, 27] on icon "Close" at bounding box center [894, 30] width 7 height 7
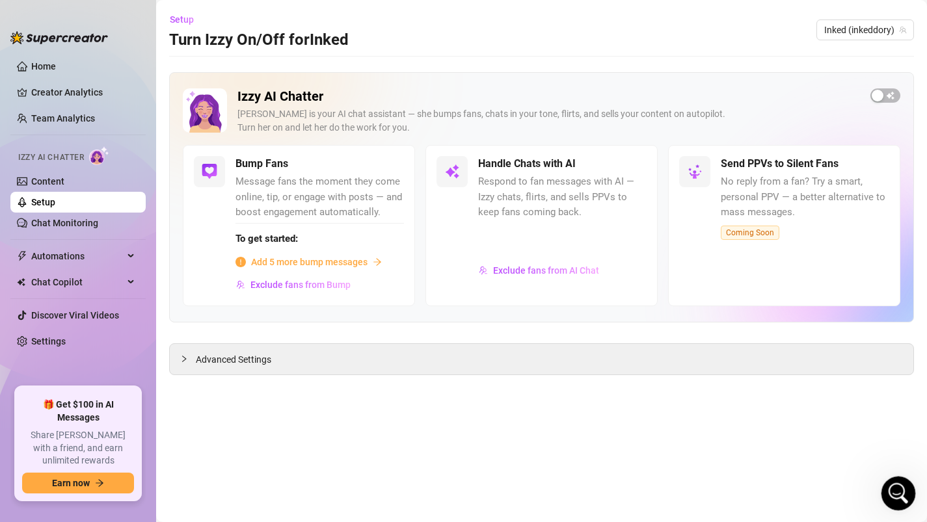
click at [896, 496] on icon "Open Intercom Messenger" at bounding box center [896, 491] width 21 height 21
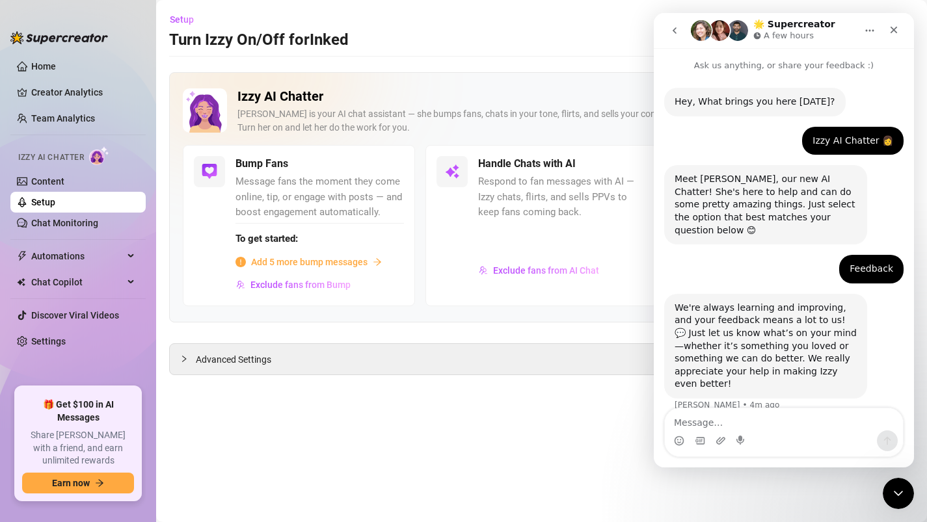
click at [675, 31] on icon "go back" at bounding box center [674, 30] width 10 height 10
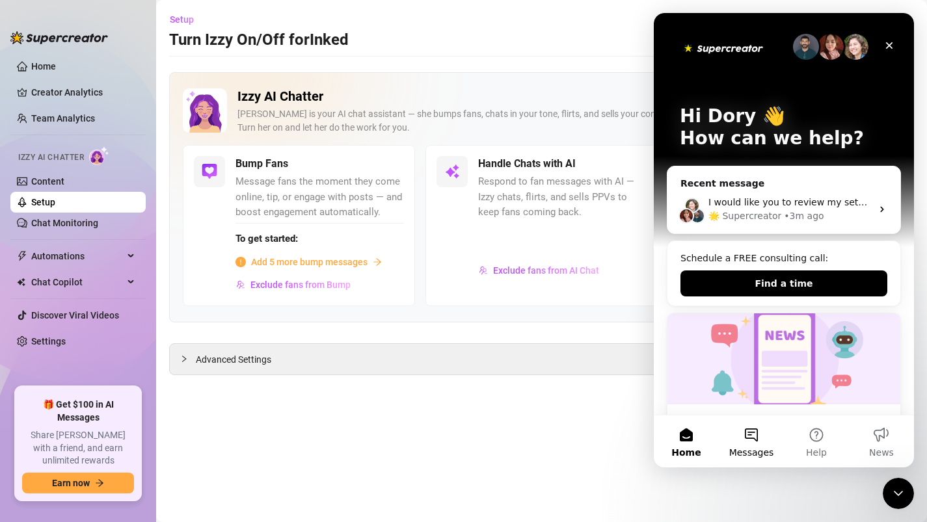
click at [749, 441] on button "Messages" at bounding box center [751, 442] width 65 height 52
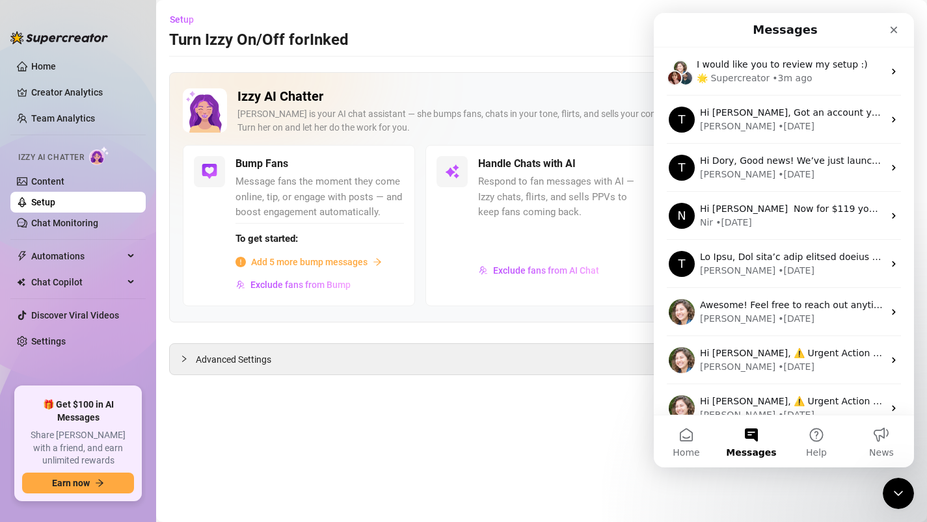
click at [505, 336] on div "Izzy AI Chatter Izzy is your AI chat assistant — she bumps fans, chats in your …" at bounding box center [541, 223] width 745 height 303
click at [503, 335] on div "Izzy AI Chatter Izzy is your AI chat assistant — she bumps fans, chats in your …" at bounding box center [541, 223] width 745 height 303
click at [895, 500] on div "Close Intercom Messenger" at bounding box center [896, 491] width 31 height 31
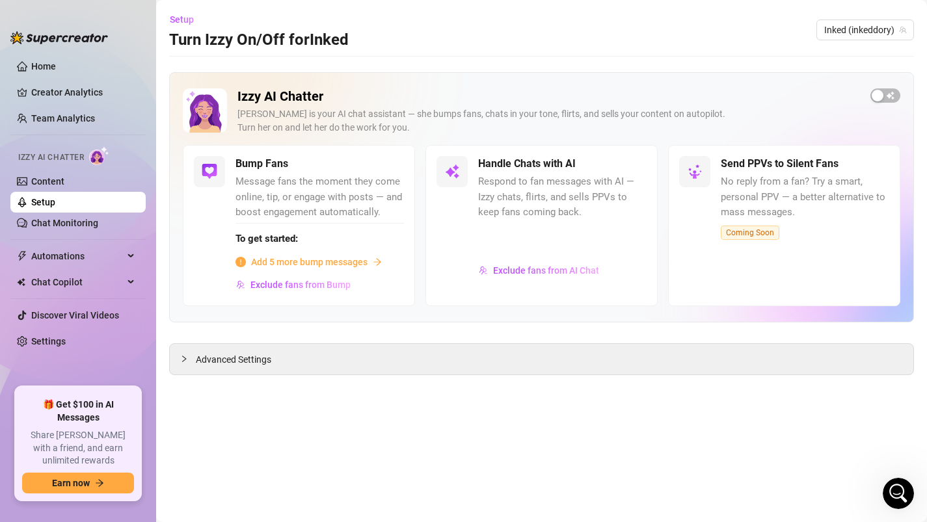
click at [887, 107] on div "Izzy AI Chatter Izzy is your AI chat assistant — she bumps fans, chats in your …" at bounding box center [542, 116] width 718 height 57
click at [885, 95] on span "button" at bounding box center [885, 95] width 30 height 14
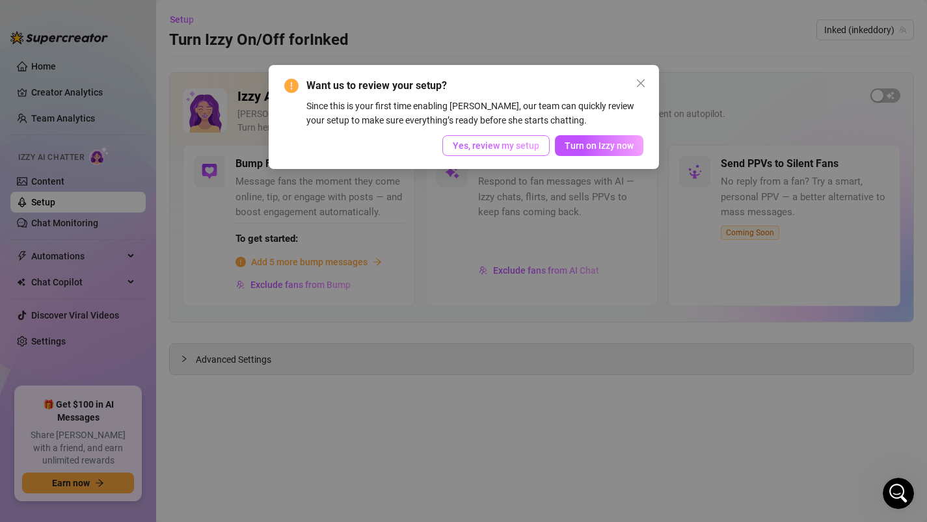
click at [488, 144] on span "Yes, review my setup" at bounding box center [496, 146] width 87 height 10
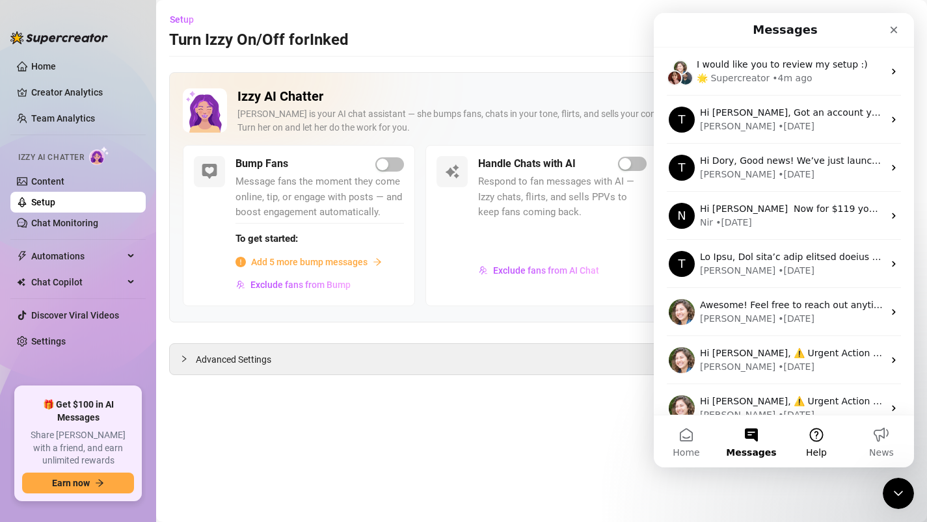
click at [806, 438] on button "Help" at bounding box center [816, 442] width 65 height 52
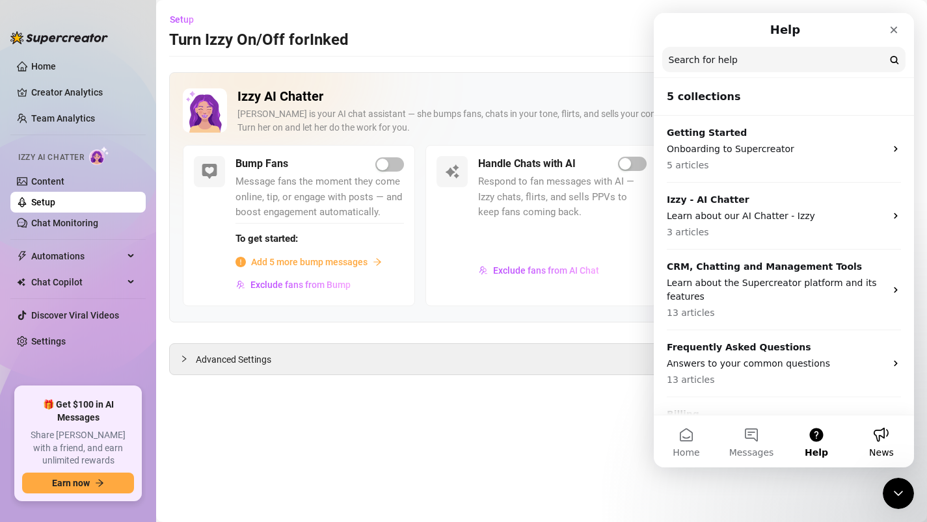
click at [876, 436] on button "News" at bounding box center [881, 442] width 65 height 52
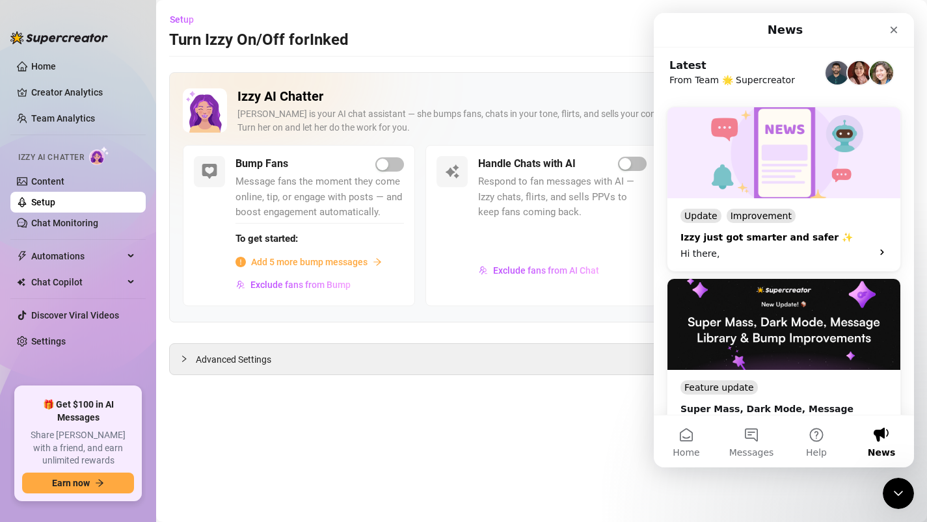
click at [781, 200] on div "Update Improvement Izzy just got smarter and safer ✨ Hi there," at bounding box center [783, 234] width 233 height 73
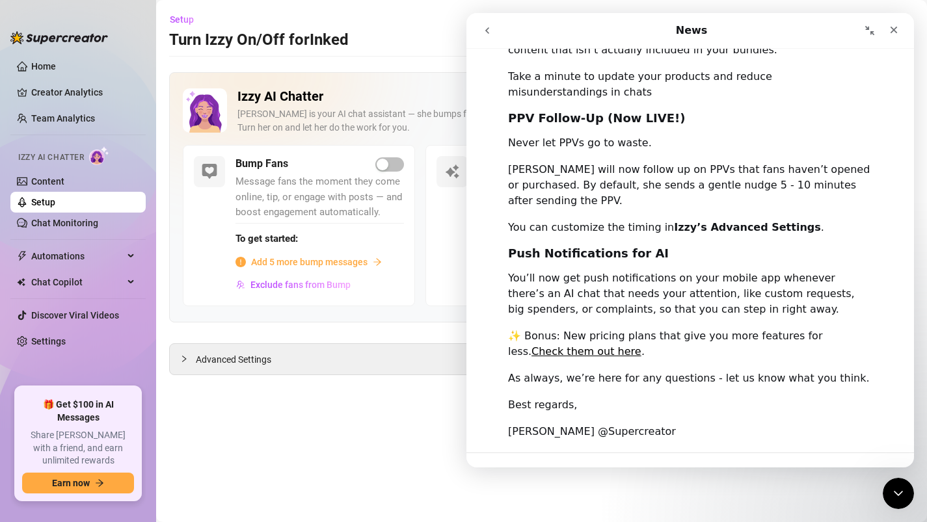
scroll to position [677, 0]
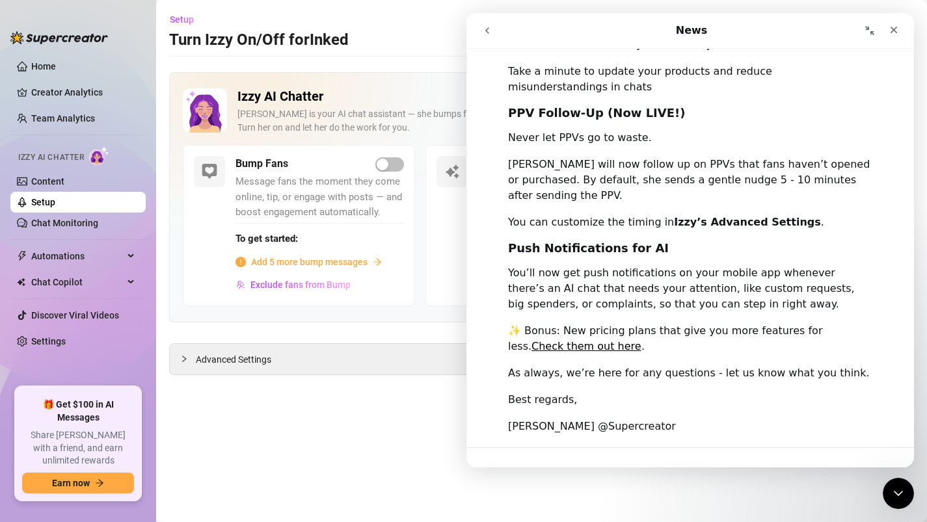
click at [485, 33] on icon "go back" at bounding box center [487, 30] width 10 height 10
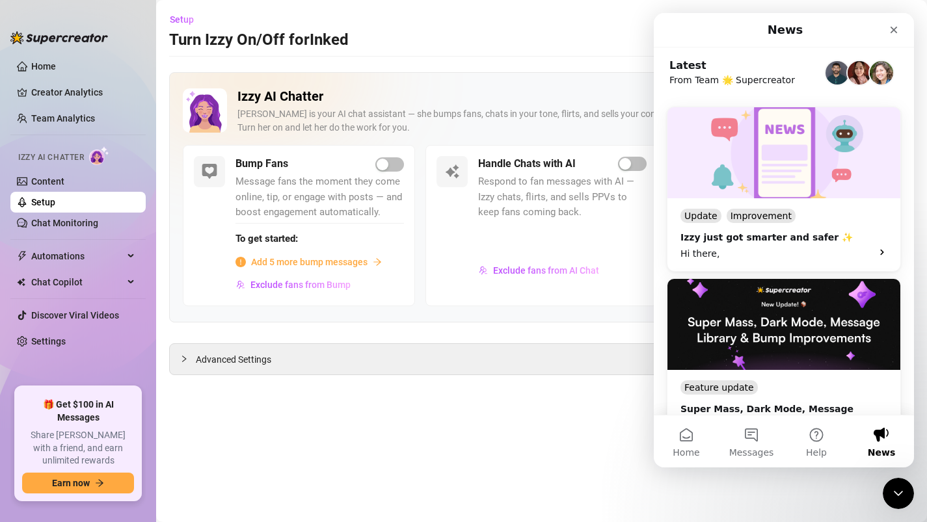
scroll to position [601, 0]
click at [548, 114] on div "Izzy is your AI chat assistant — she bumps fans, chats in your tone, flirts, an…" at bounding box center [548, 120] width 623 height 27
click at [548, 118] on div "Izzy is your AI chat assistant — she bumps fans, chats in your tone, flirts, an…" at bounding box center [548, 120] width 623 height 27
click at [733, 433] on button "Messages" at bounding box center [751, 442] width 65 height 52
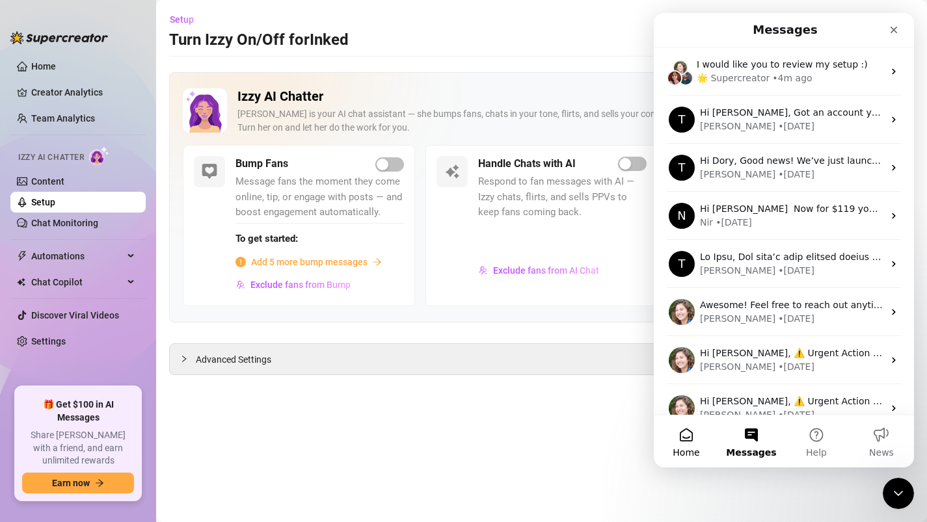
click at [680, 431] on button "Home" at bounding box center [686, 442] width 65 height 52
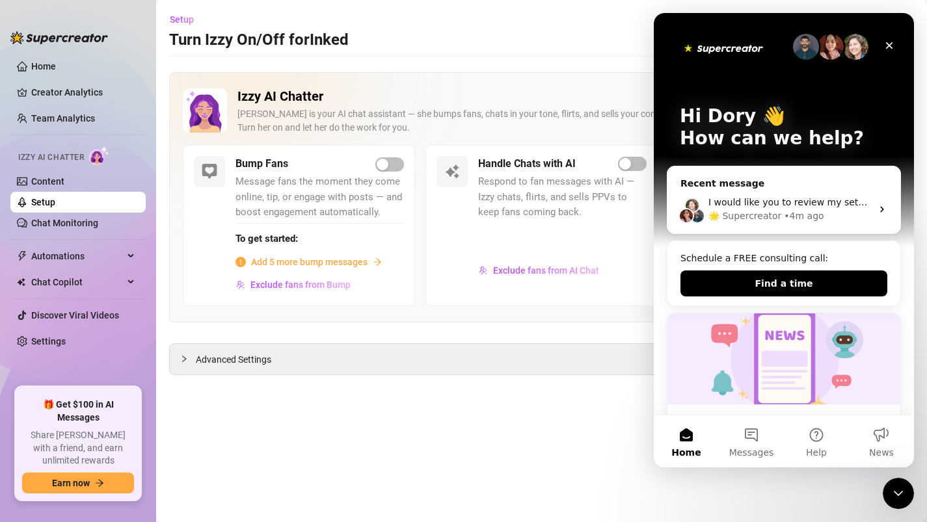
click at [525, 139] on div "Izzy AI Chatter Izzy is your AI chat assistant — she bumps fans, chats in your …" at bounding box center [548, 116] width 623 height 57
click at [889, 492] on icon "Close Intercom Messenger" at bounding box center [897, 492] width 16 height 16
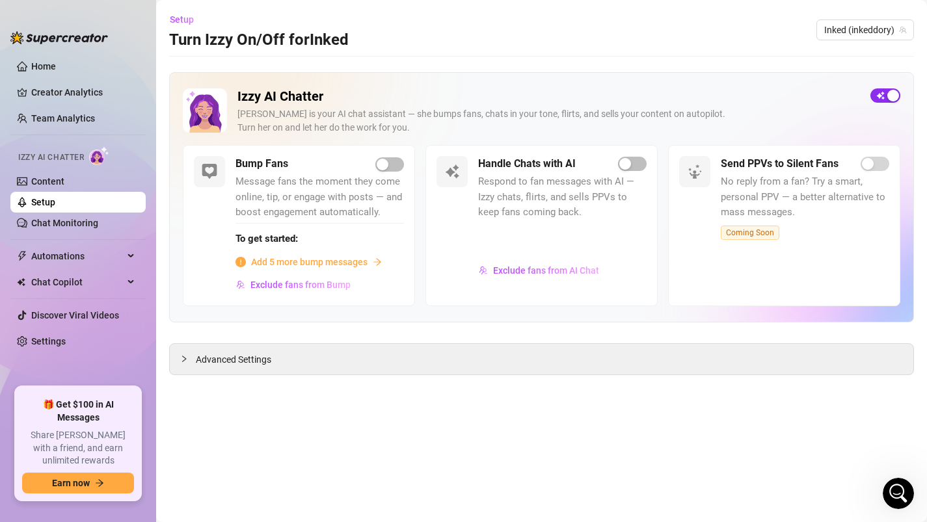
click at [883, 98] on span "button" at bounding box center [885, 95] width 30 height 14
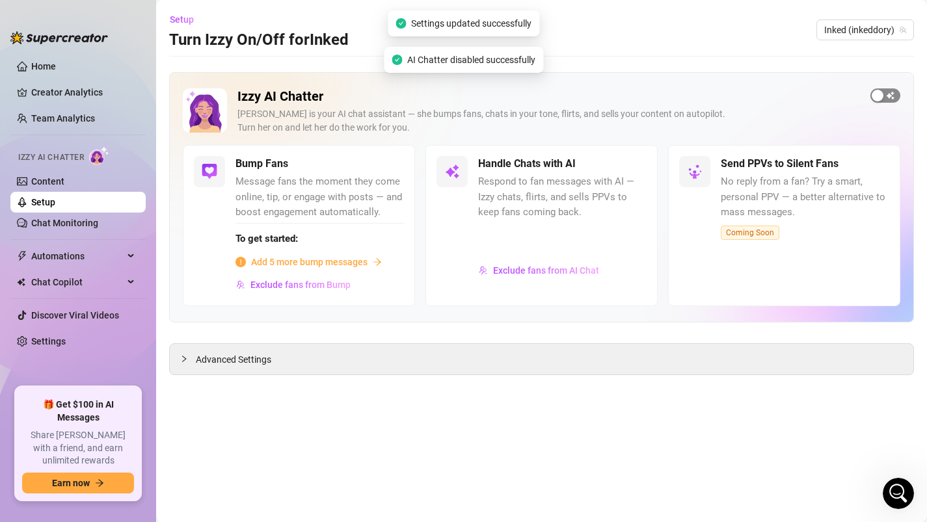
click at [883, 98] on span "button" at bounding box center [885, 95] width 30 height 14
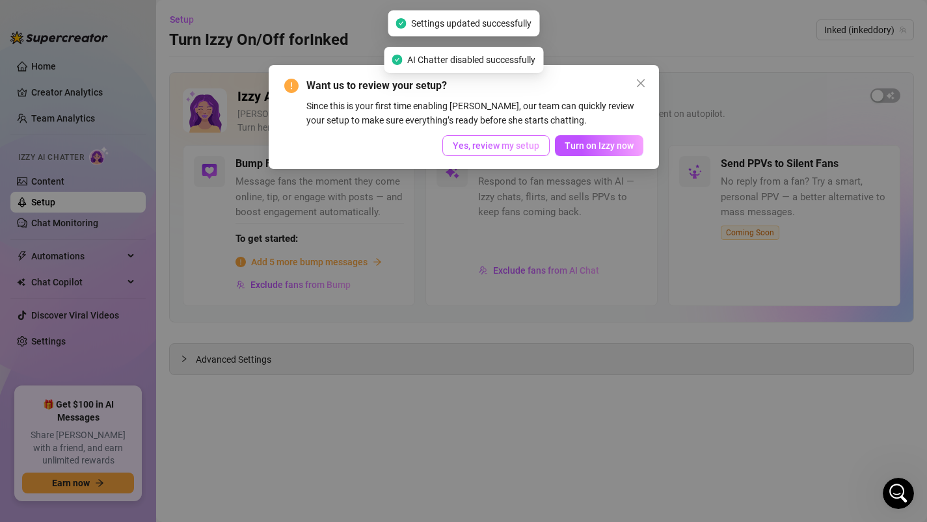
click at [525, 141] on span "Yes, review my setup" at bounding box center [496, 146] width 87 height 10
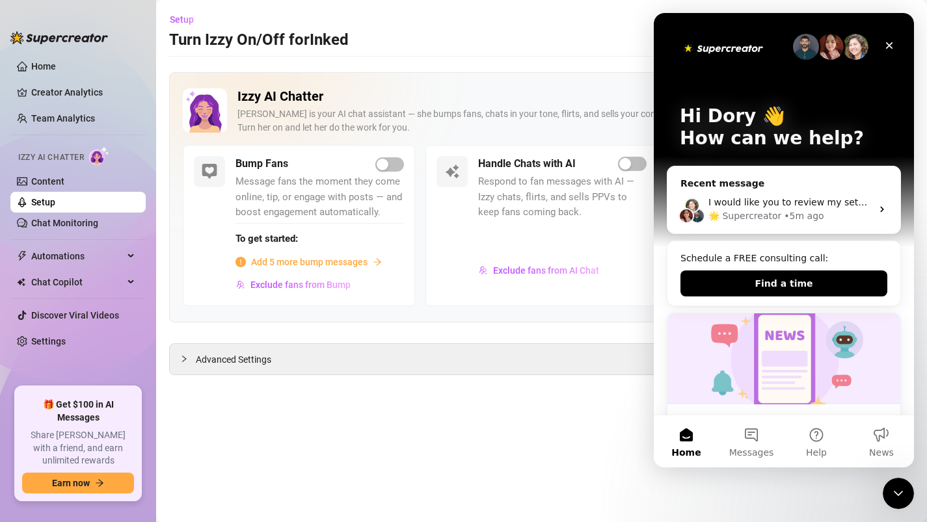
click at [461, 237] on div "Handle Chats with AI Respond to fan messages with AI — Izzy chats, flirts, and …" at bounding box center [541, 225] width 232 height 161
click at [892, 45] on icon "Close" at bounding box center [889, 45] width 10 height 10
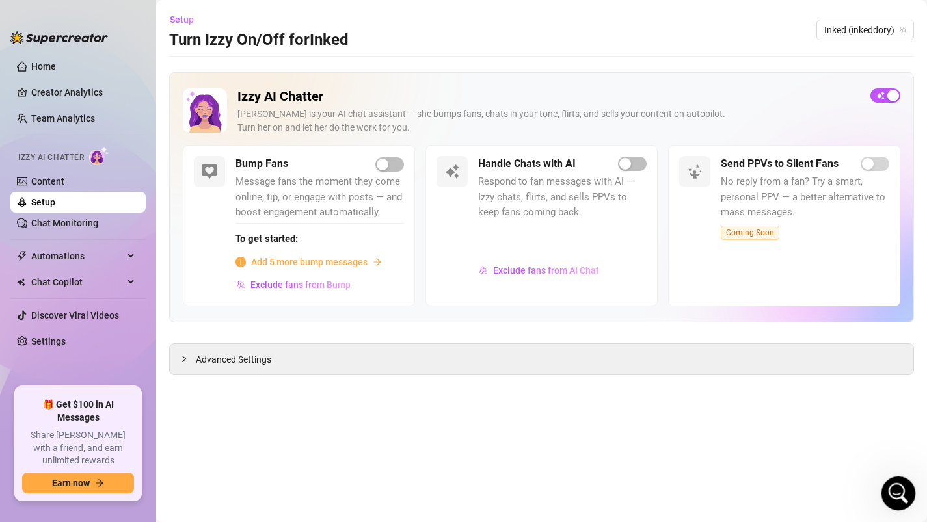
click at [895, 489] on icon "Open Intercom Messenger" at bounding box center [896, 491] width 21 height 21
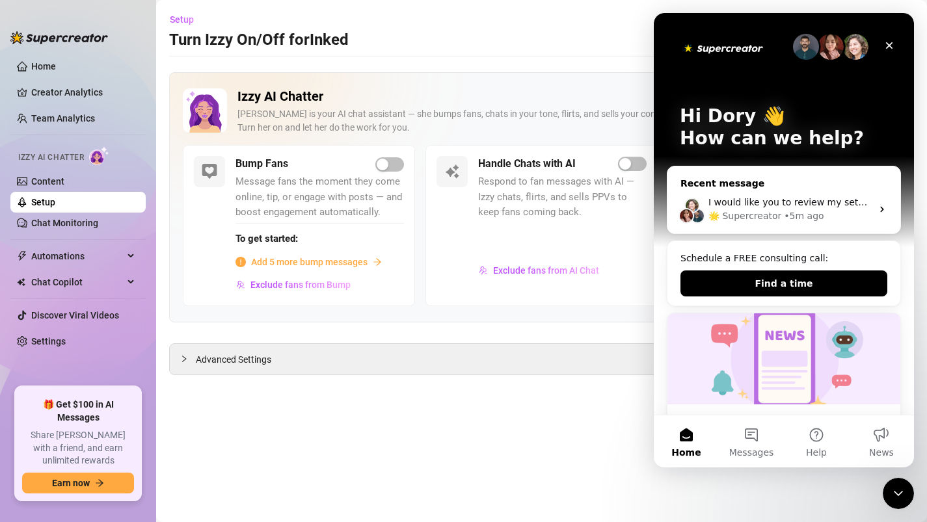
click at [782, 192] on div "I would like you to review my setup :) 🌟 Supercreator • 5m ago" at bounding box center [783, 209] width 233 height 48
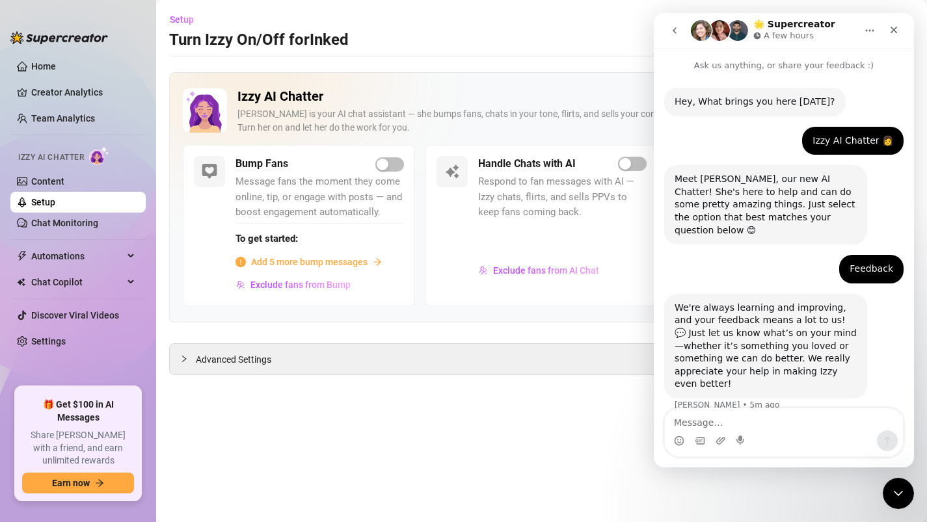
scroll to position [31, 0]
